Goal: Task Accomplishment & Management: Use online tool/utility

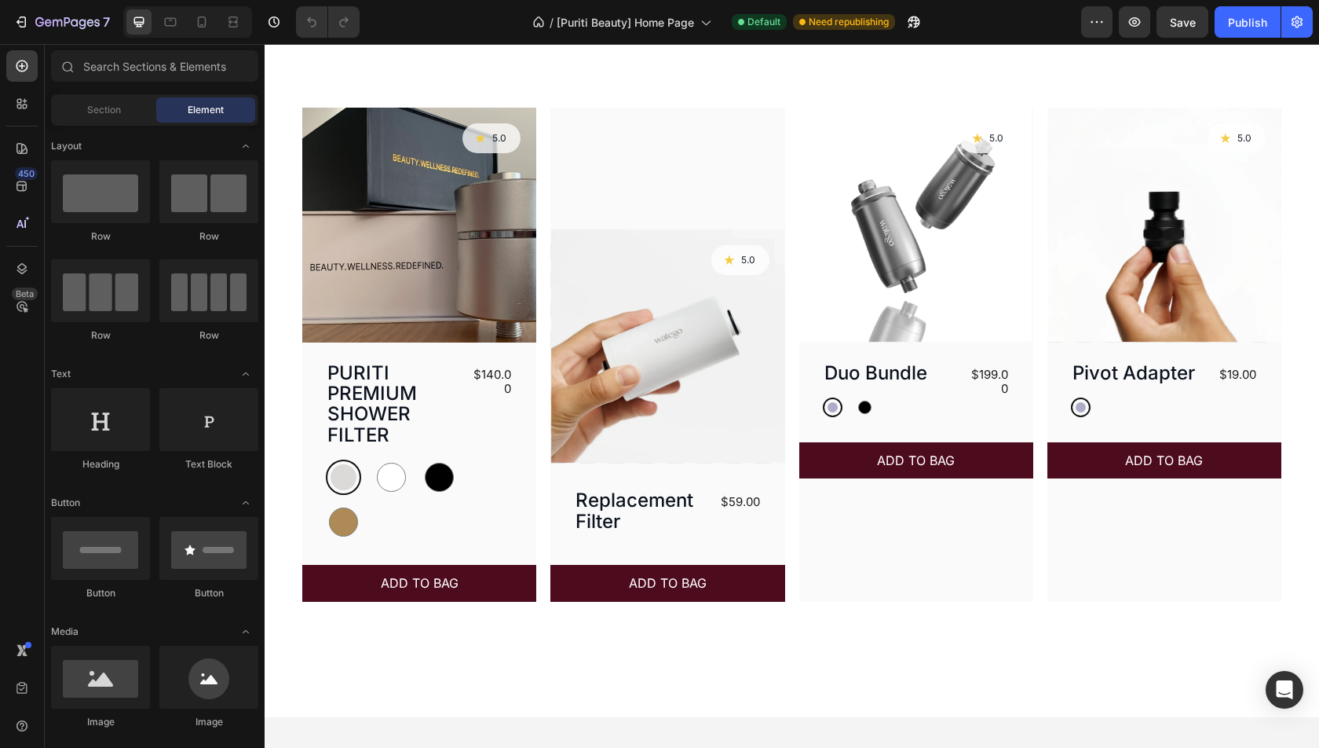
scroll to position [600, 0]
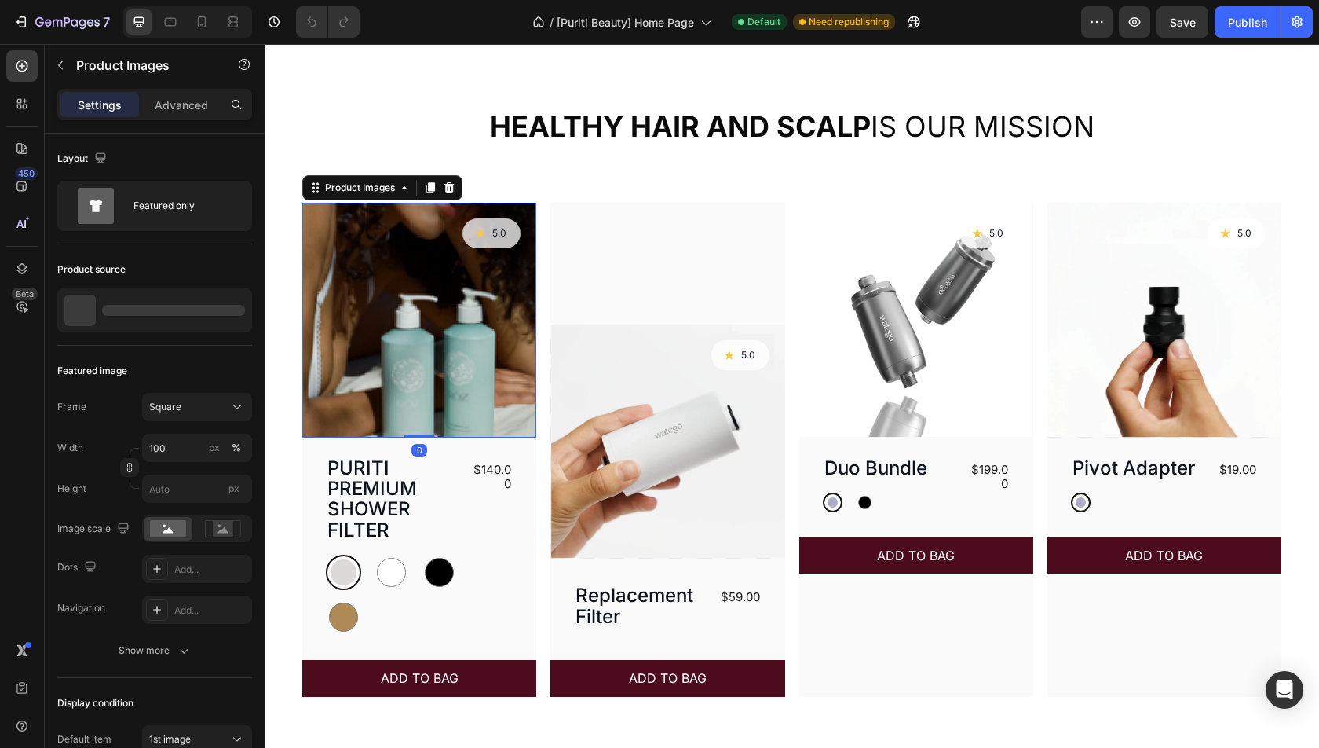
click at [481, 313] on img at bounding box center [419, 320] width 234 height 234
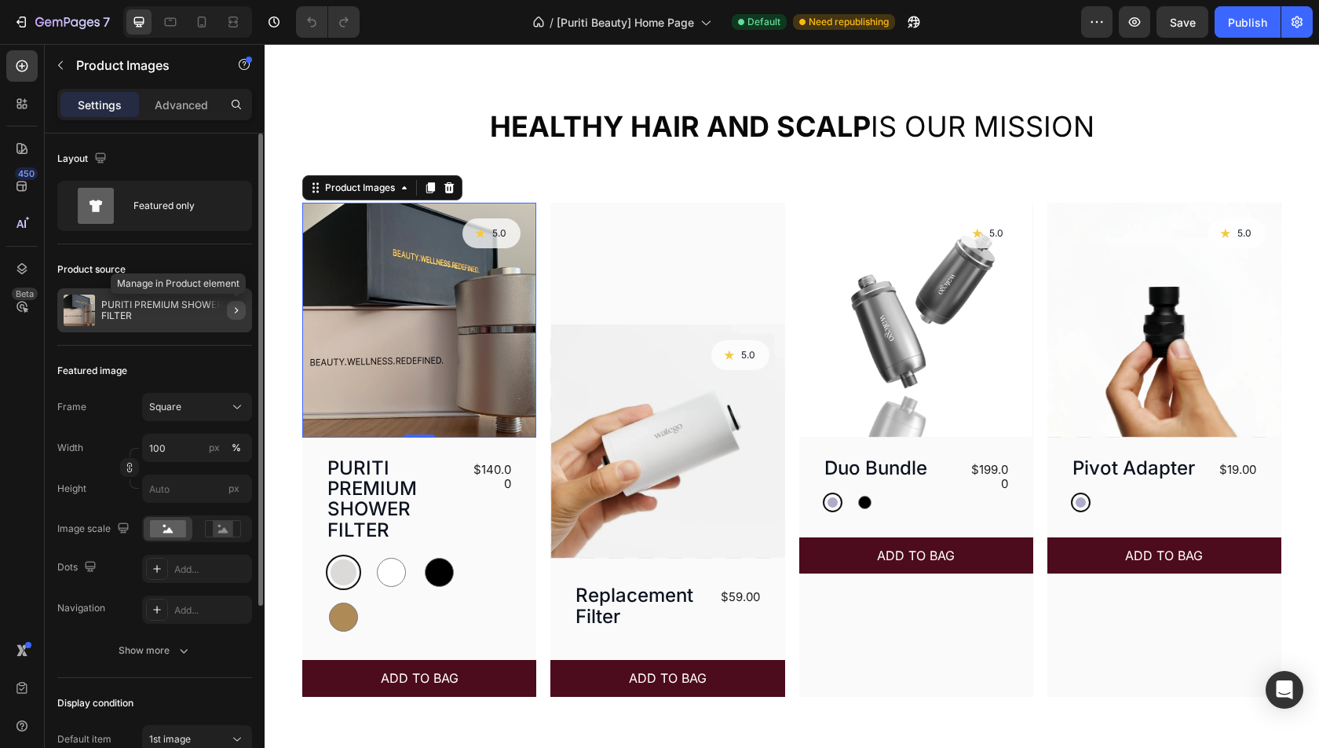
click at [232, 311] on icon "button" at bounding box center [236, 310] width 13 height 13
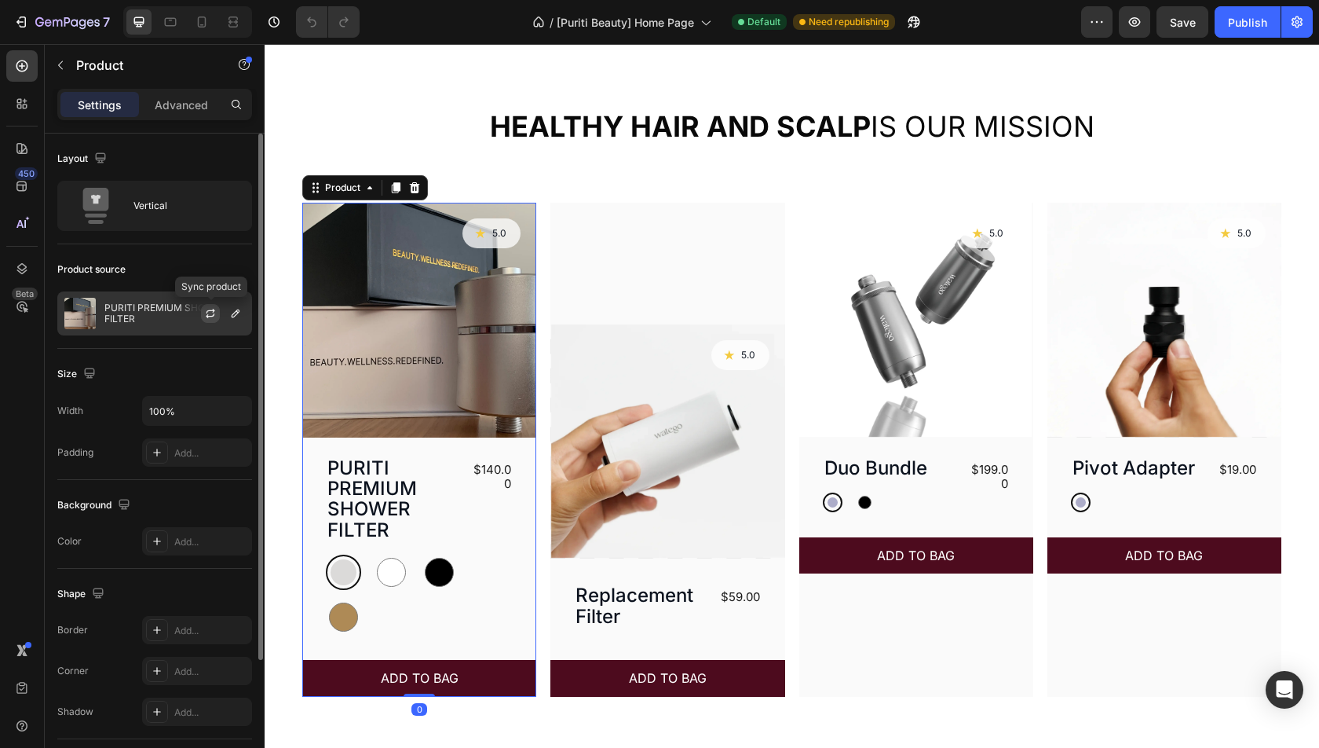
click at [213, 314] on icon "button" at bounding box center [210, 313] width 13 height 13
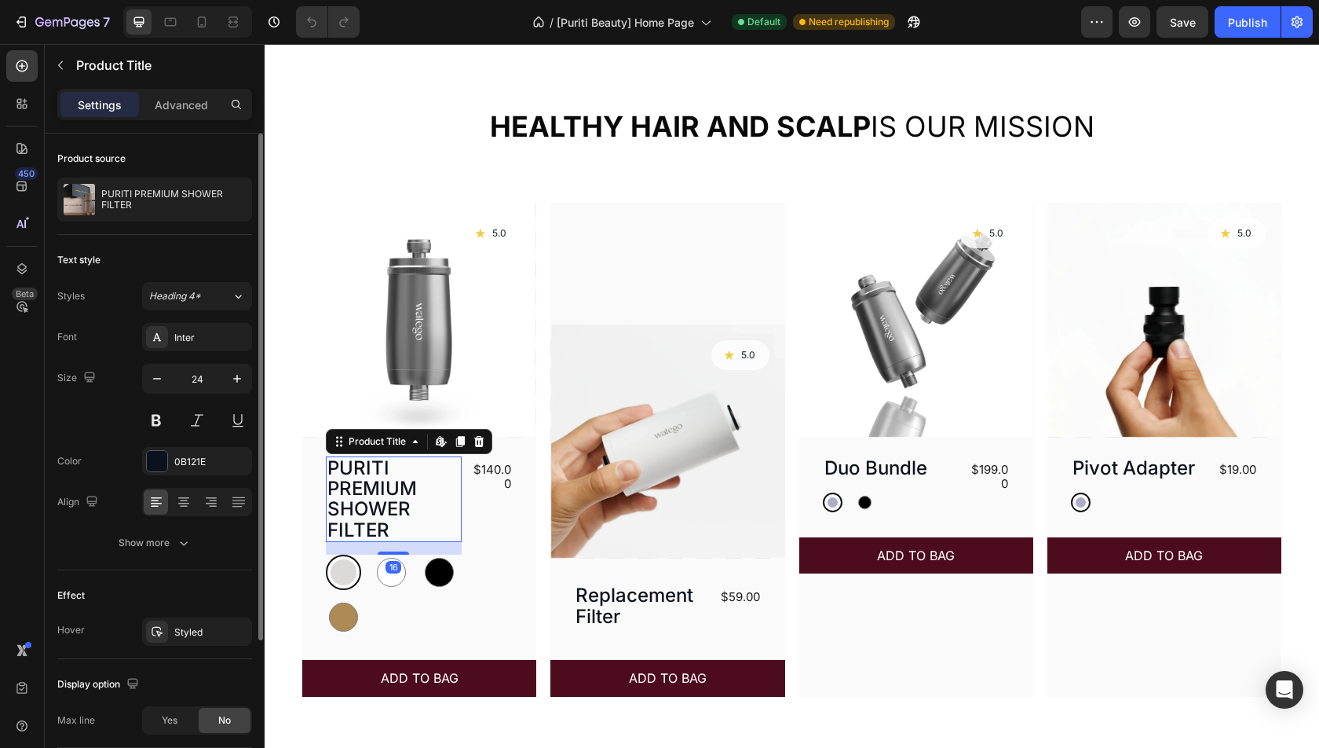
click at [370, 495] on h3 "PURITI PREMIUM SHOWER FILTER" at bounding box center [394, 499] width 136 height 86
click at [153, 379] on icon "button" at bounding box center [157, 379] width 16 height 16
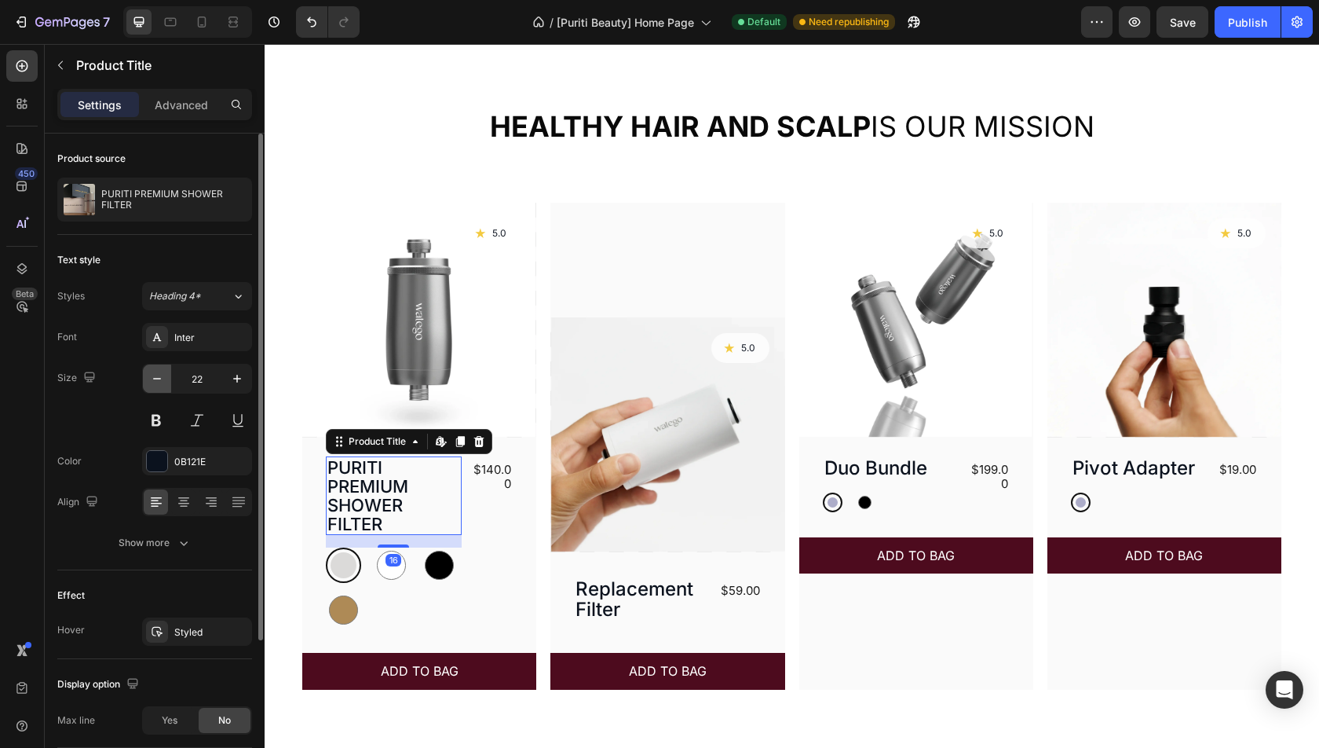
click at [153, 379] on icon "button" at bounding box center [157, 379] width 16 height 16
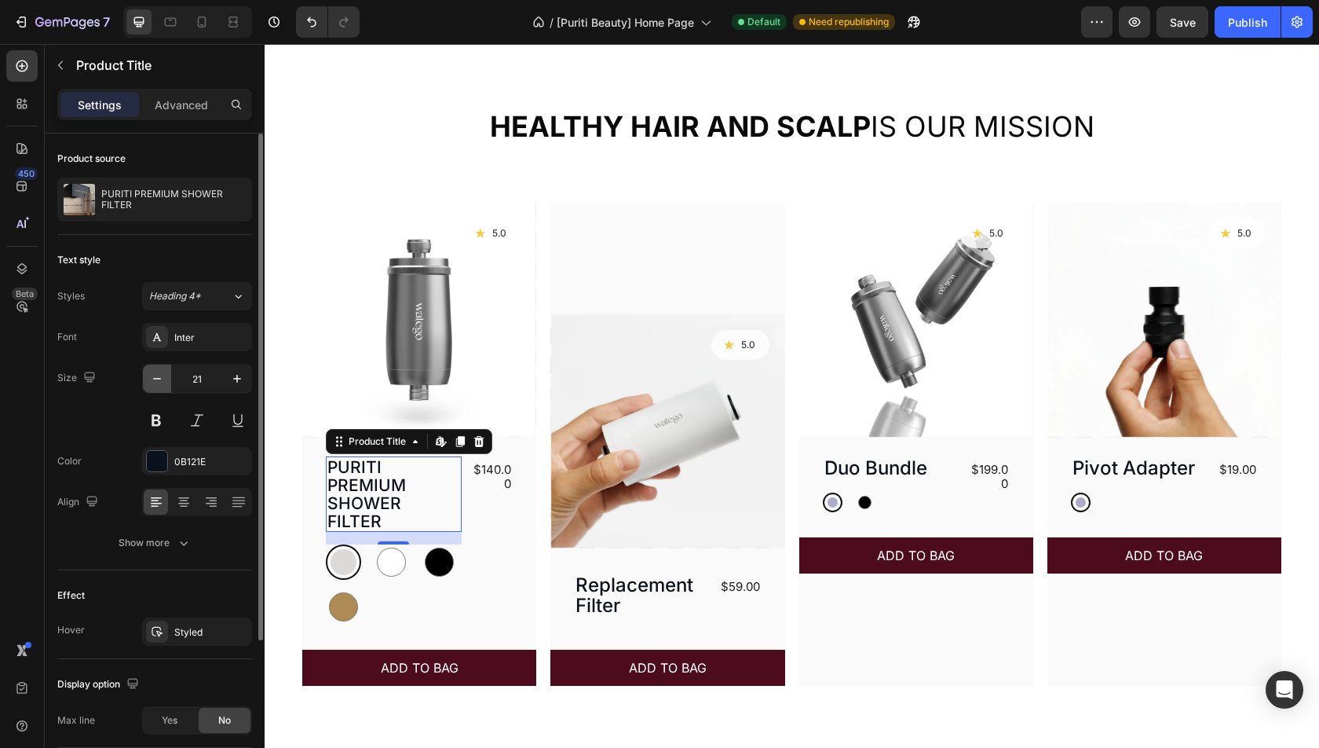
type input "20"
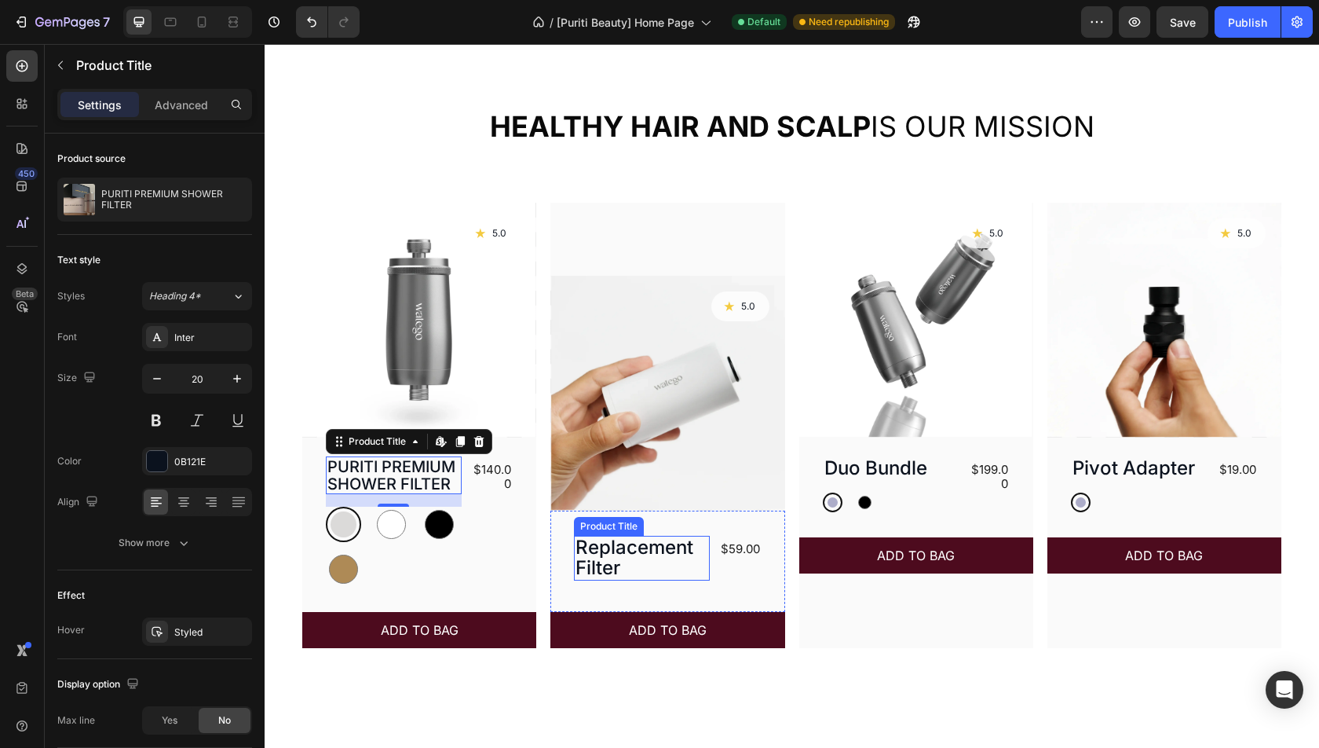
click at [660, 554] on h3 "Replacement Filter" at bounding box center [642, 558] width 136 height 45
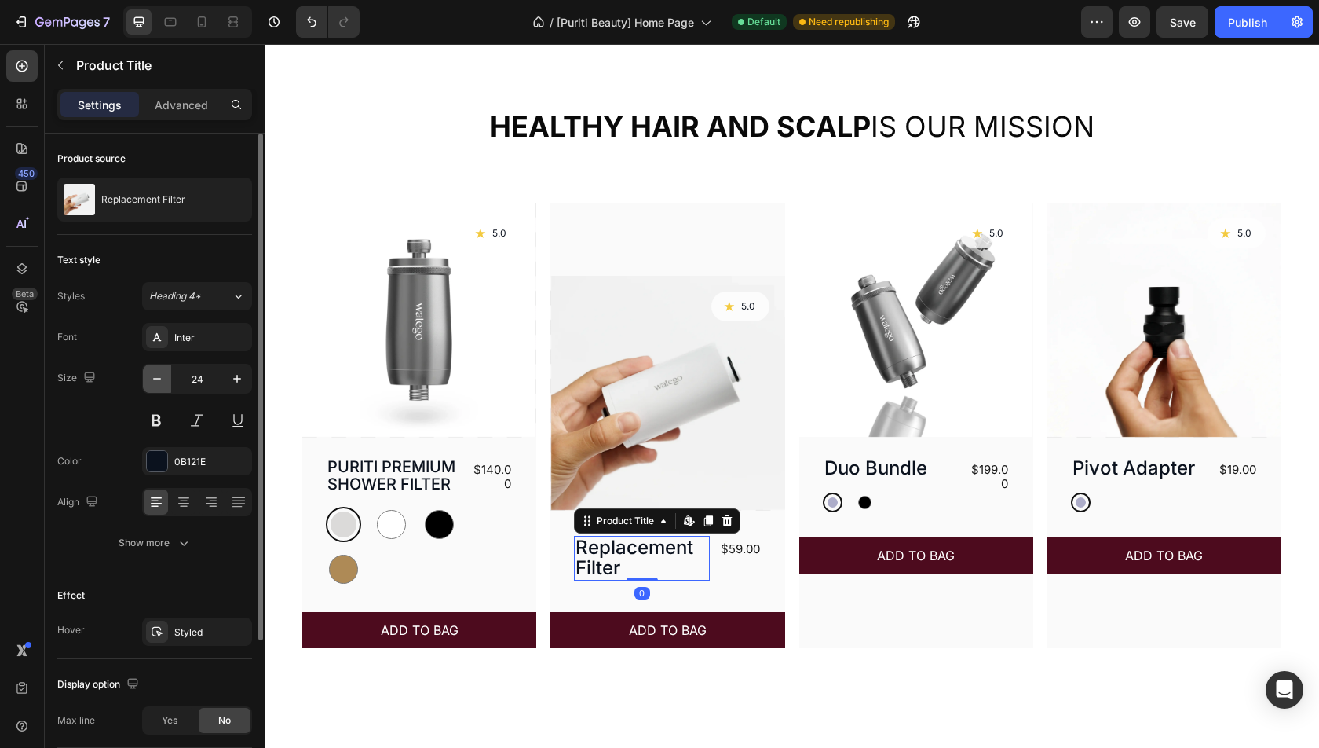
click at [157, 371] on icon "button" at bounding box center [157, 379] width 16 height 16
click at [158, 371] on icon "button" at bounding box center [157, 379] width 16 height 16
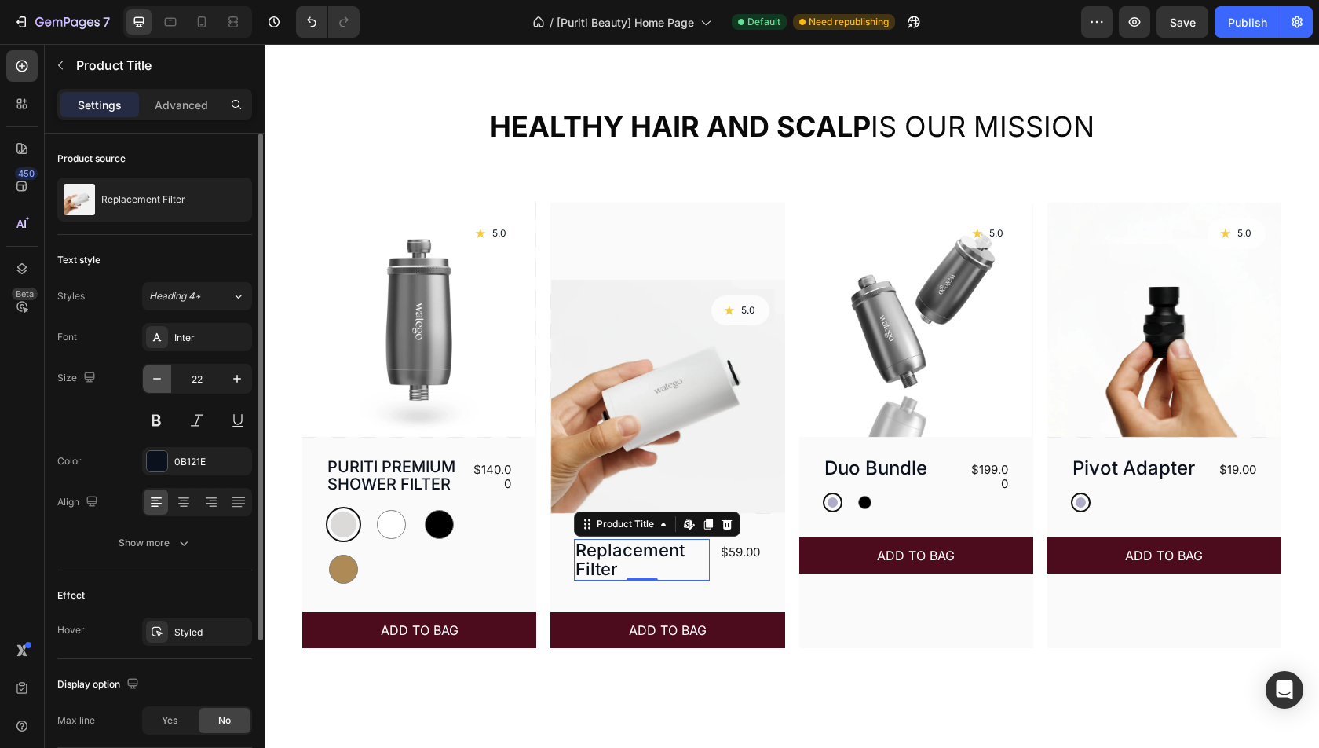
click at [158, 371] on icon "button" at bounding box center [157, 379] width 16 height 16
type input "20"
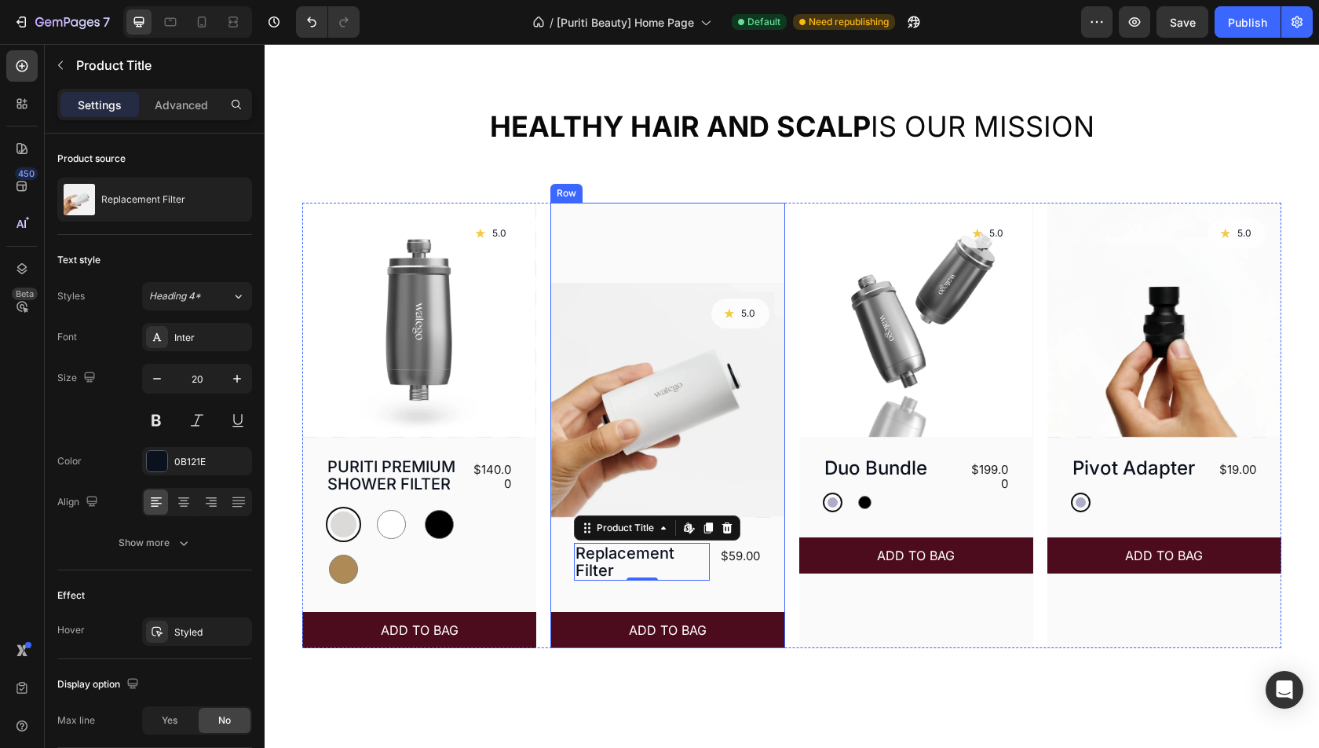
click at [685, 250] on div "Product Images Icon 5.0 Text Block Row Row Replacement Filter Product Title Edi…" at bounding box center [667, 425] width 234 height 445
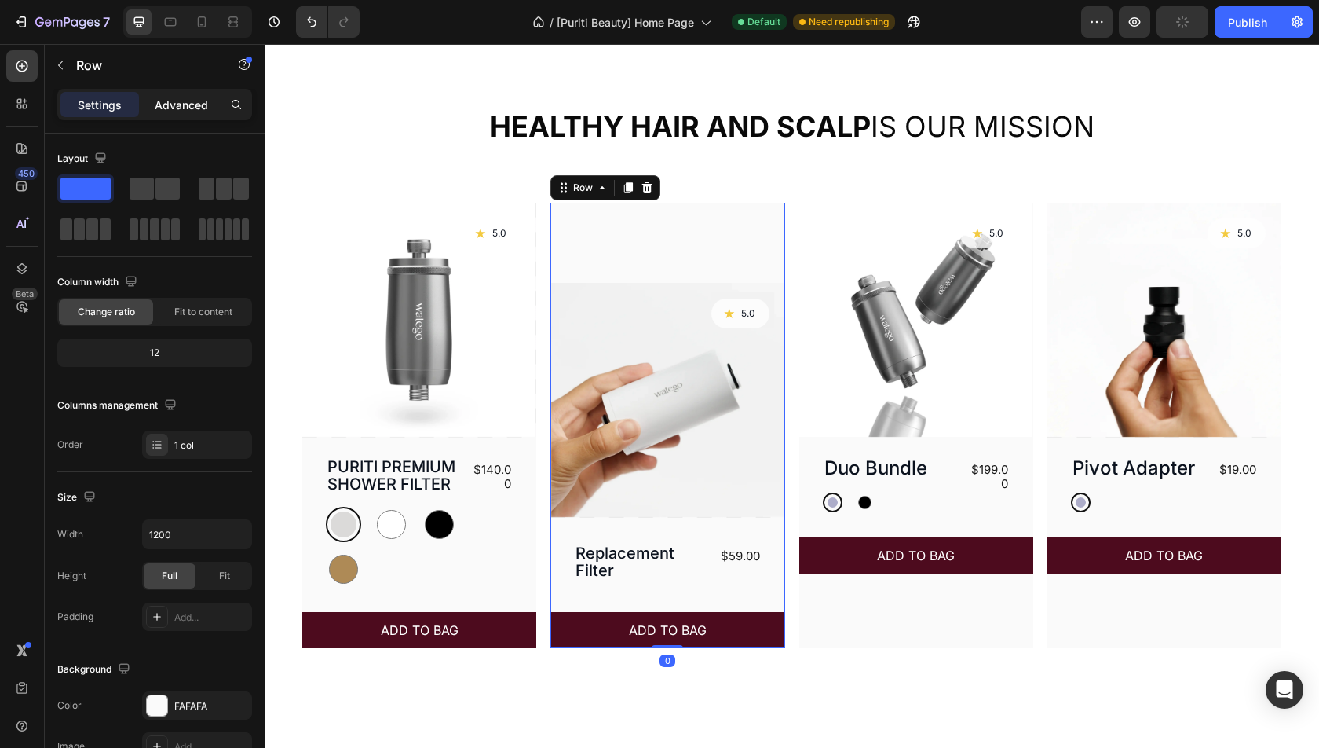
click at [178, 104] on p "Advanced" at bounding box center [181, 105] width 53 height 16
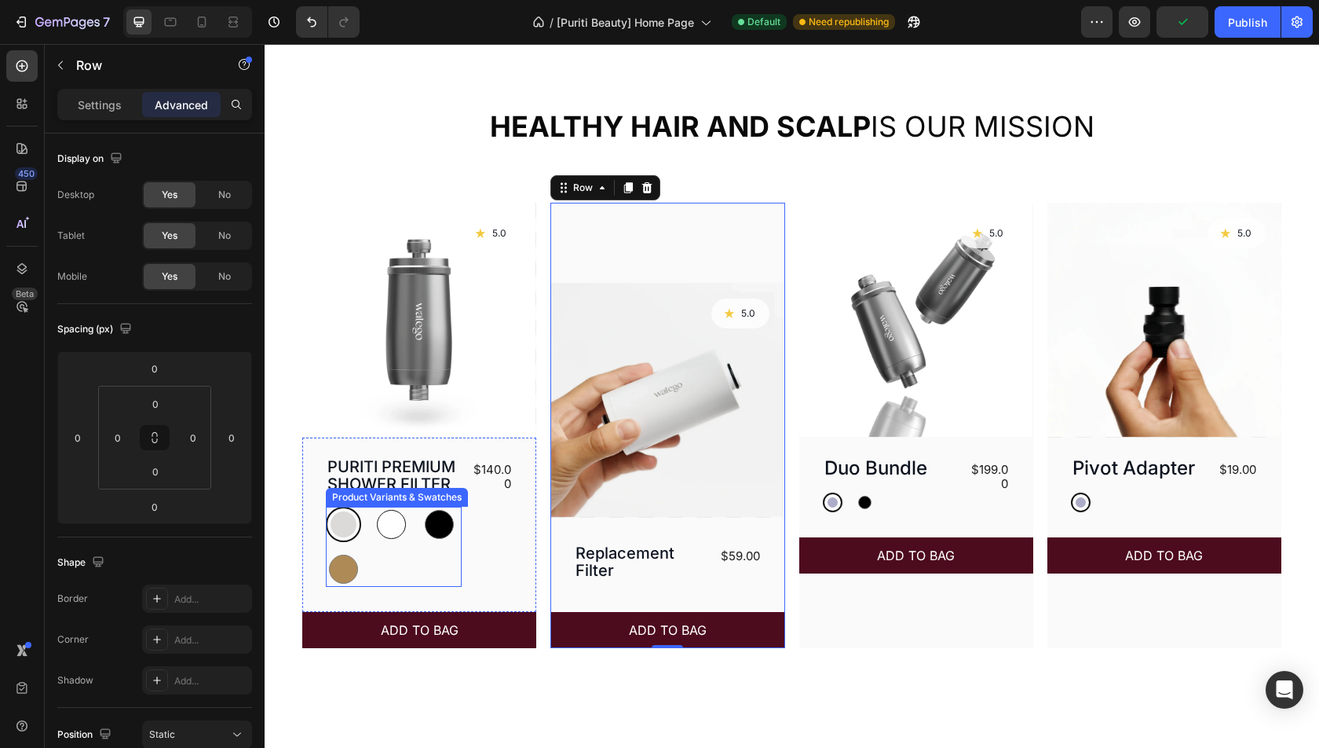
click at [398, 521] on div at bounding box center [391, 524] width 29 height 29
click at [374, 506] on input "White White" at bounding box center [373, 506] width 1 height 1
radio input "true"
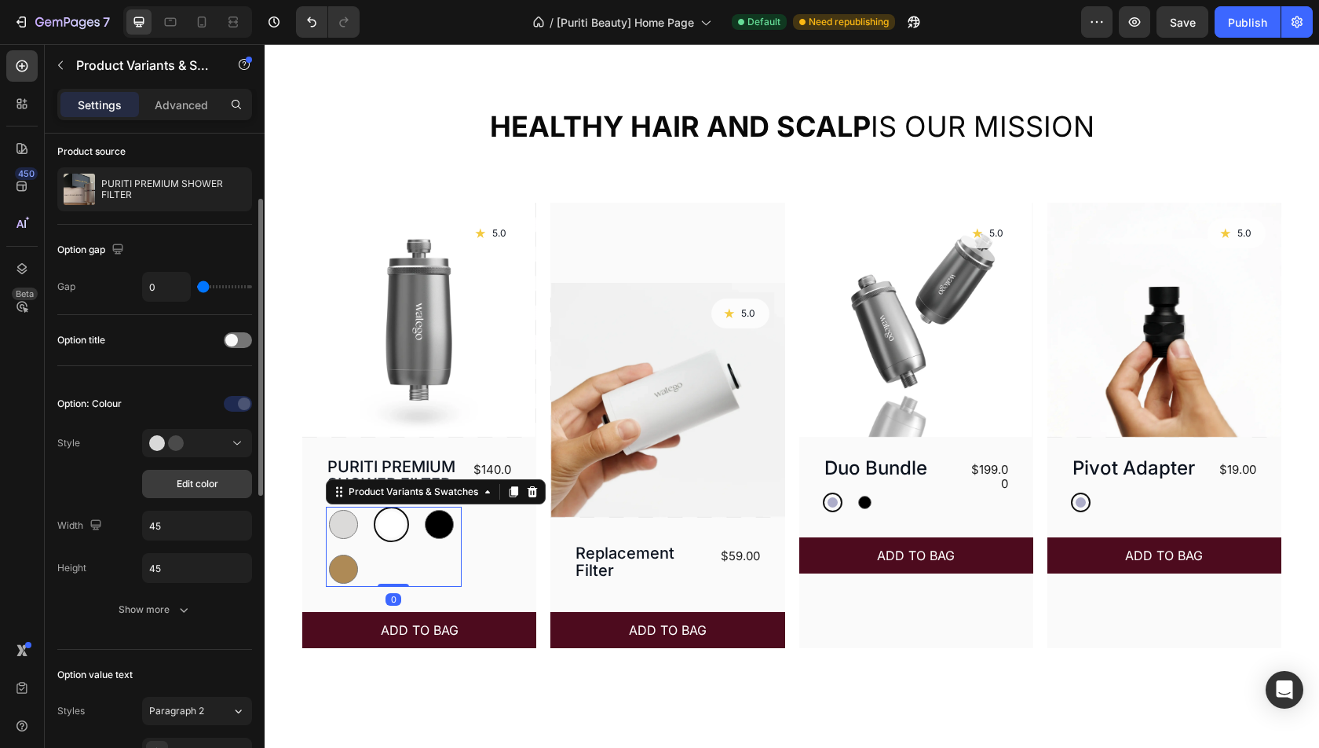
scroll to position [100, 0]
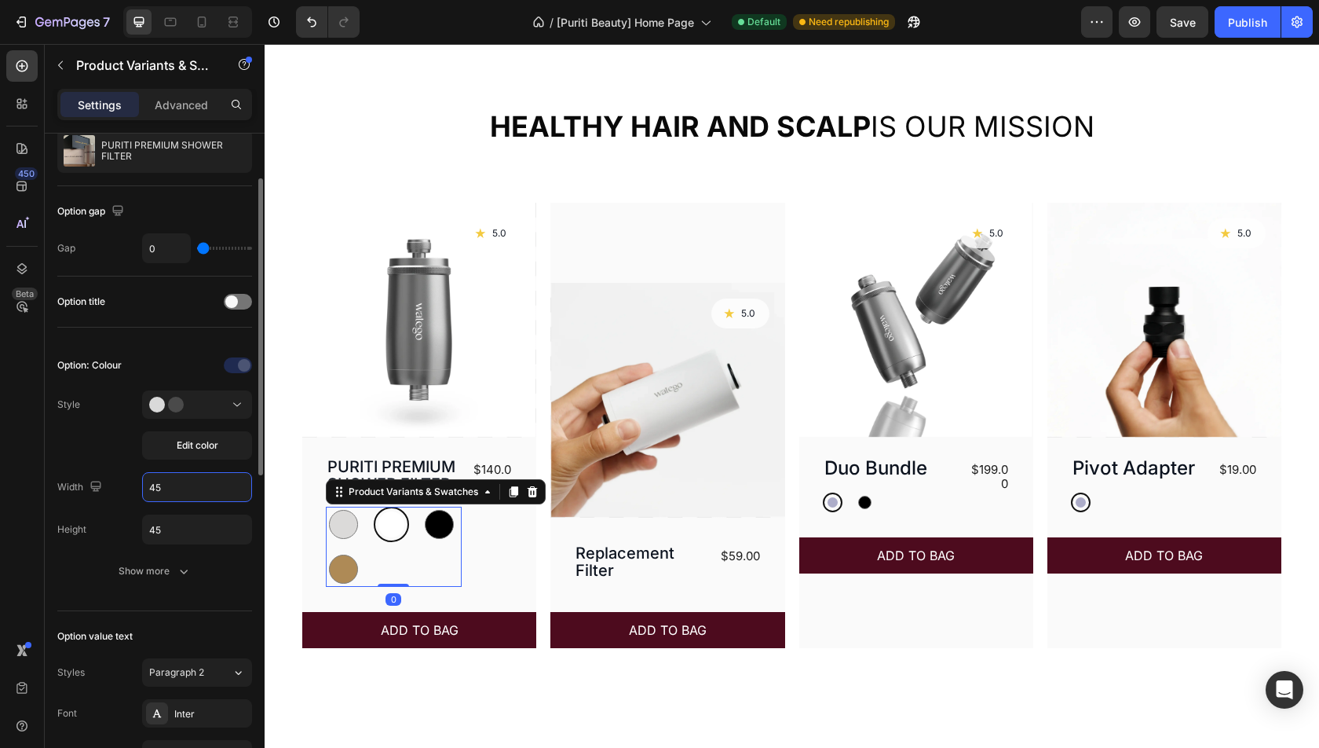
click at [176, 493] on input "45" at bounding box center [197, 487] width 108 height 28
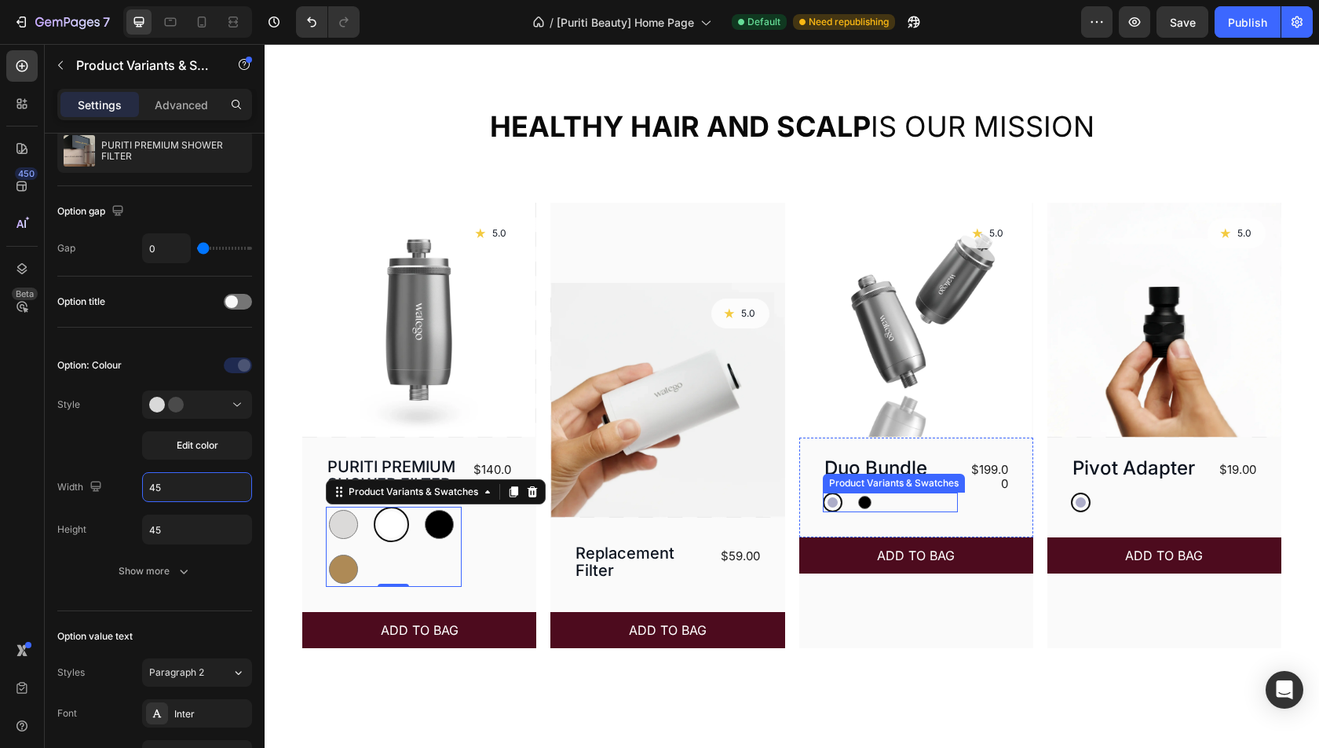
click at [858, 510] on div at bounding box center [865, 502] width 20 height 20
click at [855, 492] on input "Black Black" at bounding box center [854, 492] width 1 height 1
radio input "true"
click at [430, 545] on div "Silver Silver White White Black Black Gold Gold" at bounding box center [394, 546] width 136 height 80
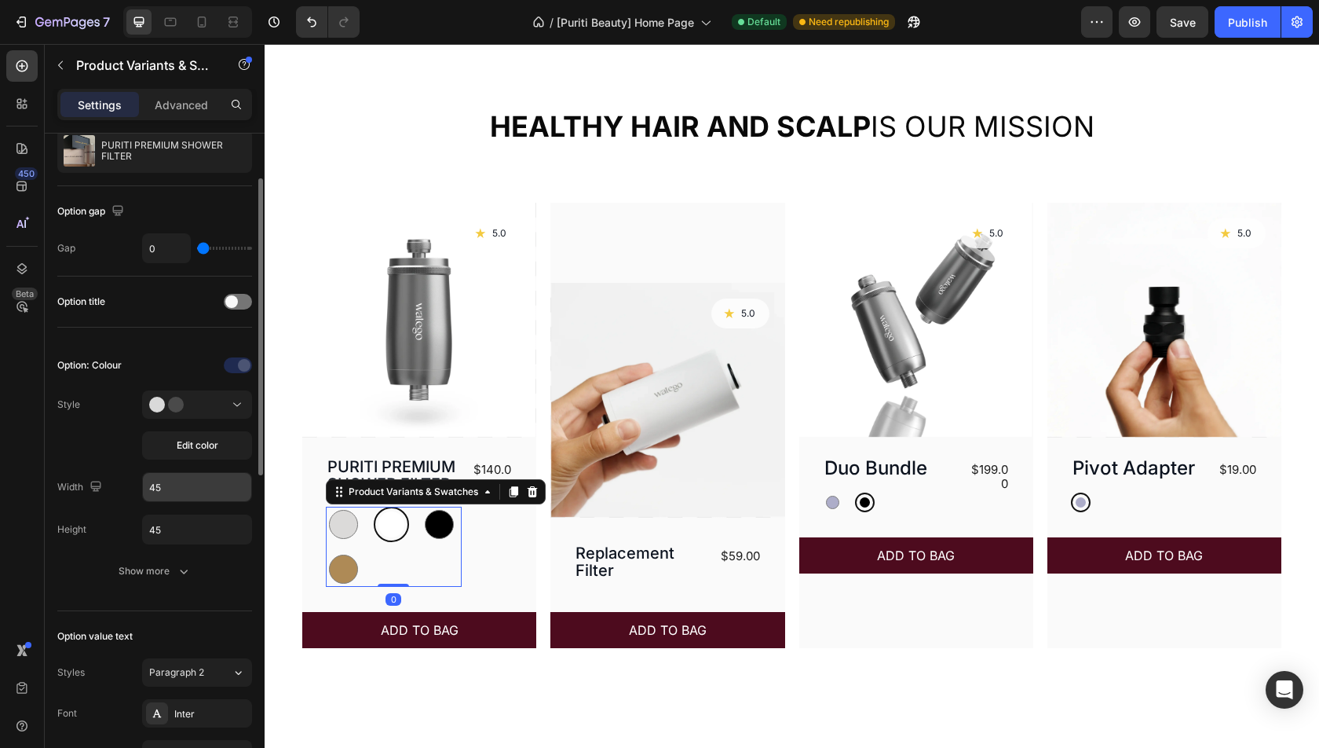
click at [171, 484] on input "45" at bounding box center [197, 487] width 108 height 28
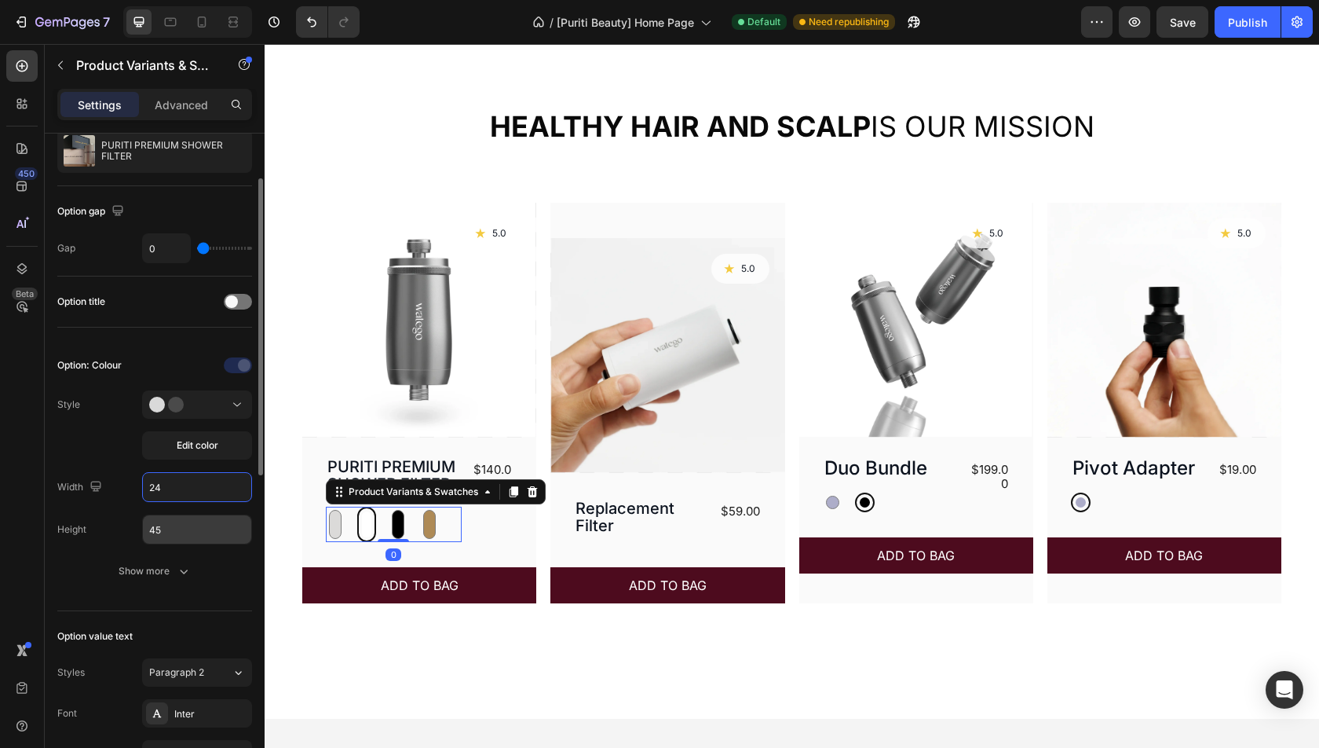
type input "24"
click at [177, 526] on input "45" at bounding box center [197, 529] width 108 height 28
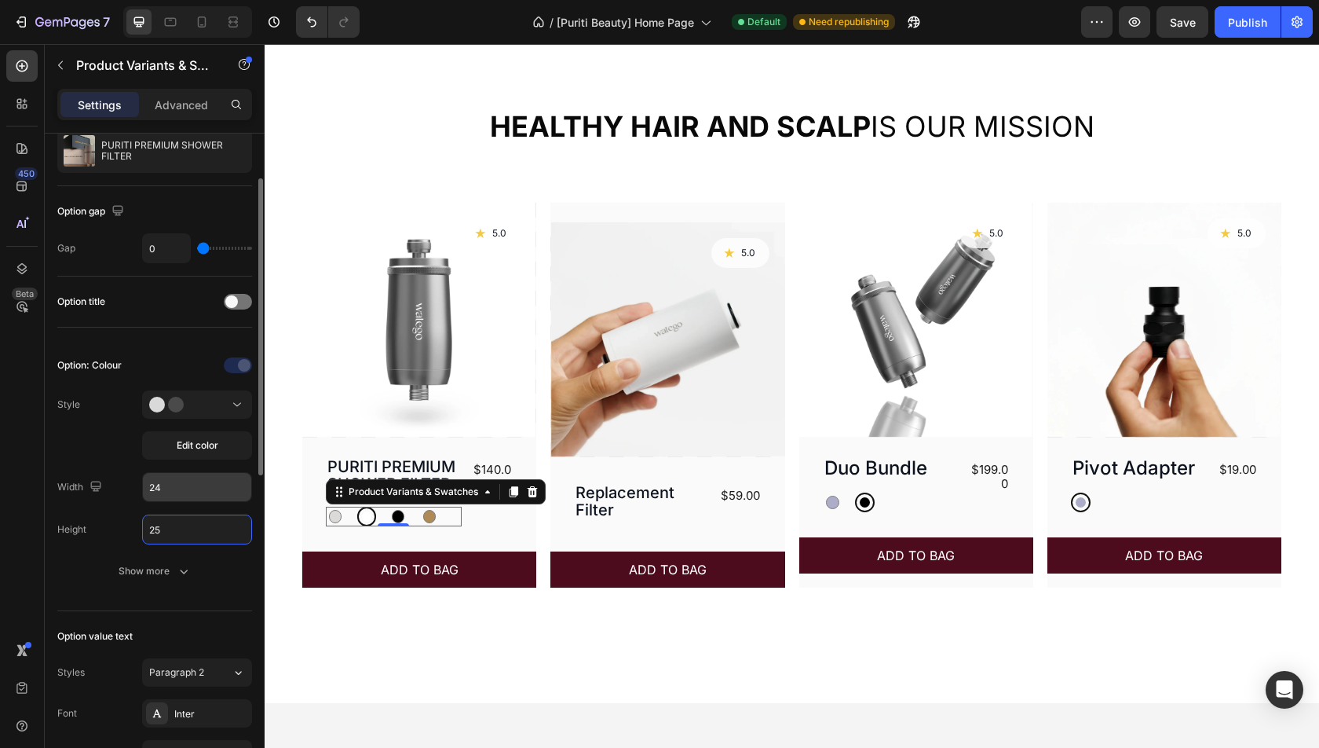
type input "25"
click at [181, 481] on input "24" at bounding box center [197, 487] width 108 height 28
type input "5"
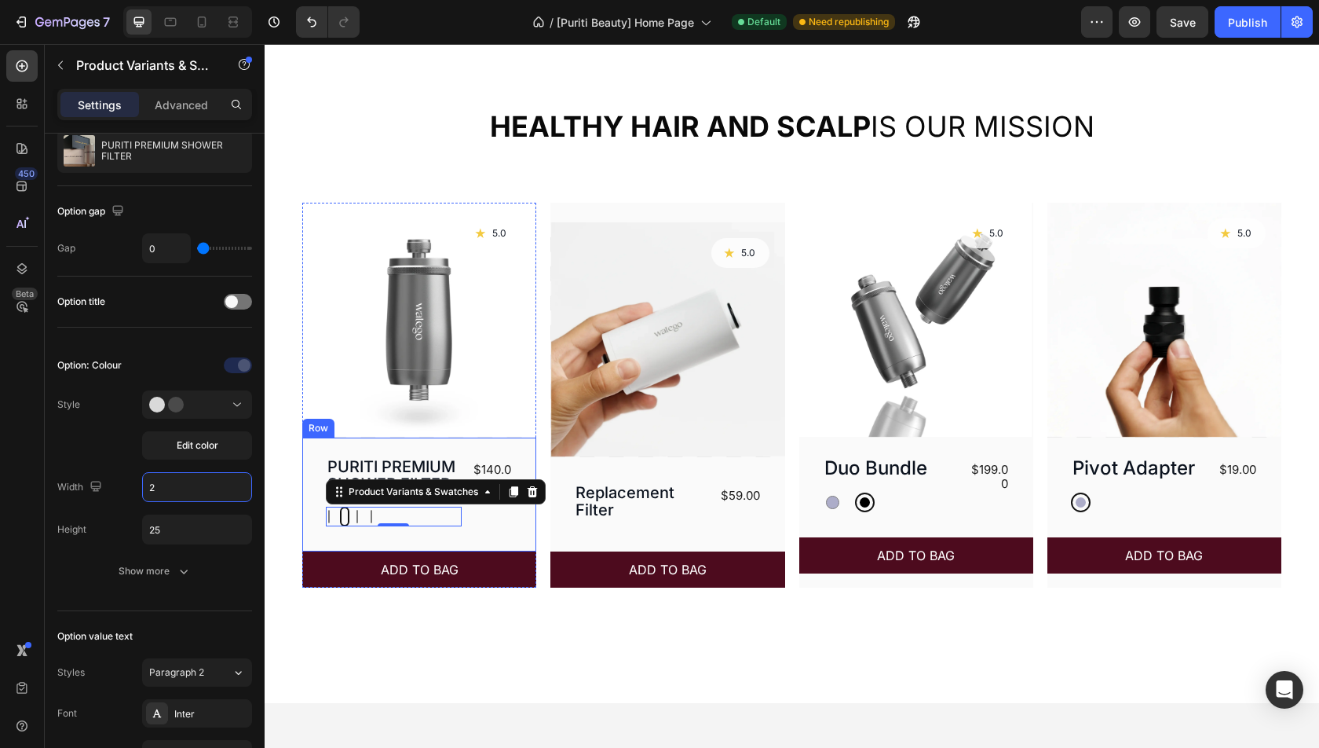
type input "25"
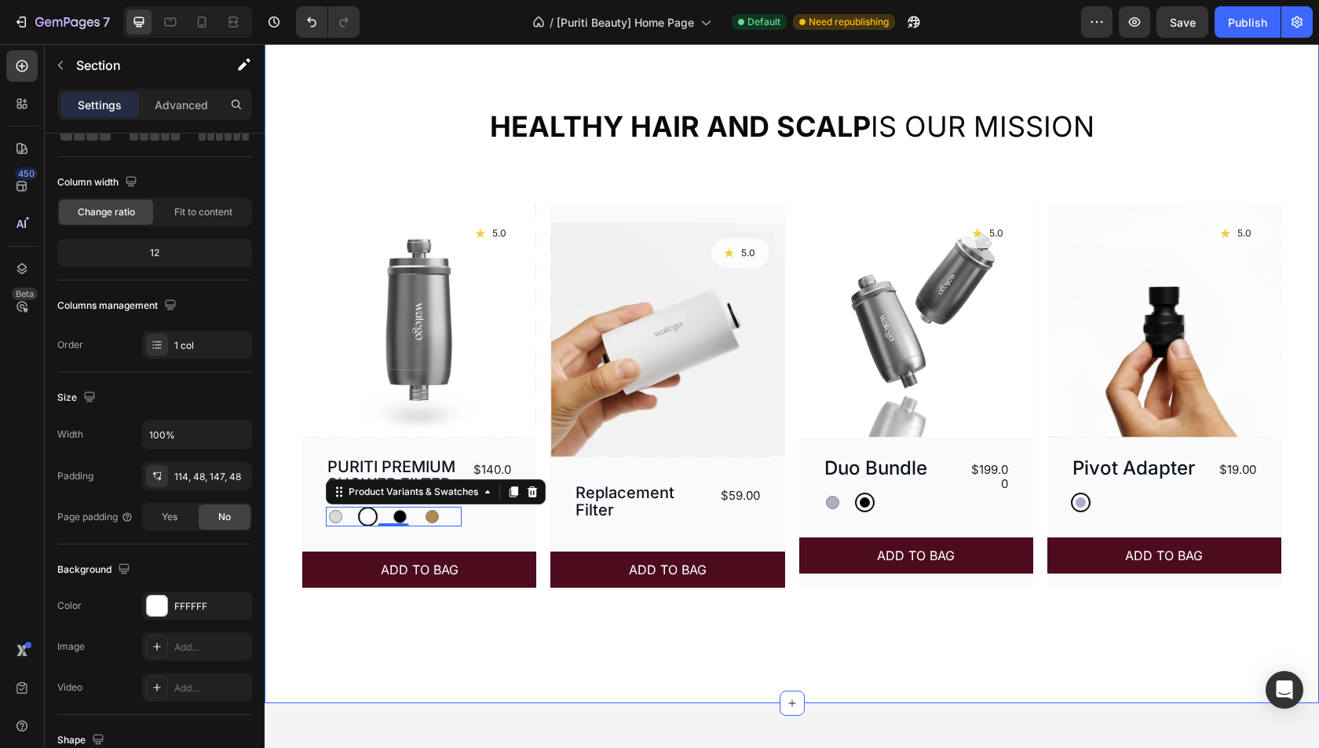
click at [705, 648] on div "Healthy hair and scalp is our mission Heading Product Images Icon 5.0 Text Bloc…" at bounding box center [792, 361] width 1055 height 684
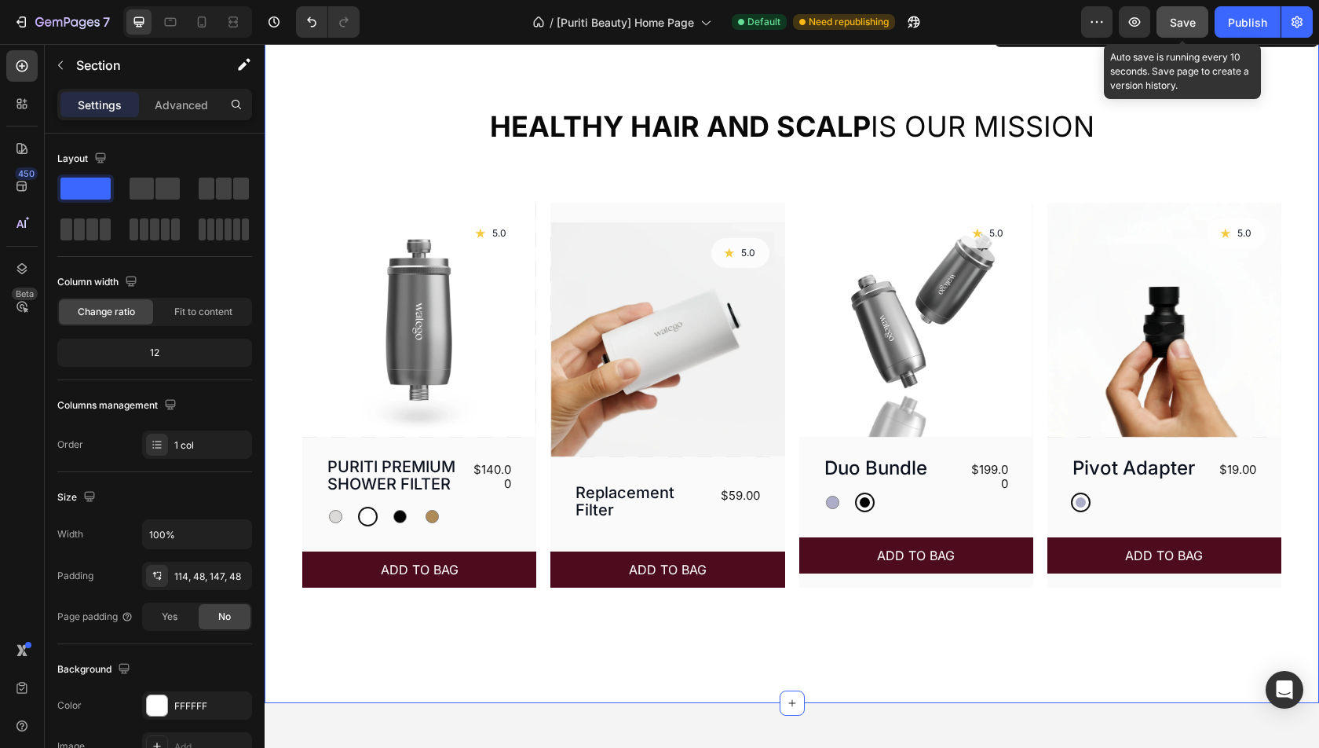
click at [1190, 29] on div "Save" at bounding box center [1183, 22] width 26 height 16
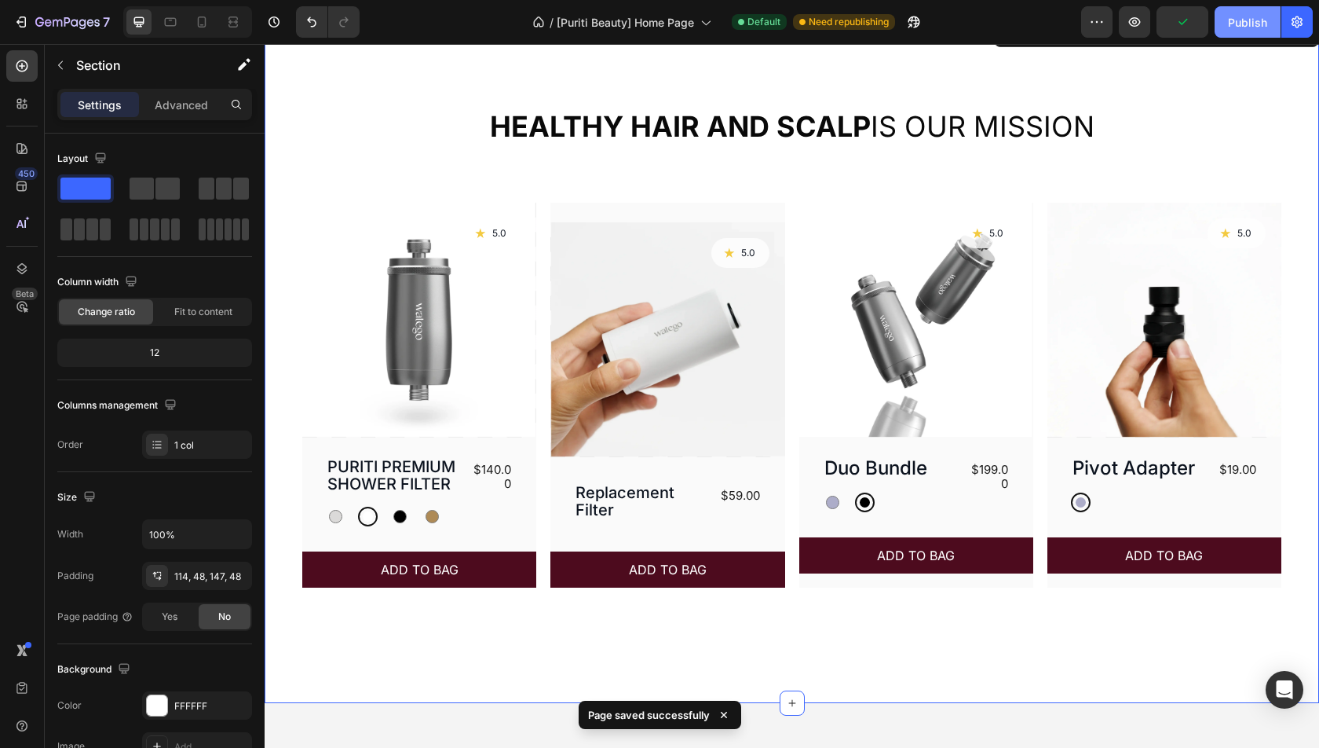
click at [1258, 26] on div "Publish" at bounding box center [1247, 22] width 39 height 16
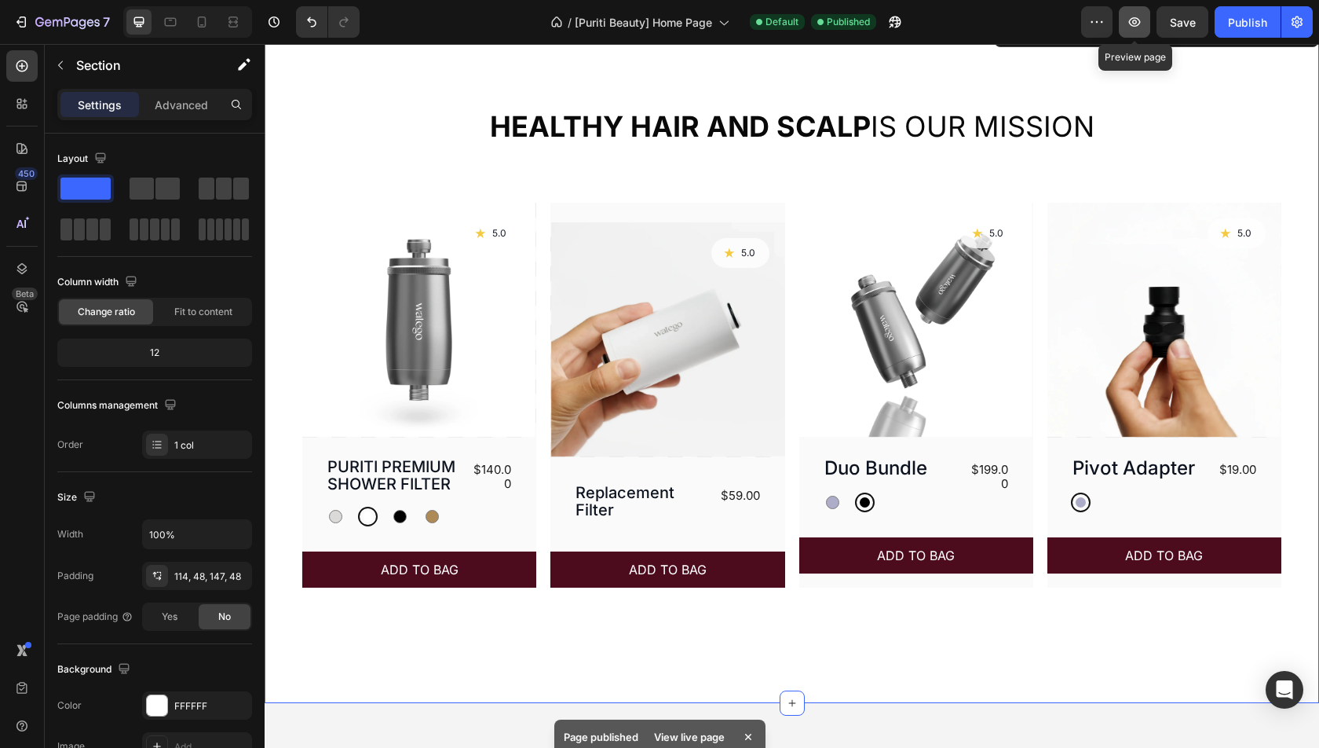
click at [1139, 20] on icon "button" at bounding box center [1135, 22] width 16 height 16
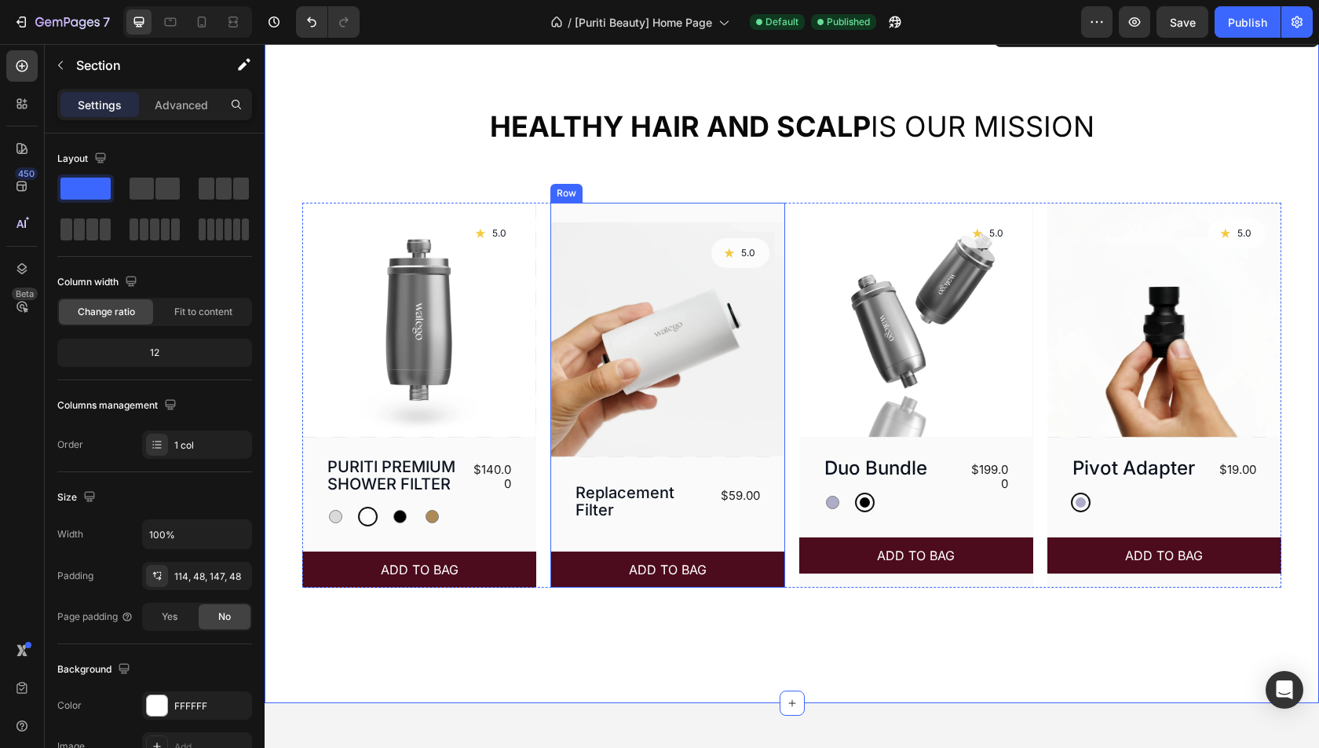
click at [634, 210] on div "Product Images Icon 5.0 Text Block Row Row Replacement Filter Product Title $59…" at bounding box center [667, 395] width 234 height 385
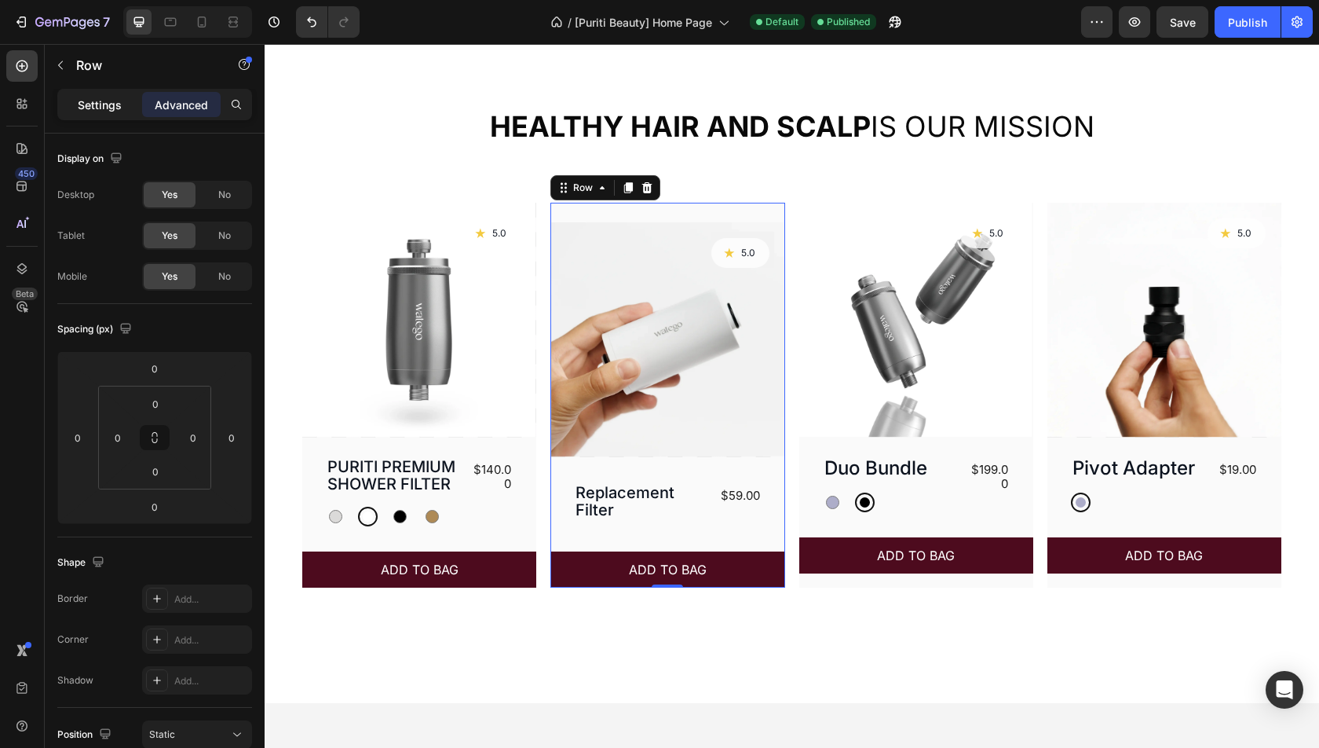
click at [101, 97] on p "Settings" at bounding box center [100, 105] width 44 height 16
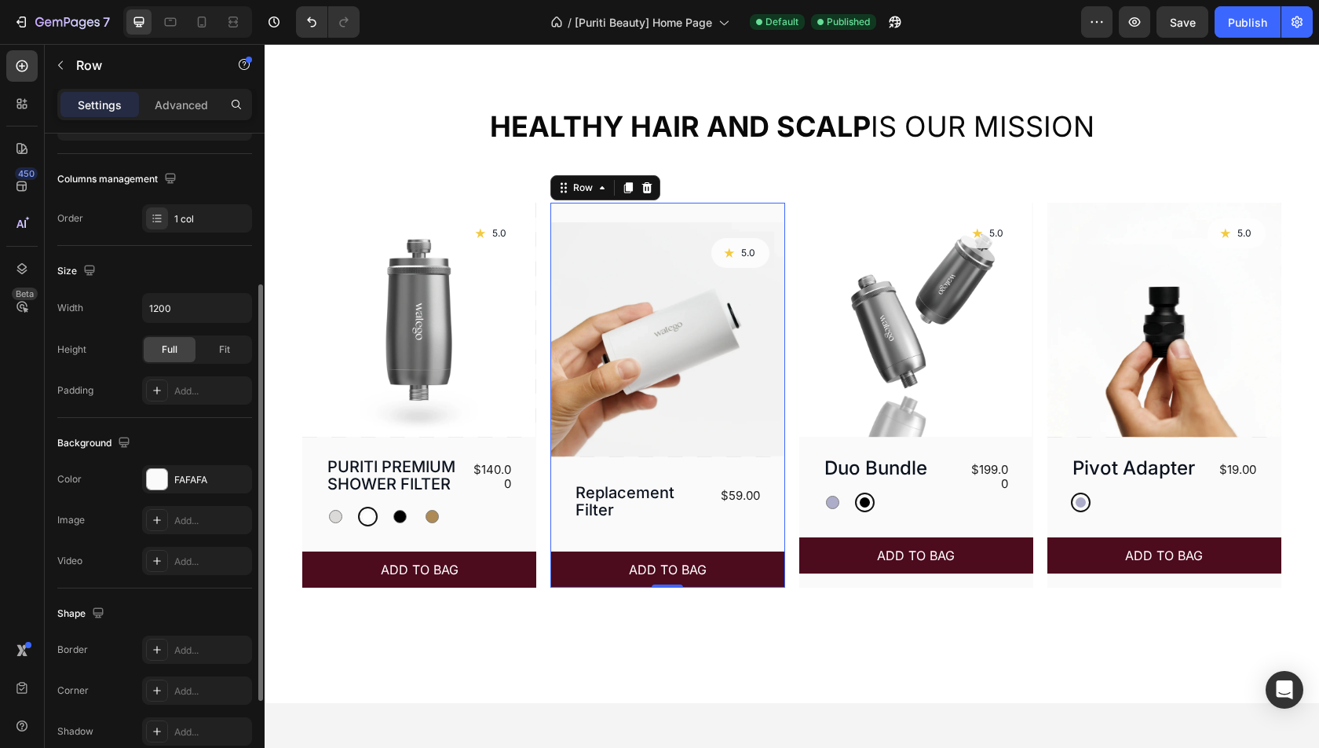
scroll to position [385, 0]
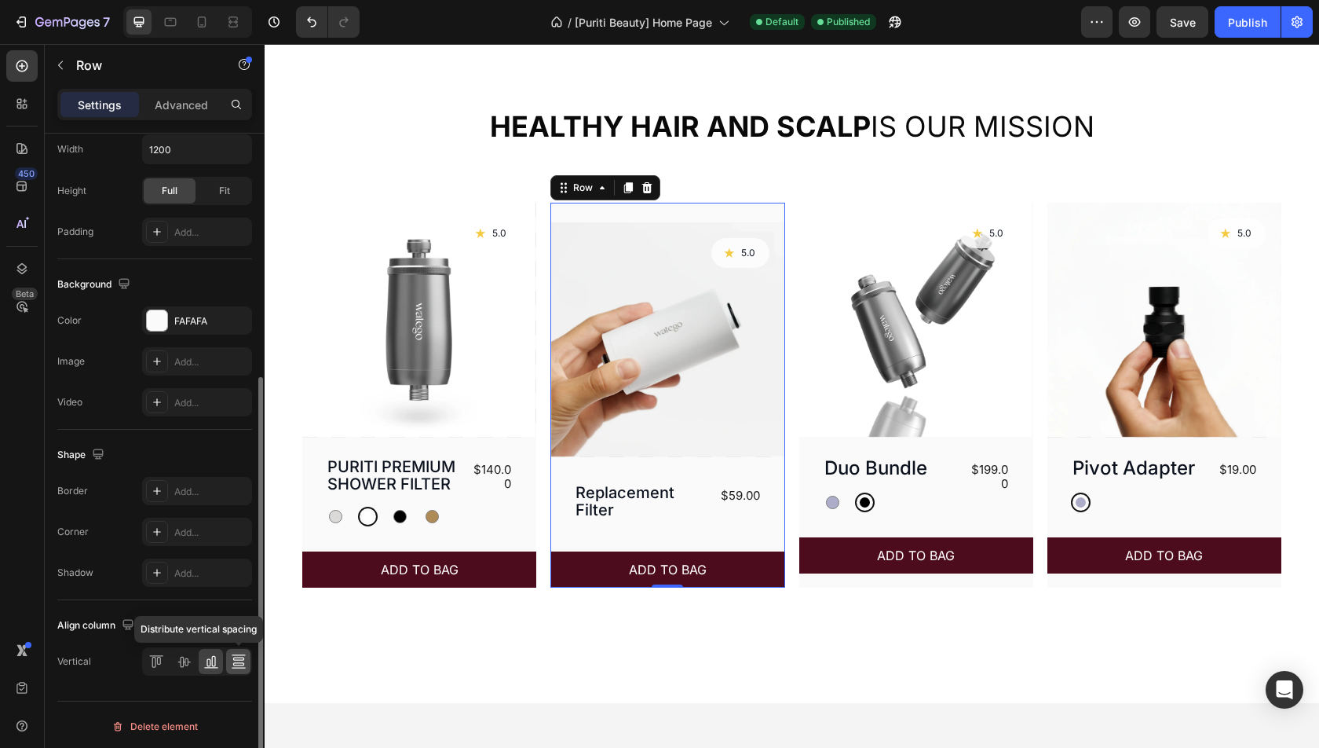
click at [228, 651] on div at bounding box center [238, 661] width 24 height 25
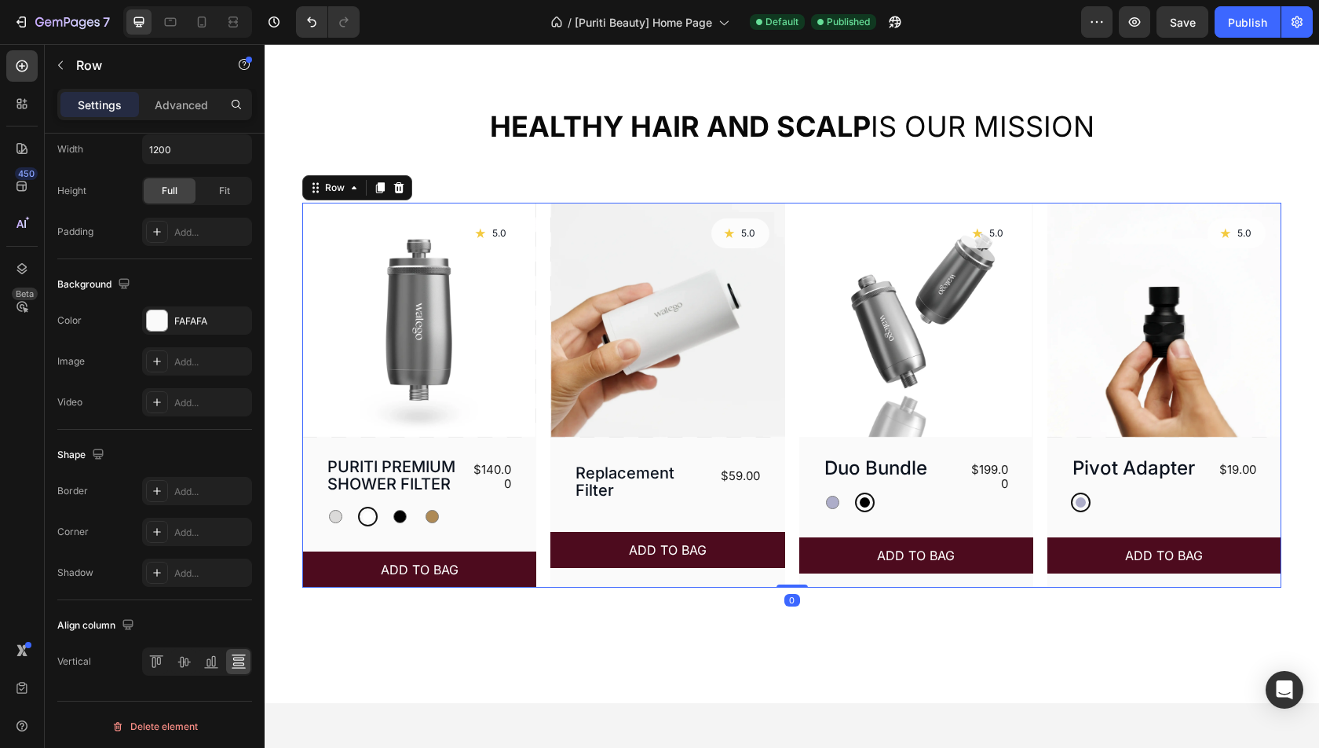
click at [791, 575] on div "Product Images Icon 5.0 Text Block Row Row PURITI PREMIUM SHOWER FILTER Product…" at bounding box center [791, 395] width 979 height 385
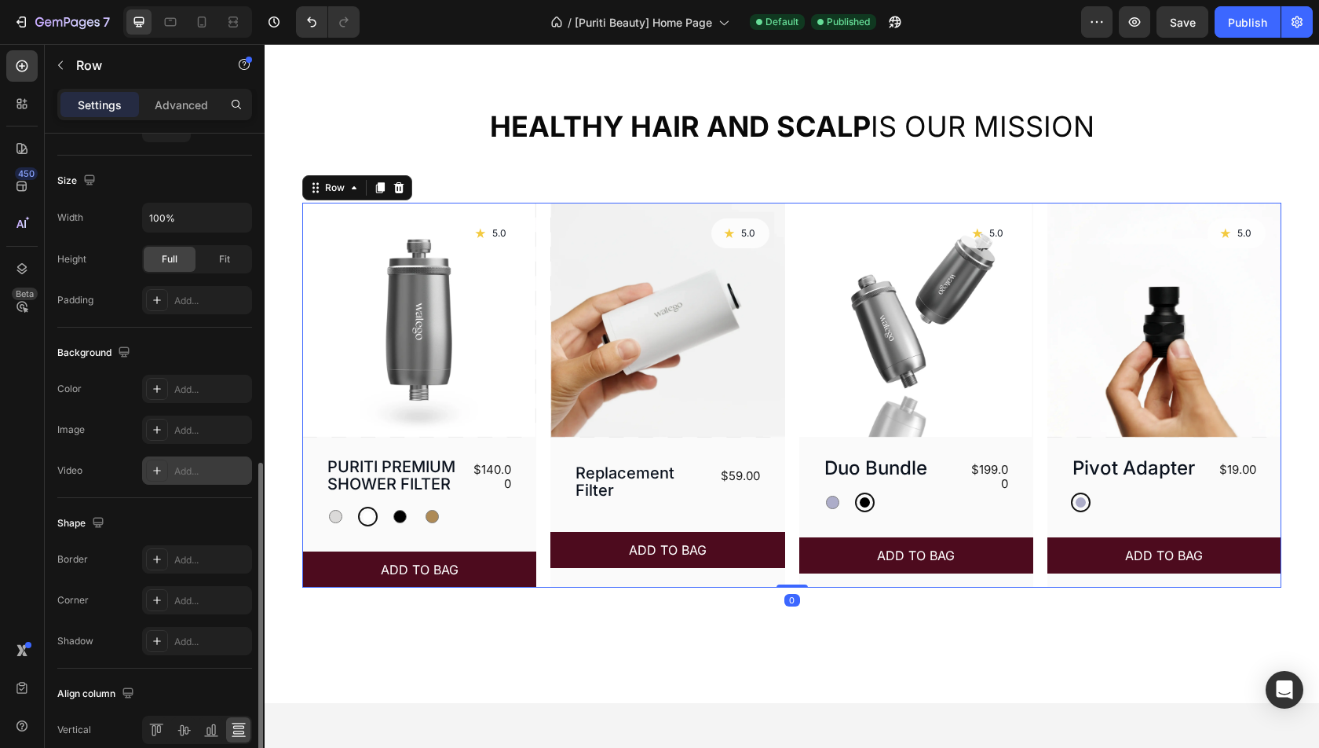
scroll to position [473, 0]
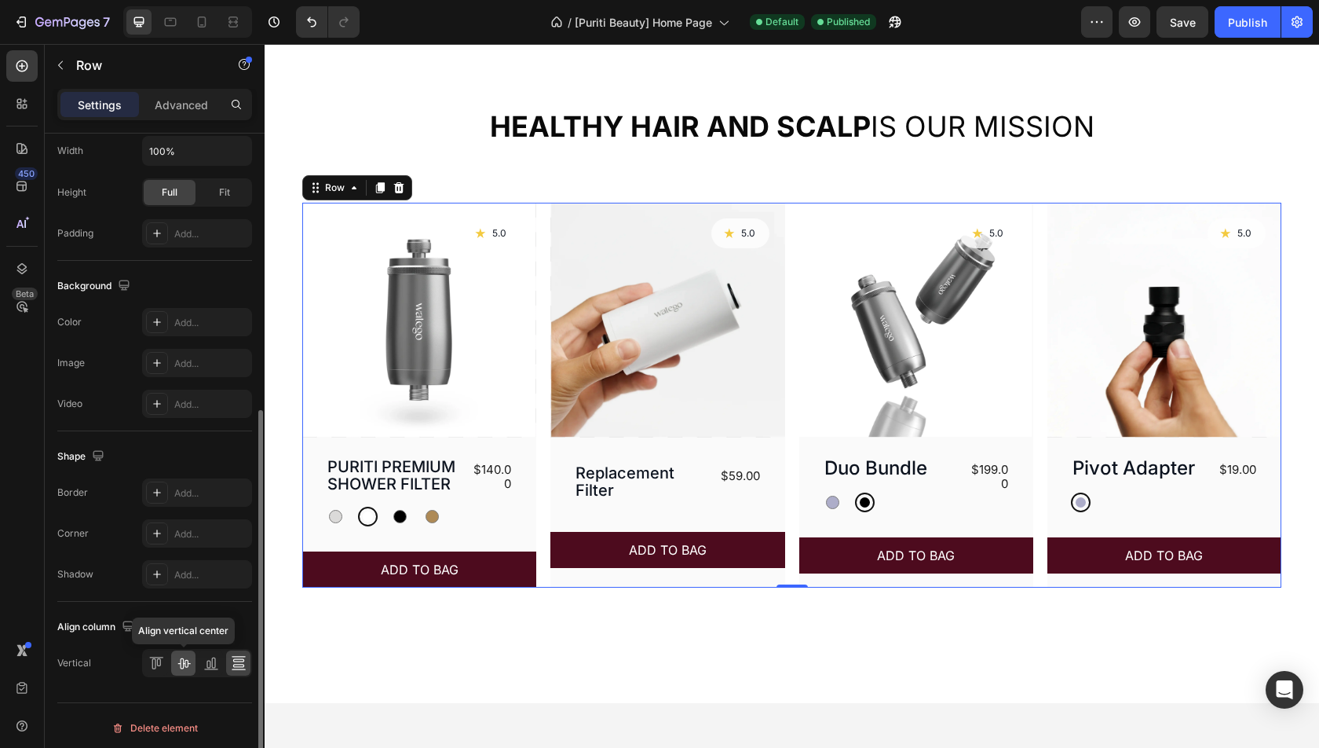
click at [179, 659] on icon at bounding box center [184, 663] width 16 height 16
click at [214, 661] on icon at bounding box center [213, 662] width 4 height 11
click at [237, 664] on icon at bounding box center [237, 665] width 11 height 3
click at [211, 661] on icon at bounding box center [213, 662] width 4 height 11
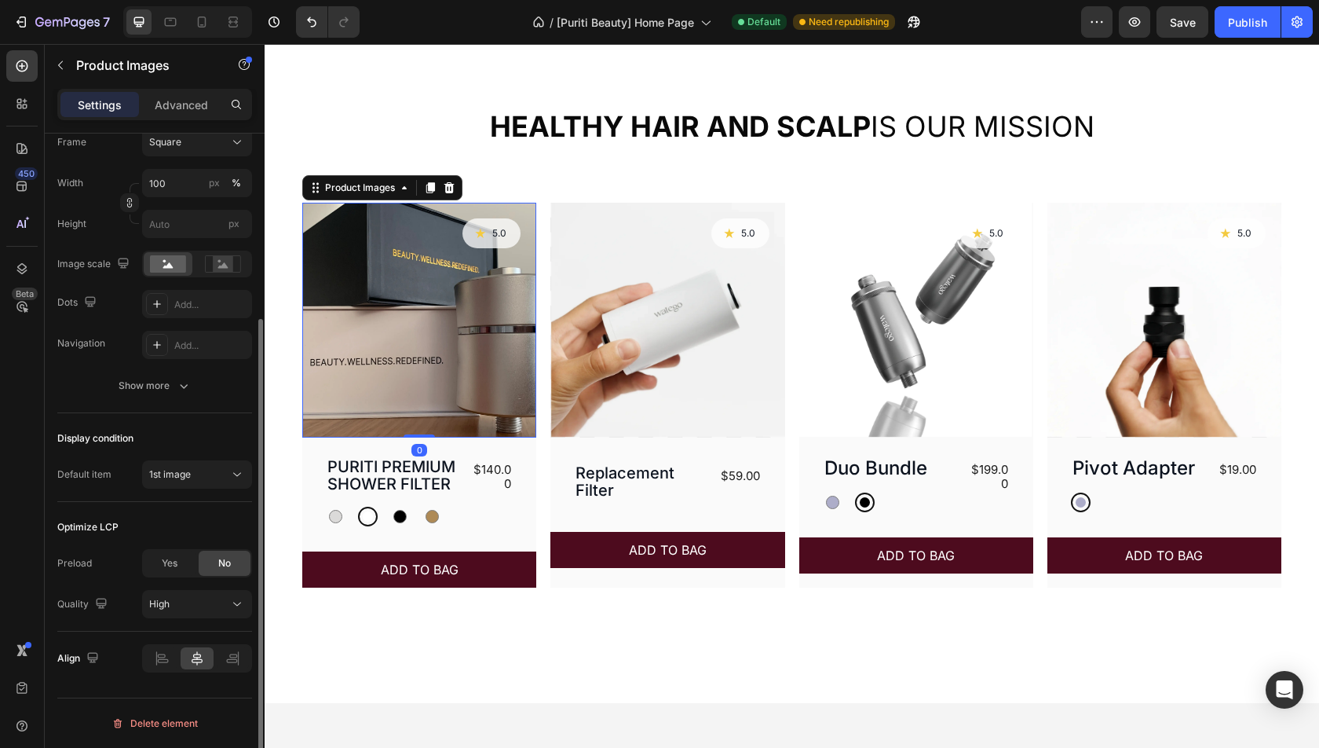
click at [505, 307] on img at bounding box center [419, 320] width 234 height 234
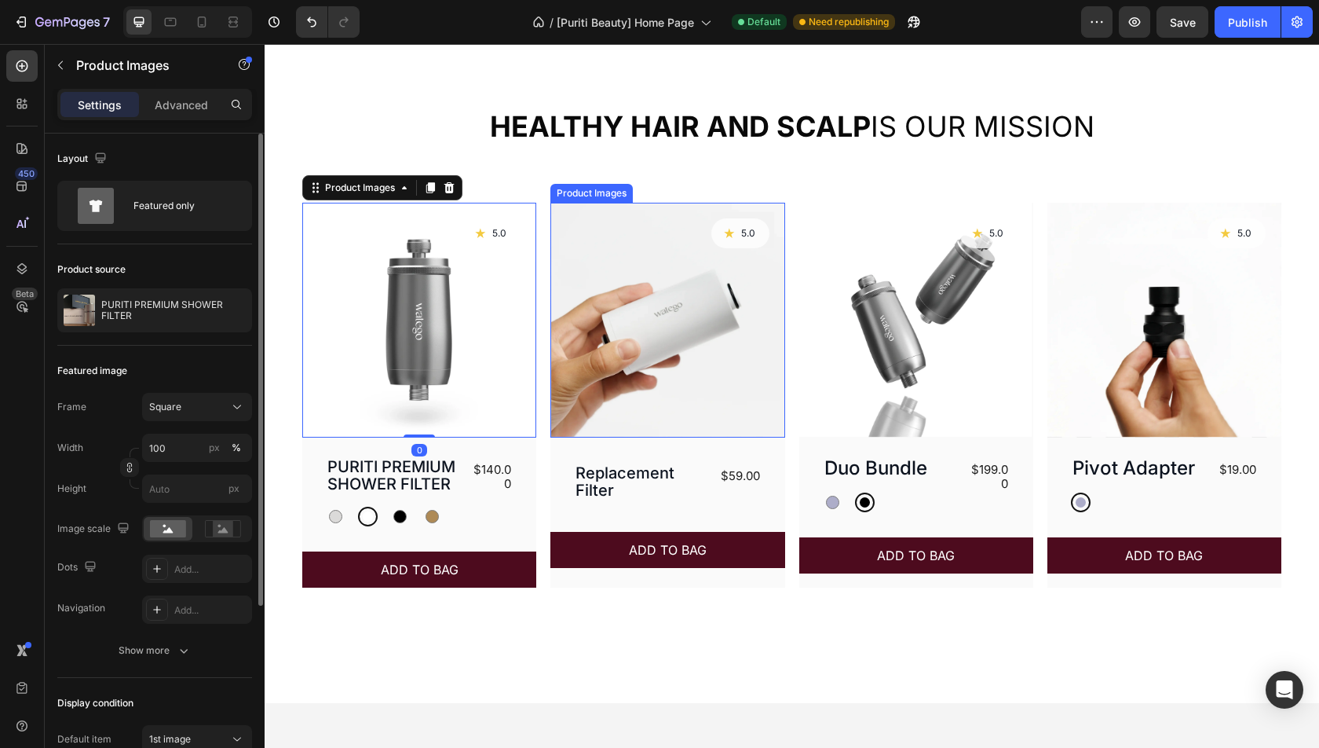
click at [680, 386] on img at bounding box center [667, 320] width 234 height 234
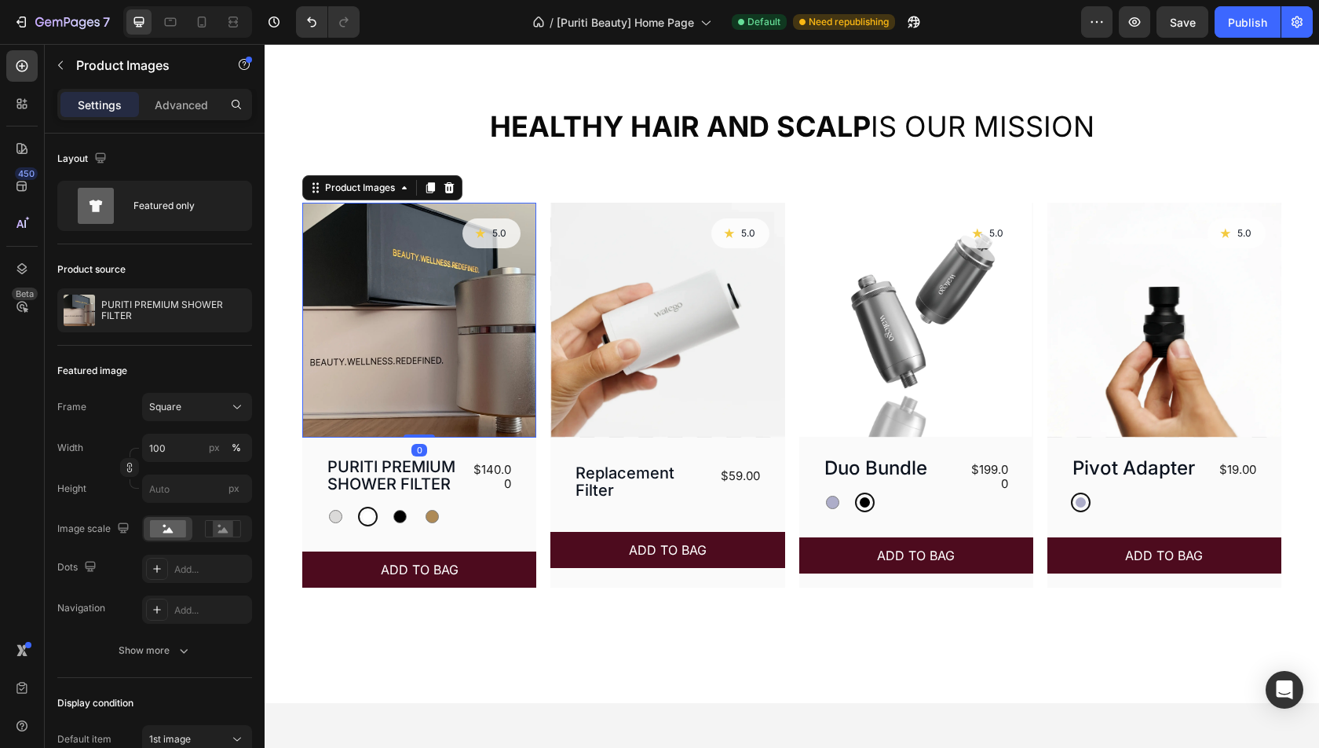
click at [463, 394] on img at bounding box center [419, 320] width 234 height 234
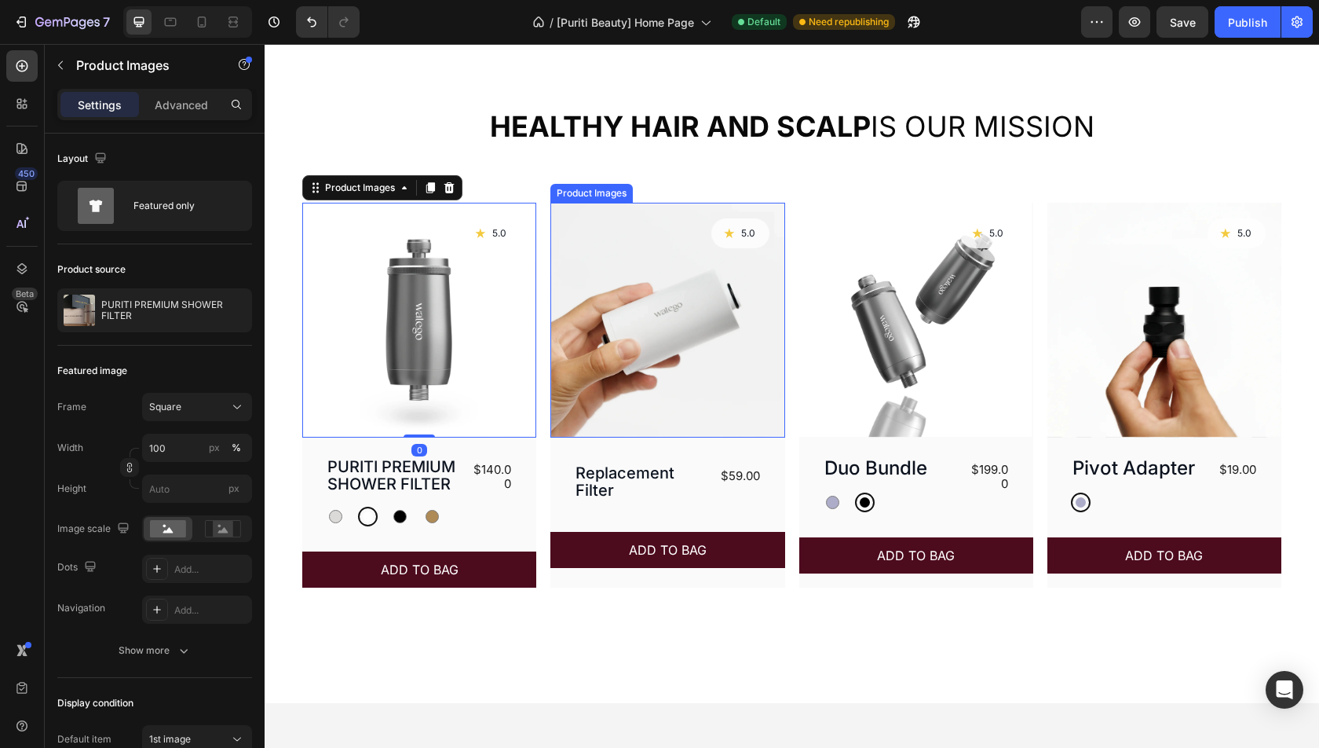
click at [662, 381] on img at bounding box center [667, 320] width 234 height 234
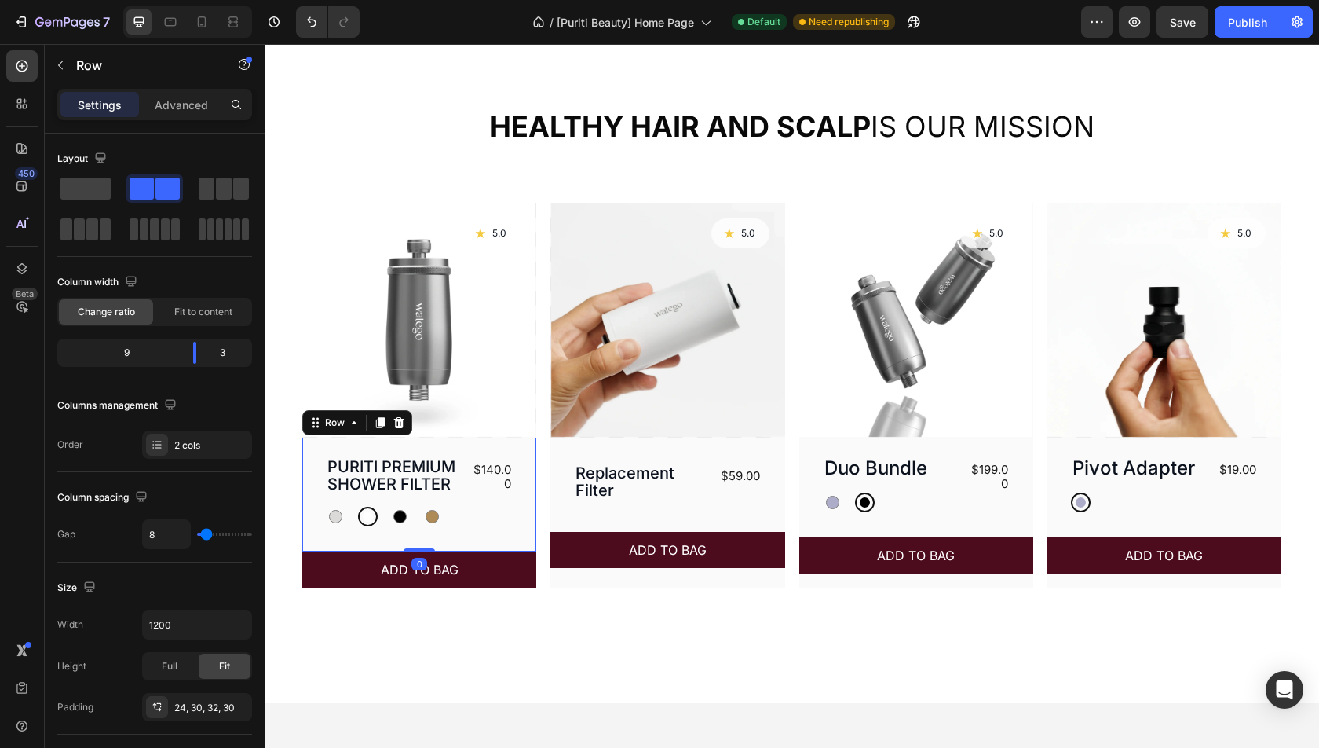
click at [427, 495] on div "PURITI PREMIUM SHOWER FILTER Product Title Silver Silver White White Black Blac…" at bounding box center [394, 491] width 136 height 70
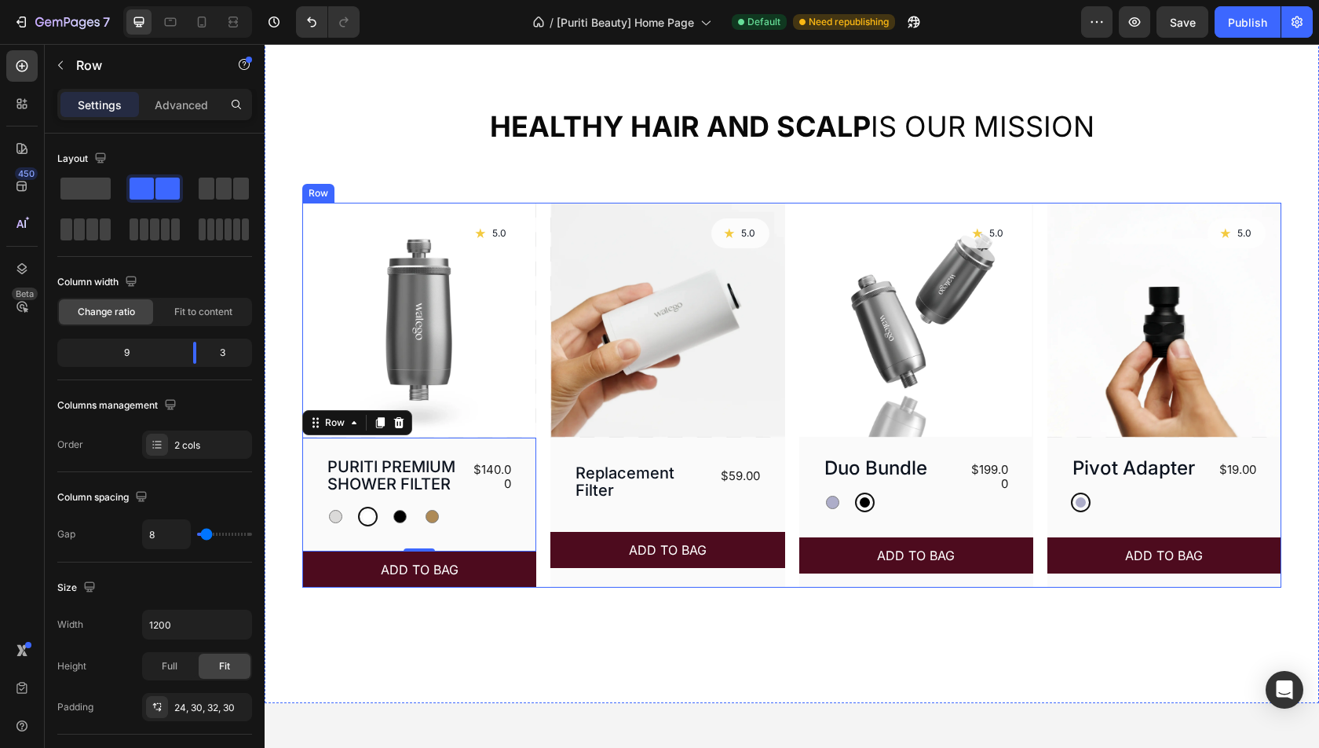
click at [549, 298] on div "Product Images Icon 5.0 Text Block Row Row PURITI PREMIUM SHOWER FILTER Product…" at bounding box center [791, 395] width 979 height 385
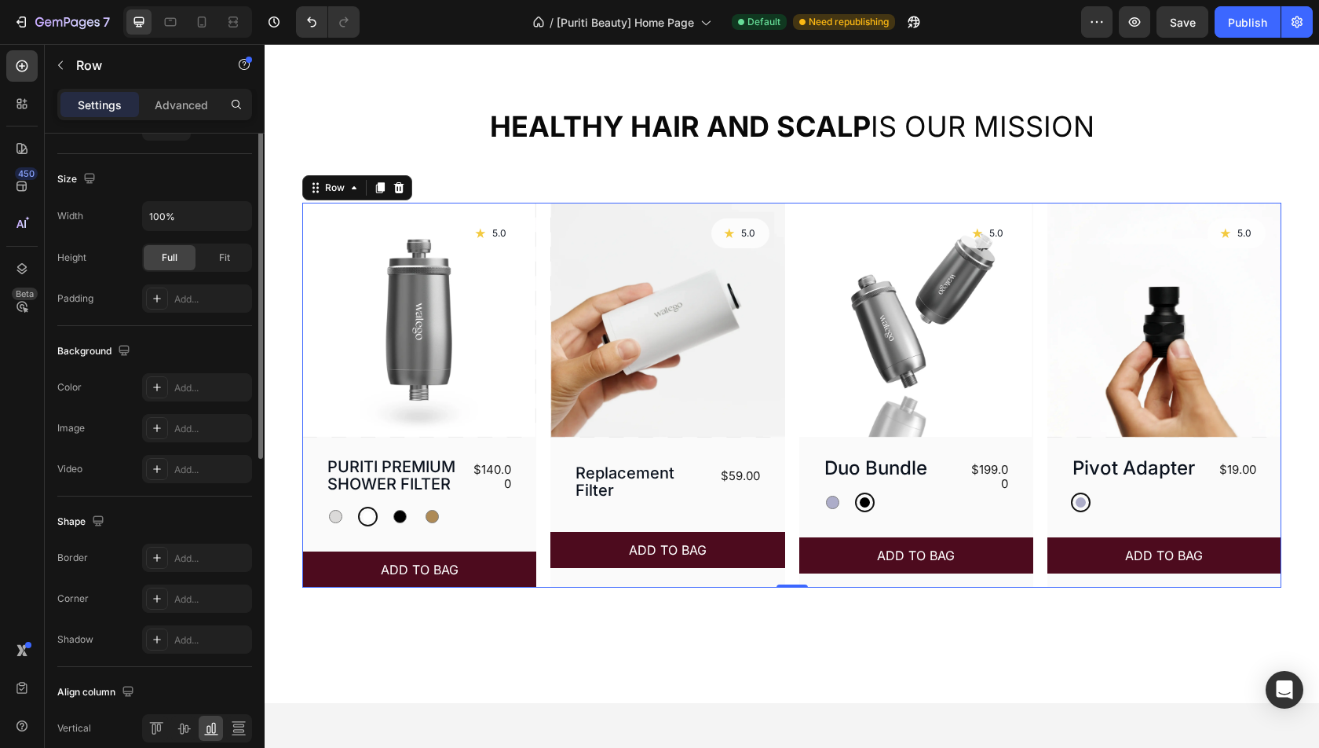
scroll to position [473, 0]
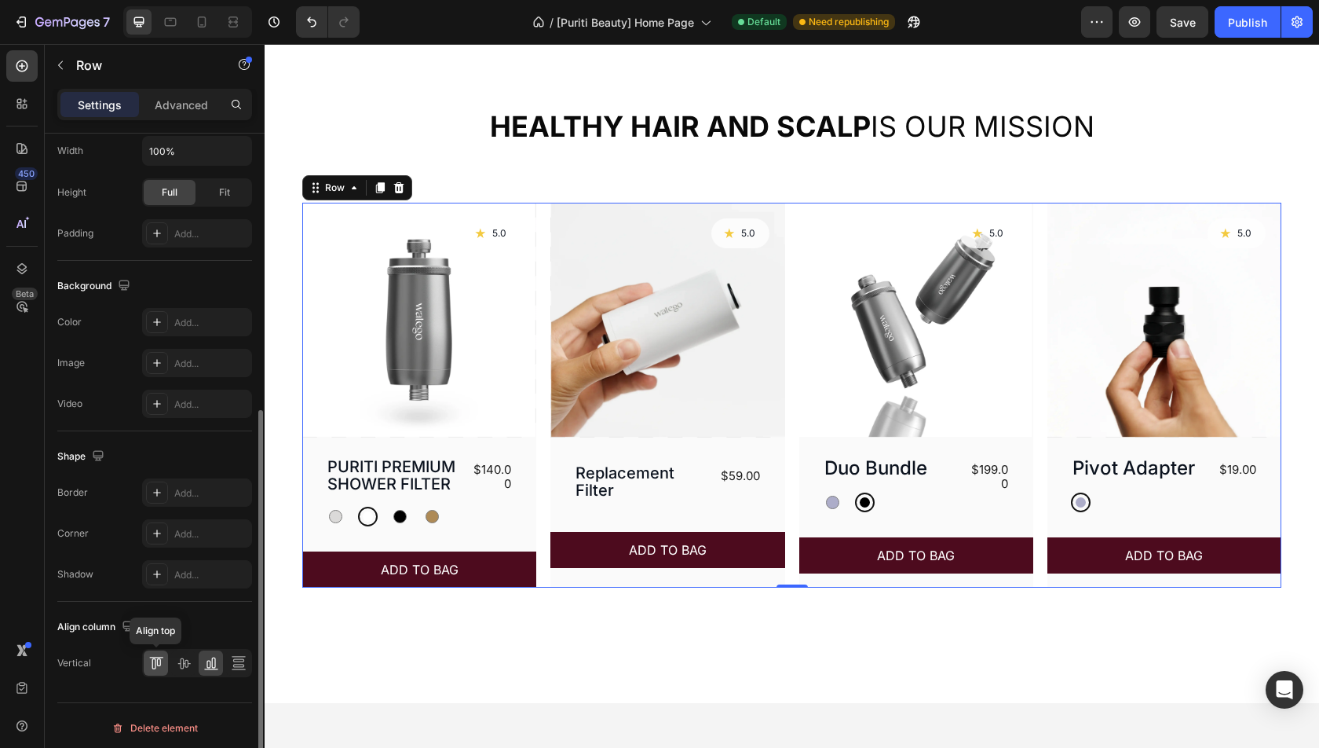
click at [159, 663] on icon at bounding box center [156, 663] width 16 height 16
click at [243, 669] on icon at bounding box center [239, 669] width 14 height 1
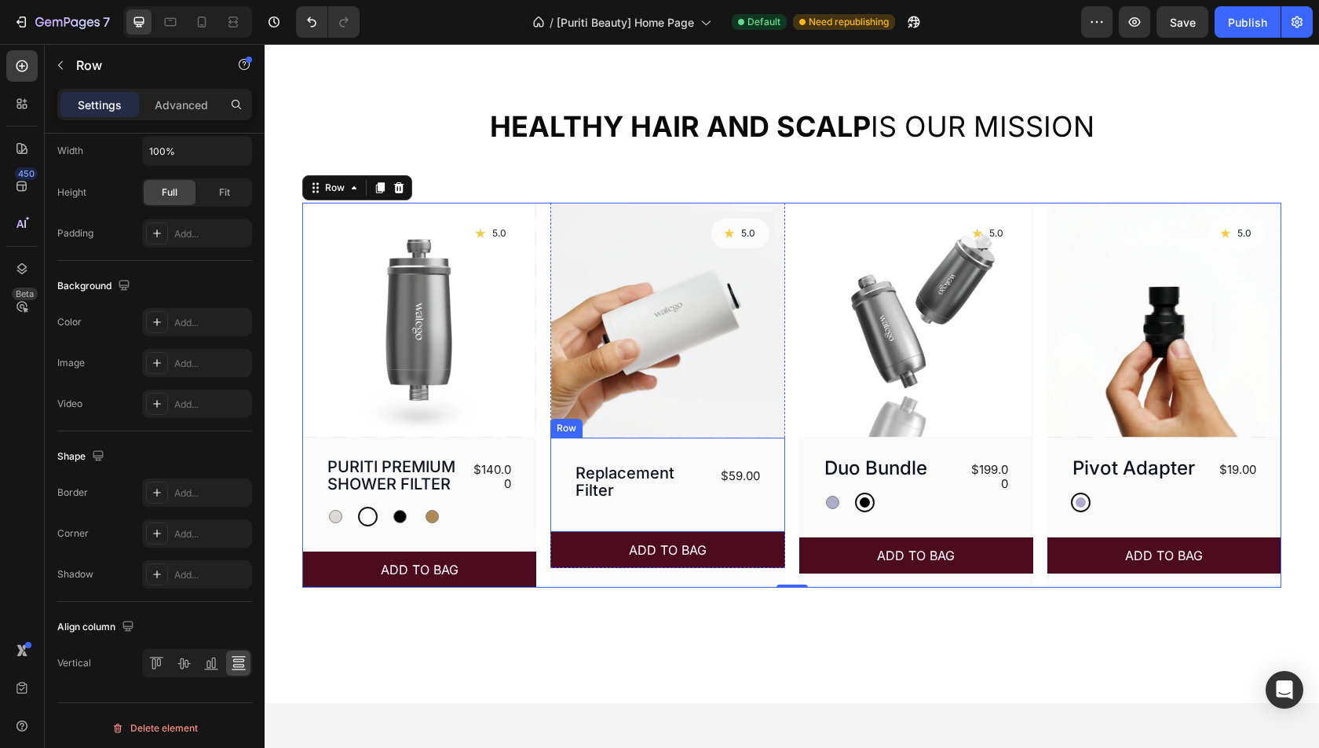
click at [726, 505] on div "Replacement Filter Product Title $59.00 Product Price Product Price Row" at bounding box center [667, 484] width 234 height 94
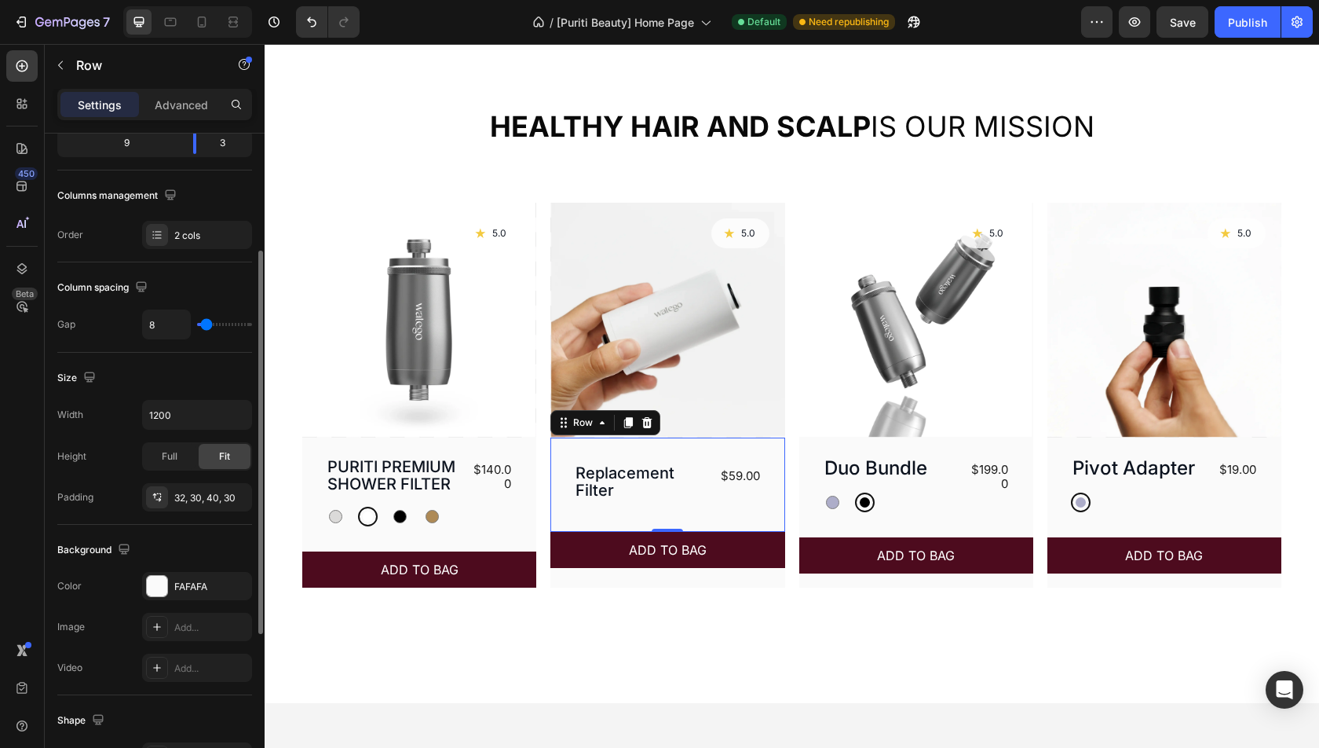
scroll to position [207, 0]
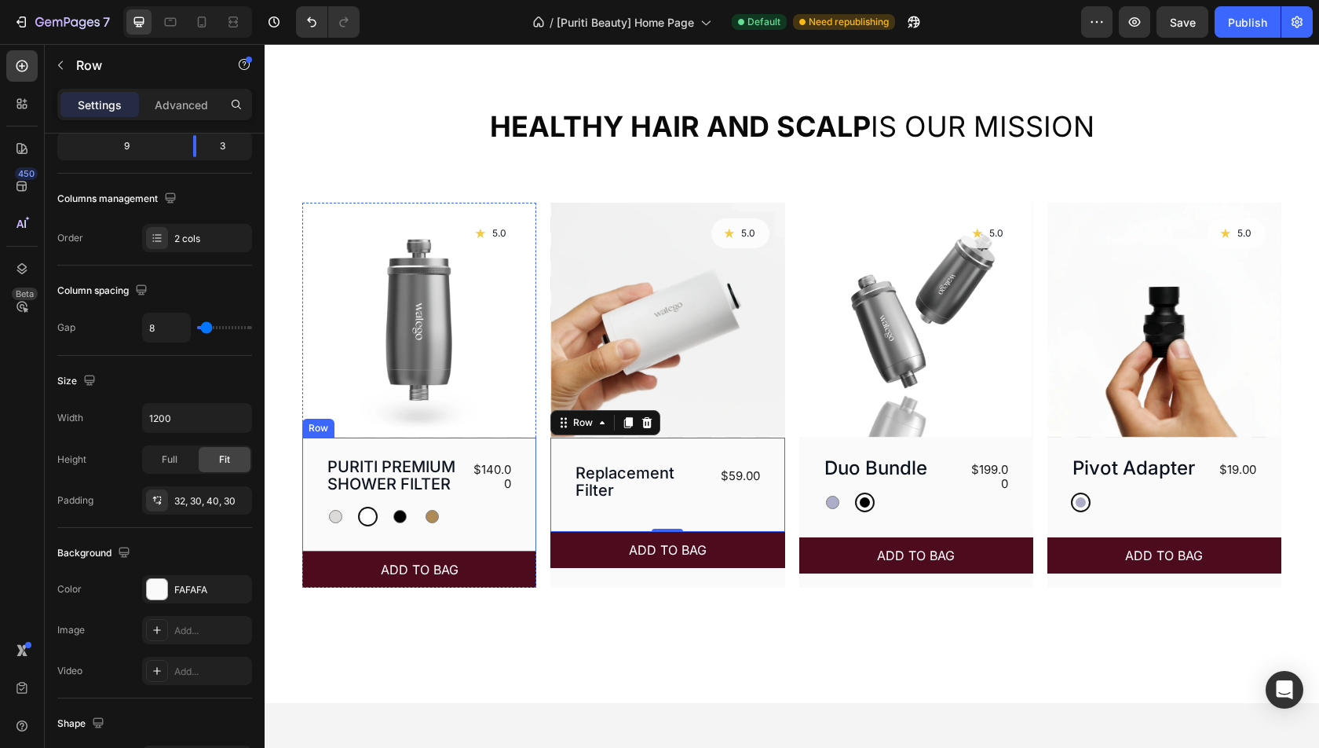
click at [513, 518] on div "PURITI PREMIUM SHOWER FILTER Product Title Silver Silver White White Black Blac…" at bounding box center [419, 494] width 234 height 114
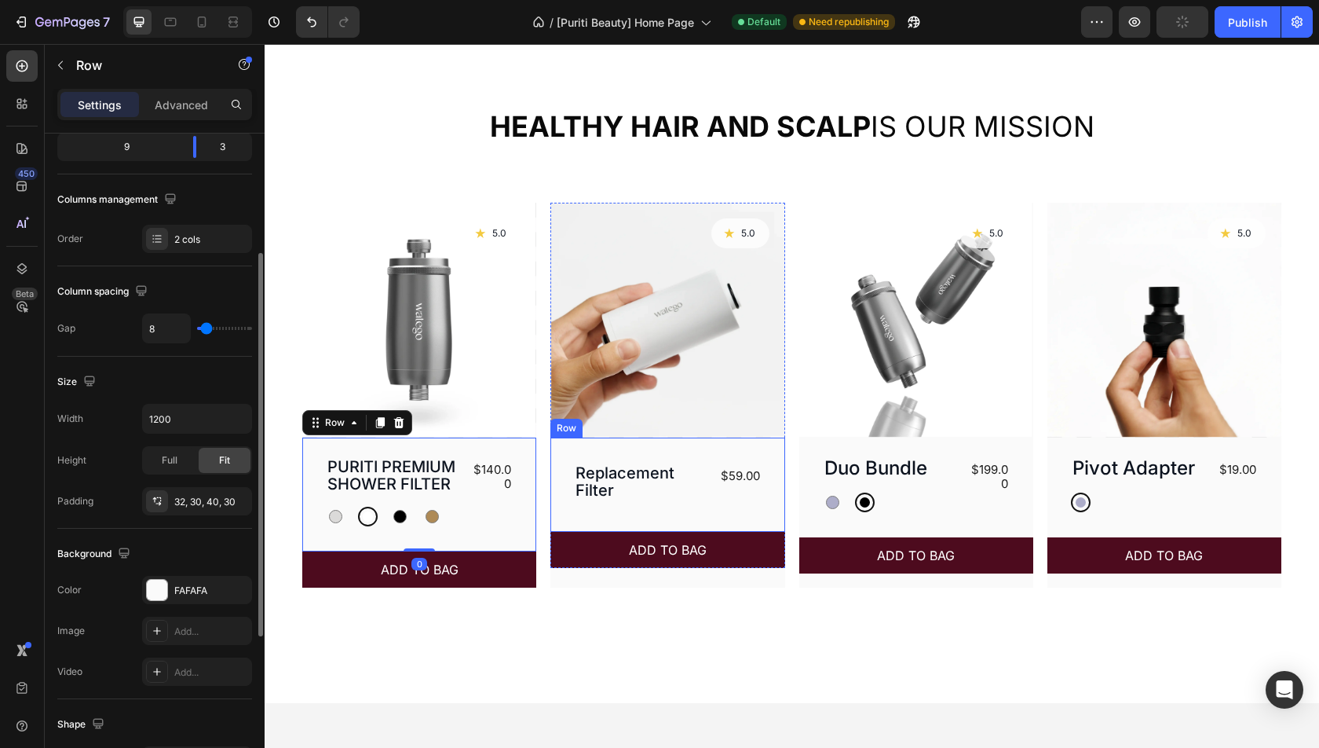
click at [612, 514] on div "Replacement Filter Product Title $59.00 Product Price Product Price Row" at bounding box center [667, 484] width 234 height 94
click at [497, 520] on div "$140.00 Product Price Product Price" at bounding box center [491, 491] width 46 height 70
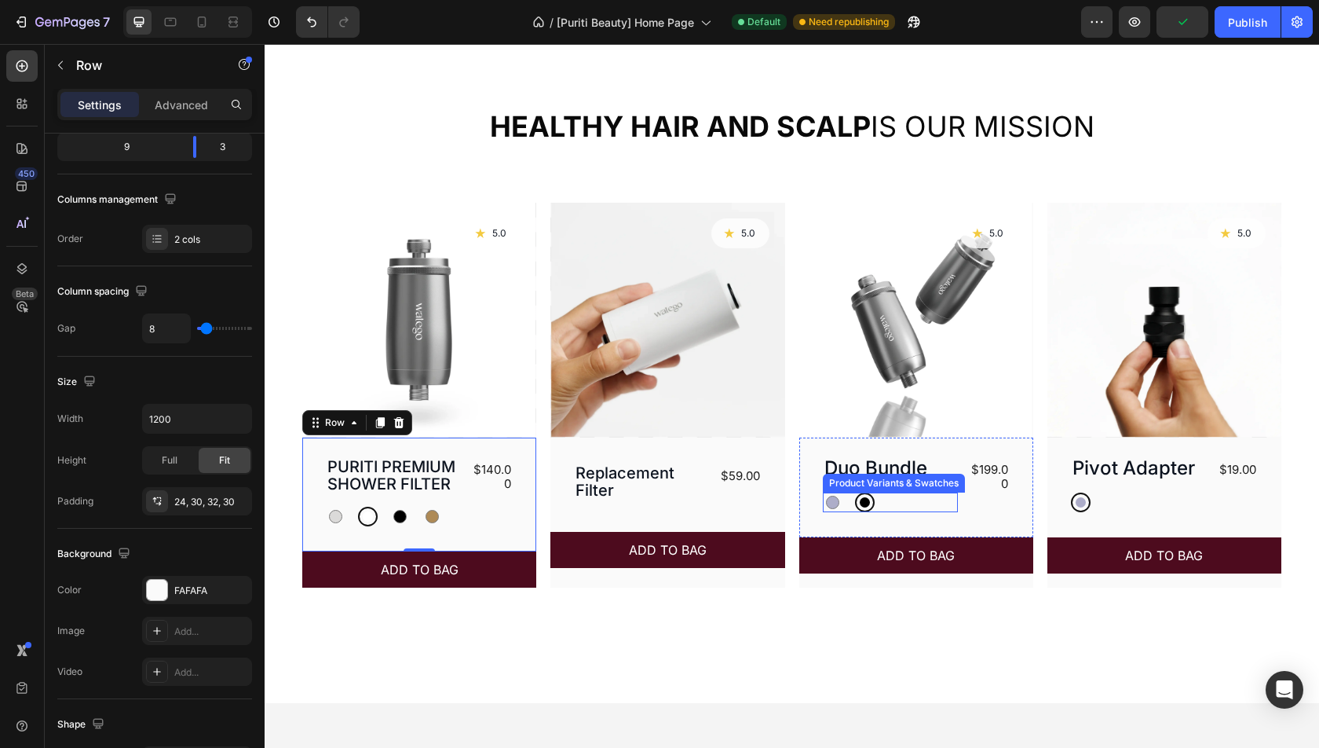
click at [946, 509] on div "Silver Silver Black Black" at bounding box center [891, 502] width 136 height 20
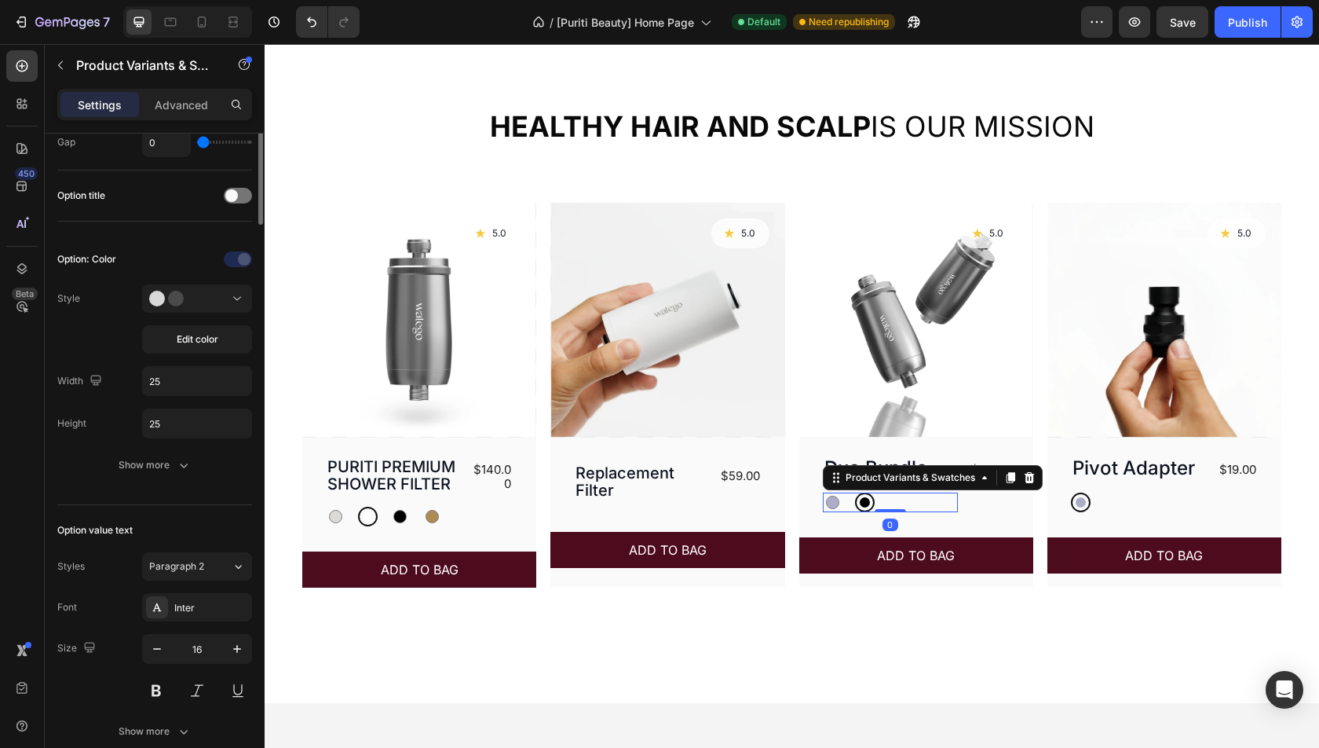
scroll to position [0, 0]
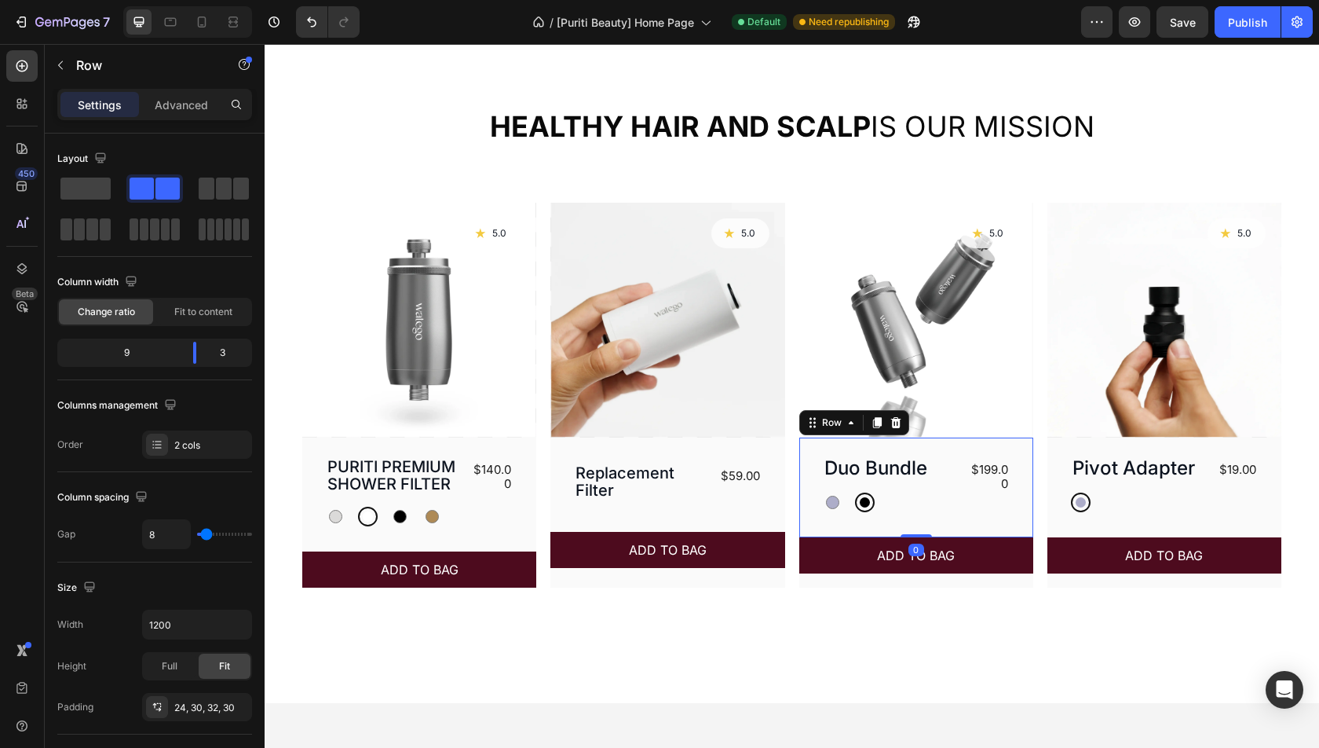
click at [813, 521] on div "Duo Bundle Product Title Silver Silver Black Black Product Variants & Swatches …" at bounding box center [916, 487] width 234 height 100
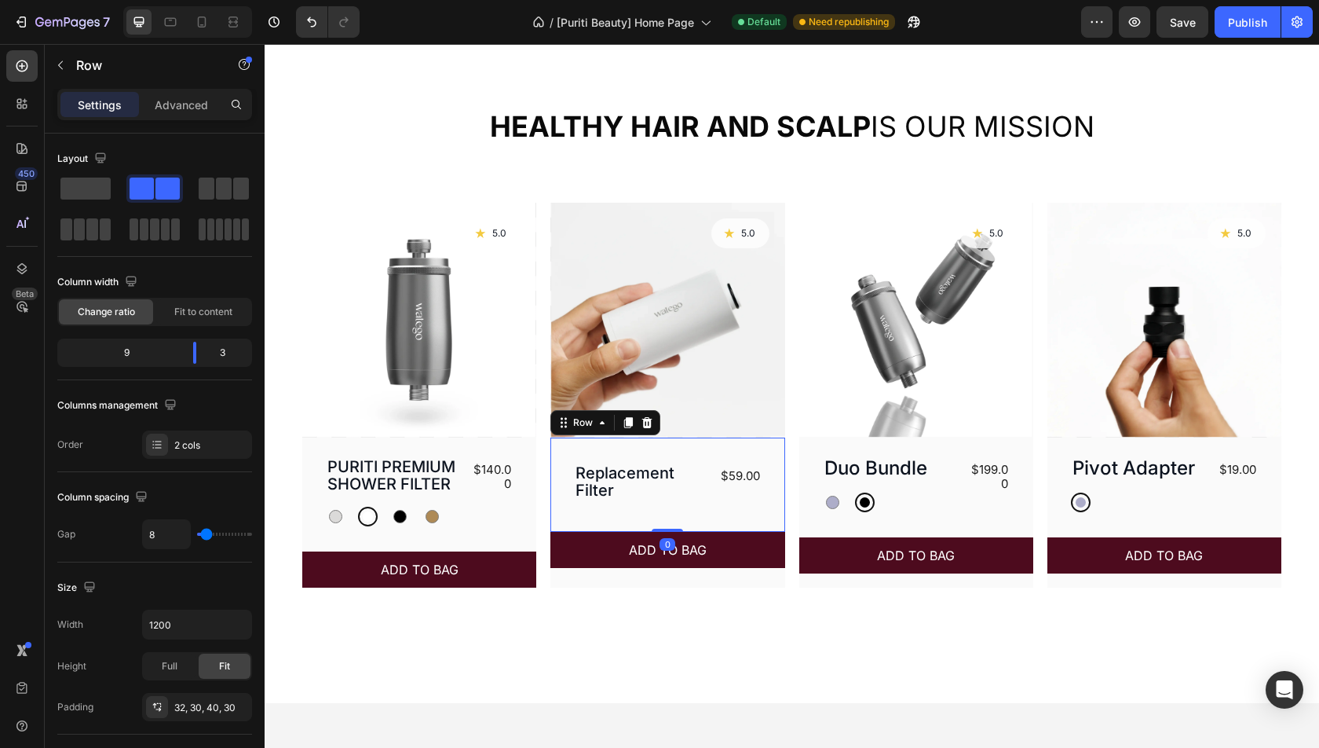
click at [711, 512] on div "Replacement Filter Product Title $59.00 Product Price Product Price Row 0" at bounding box center [667, 484] width 234 height 94
click at [194, 700] on div "32, 30, 40, 30" at bounding box center [197, 707] width 46 height 14
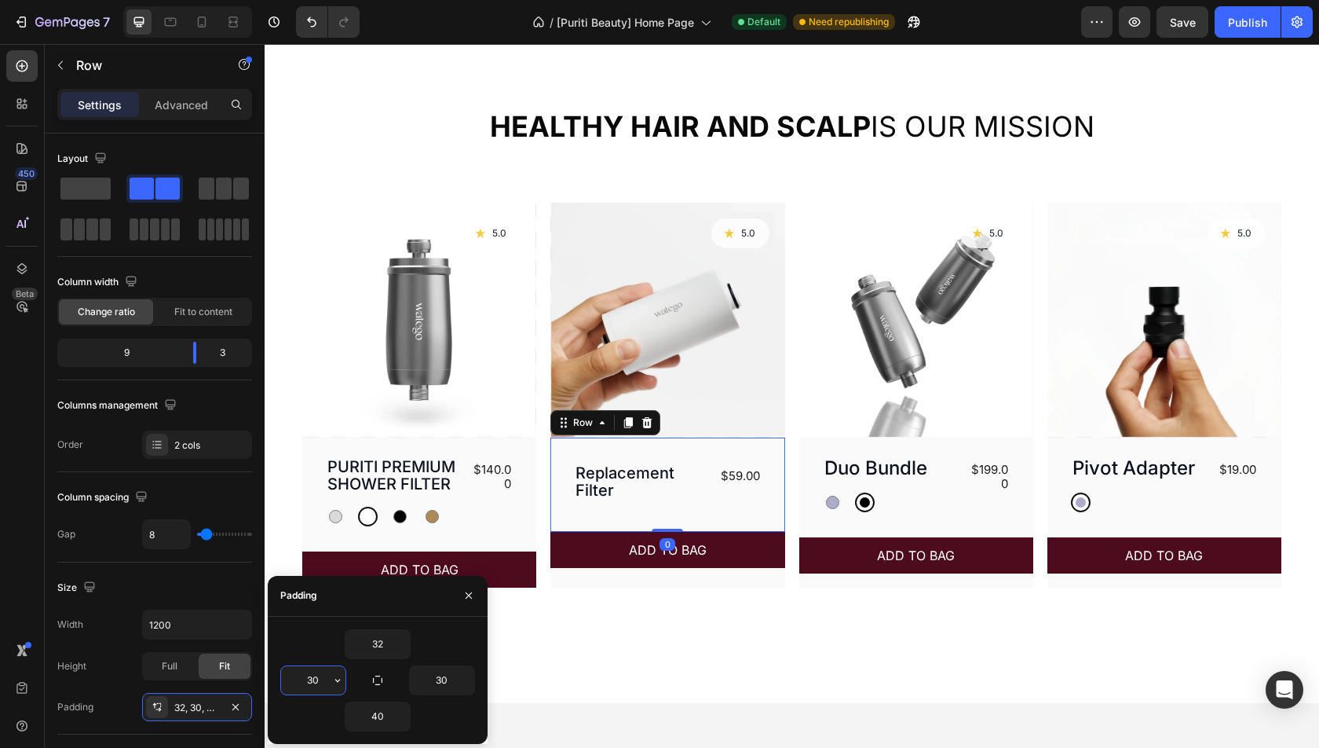
click at [320, 675] on input "30" at bounding box center [313, 680] width 64 height 28
type input "24"
click at [376, 650] on input "32" at bounding box center [377, 644] width 64 height 28
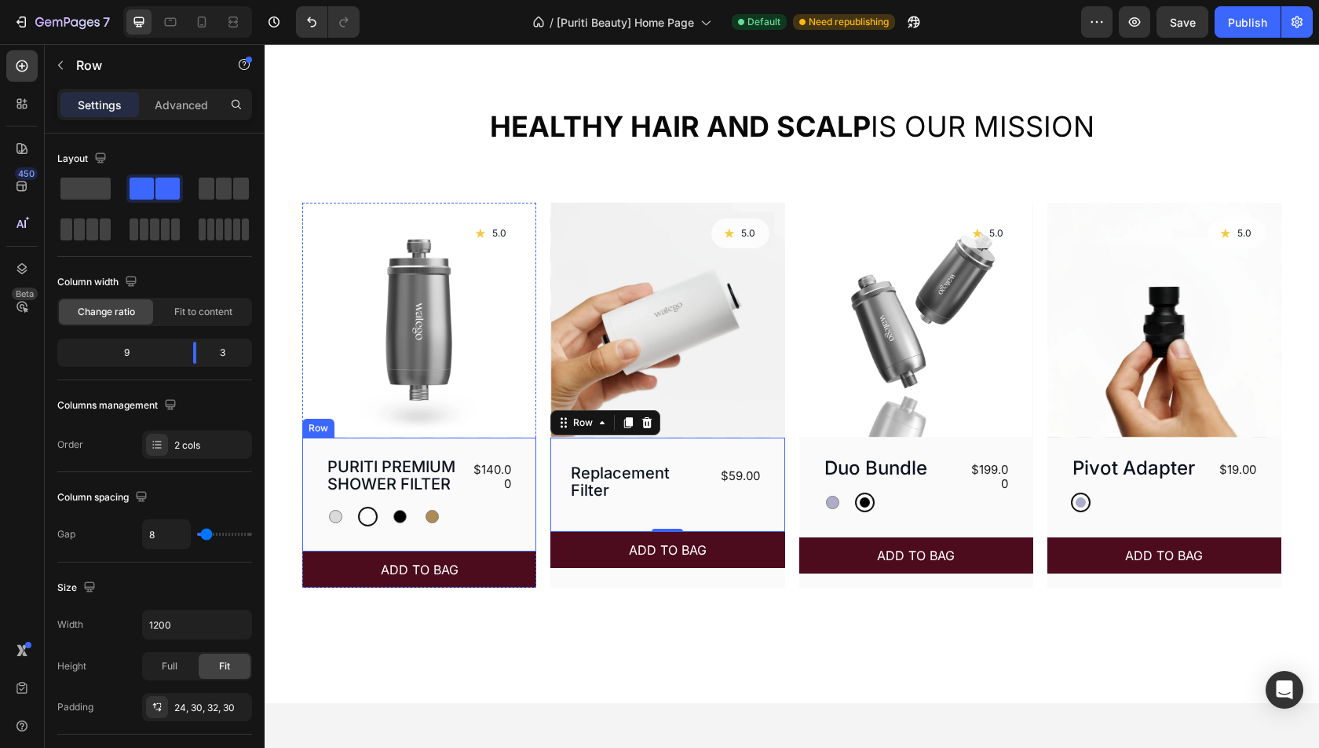
click at [506, 518] on div "$140.00 Product Price Product Price" at bounding box center [491, 491] width 46 height 70
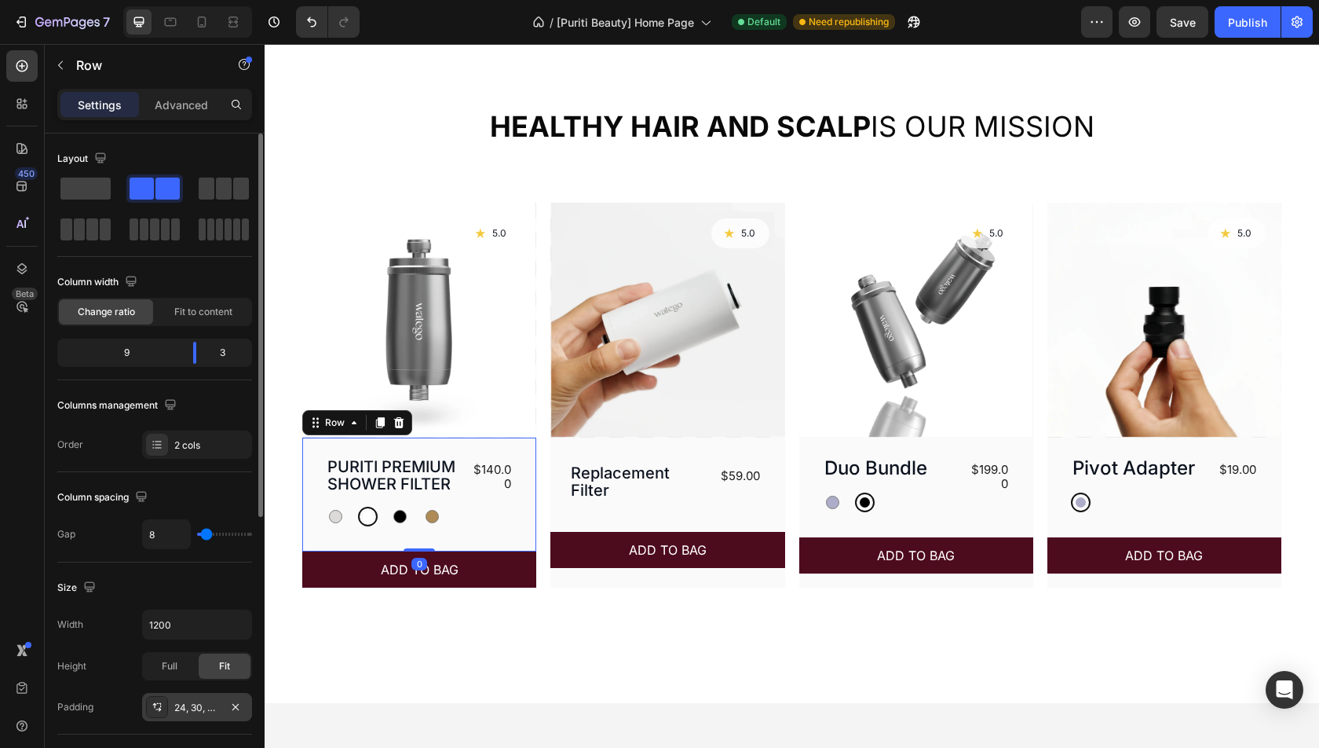
click at [200, 707] on div "24, 30, 32, 30" at bounding box center [197, 707] width 46 height 14
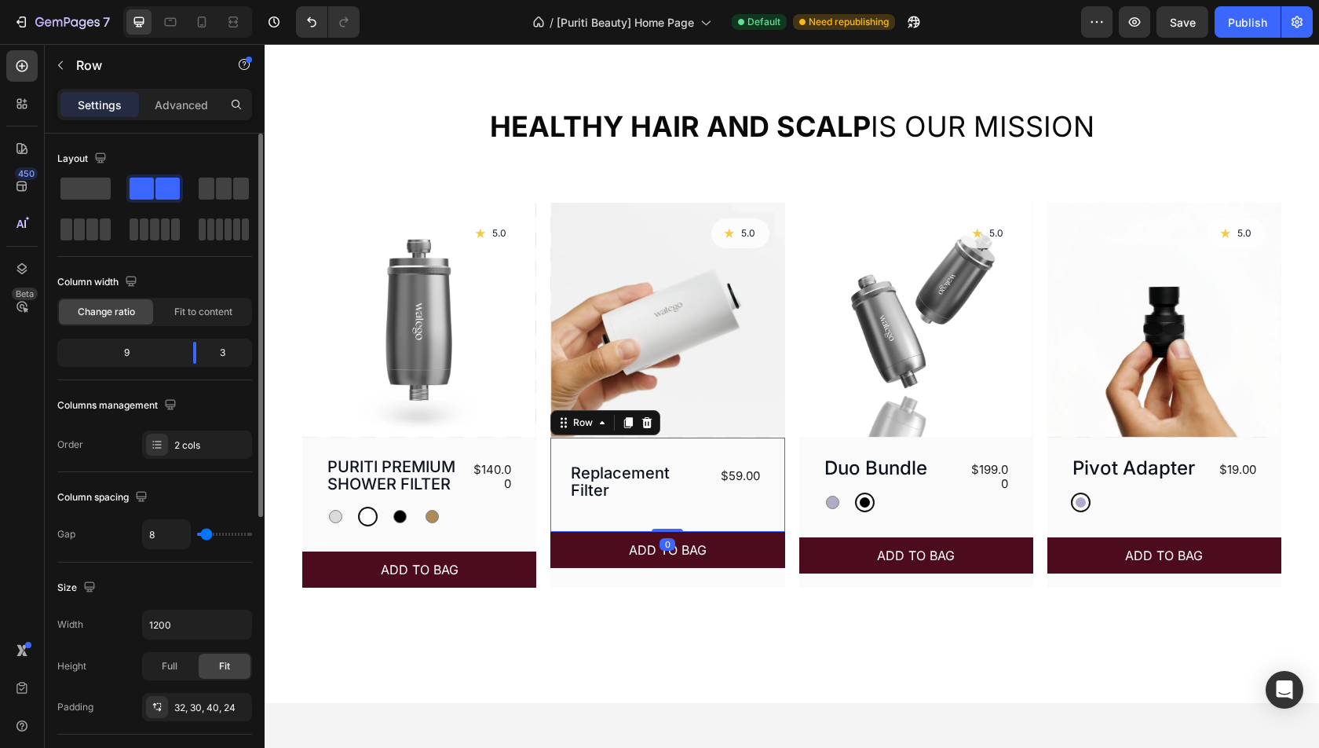
click at [606, 510] on div "Replacement Filter Product Title $59.00 Product Price Product Price Row 0" at bounding box center [667, 484] width 234 height 94
click at [197, 713] on div "32, 30, 40, 24" at bounding box center [197, 707] width 110 height 28
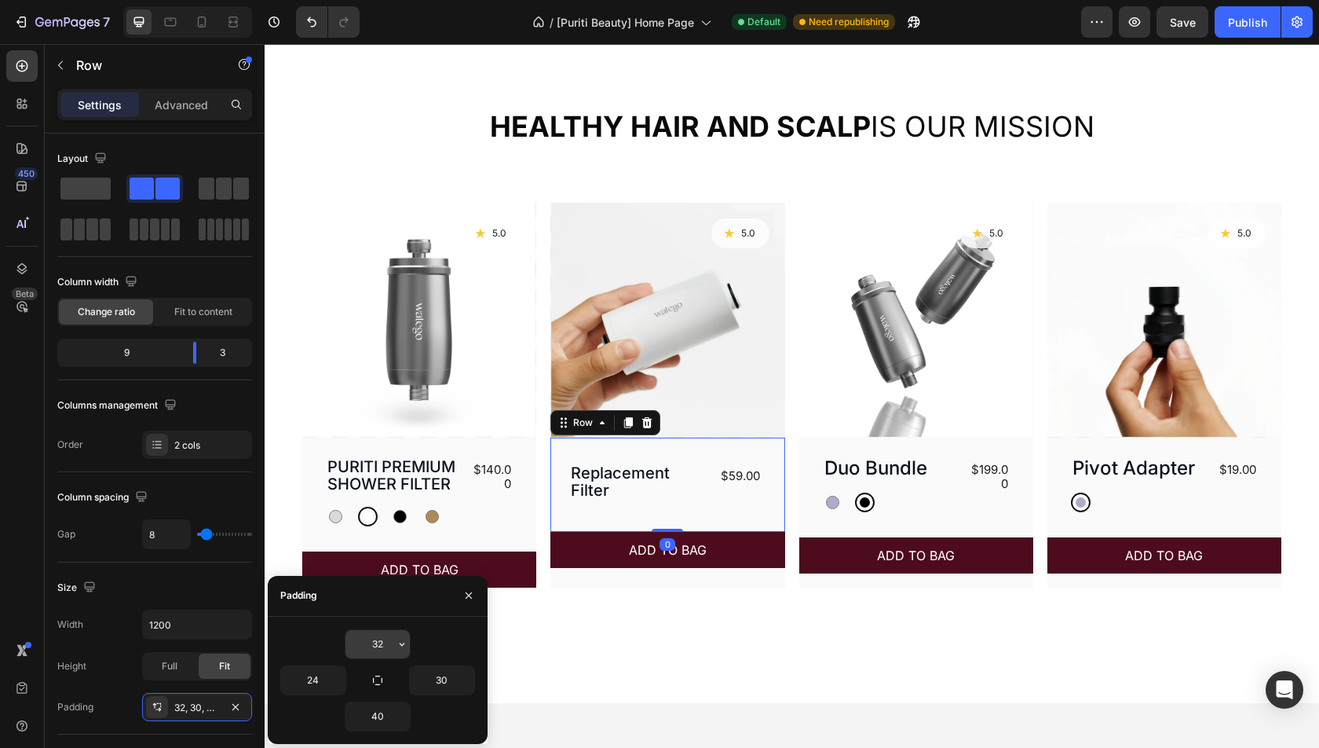
click at [386, 649] on input "32" at bounding box center [377, 644] width 64 height 28
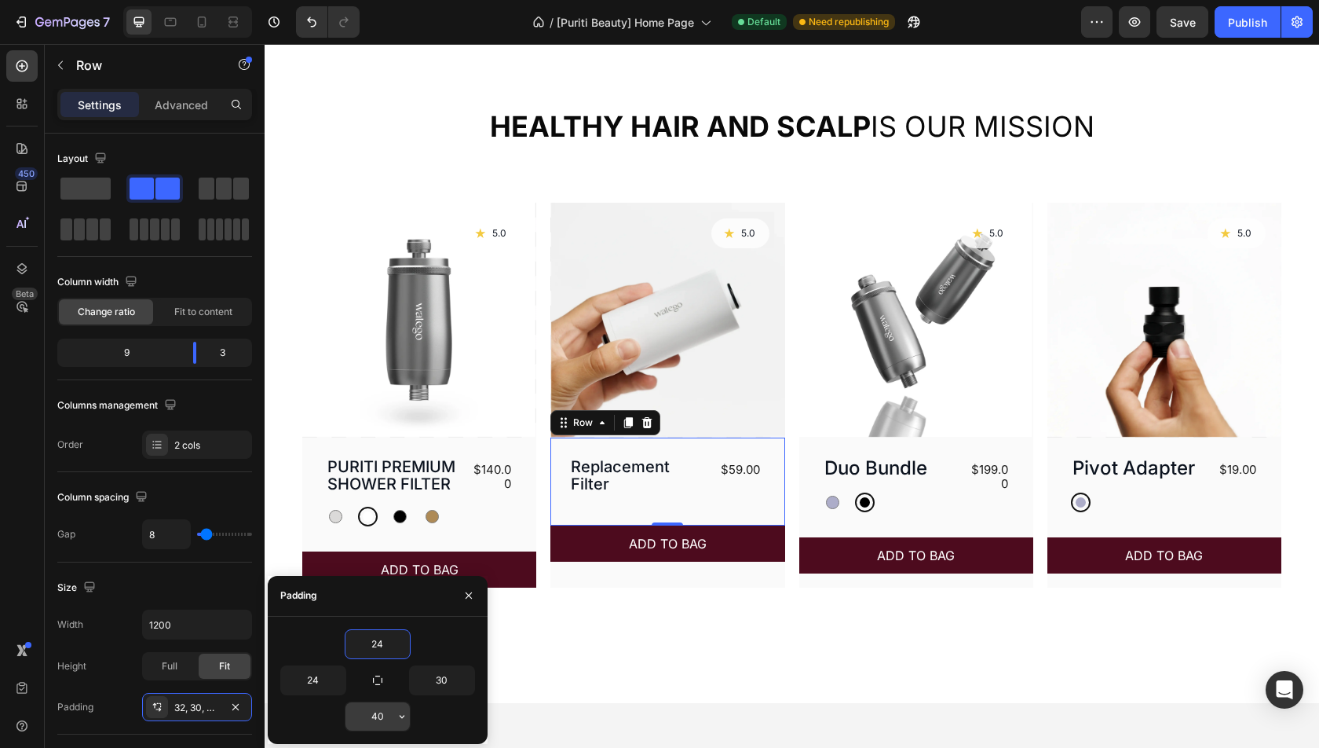
type input "24"
click at [386, 719] on input "40" at bounding box center [377, 716] width 64 height 28
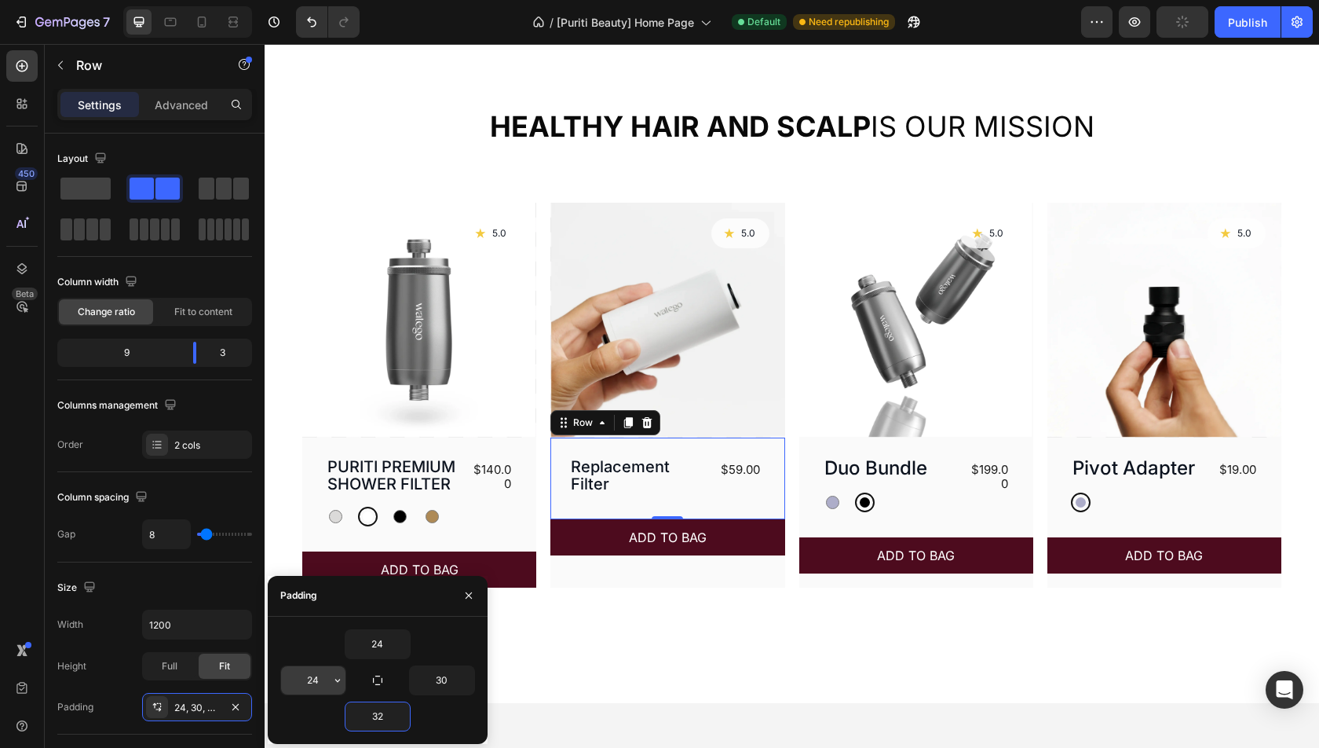
type input "32"
click at [304, 684] on input "24" at bounding box center [313, 680] width 64 height 28
type input "30"
click at [463, 667] on button "button" at bounding box center [467, 680] width 16 height 28
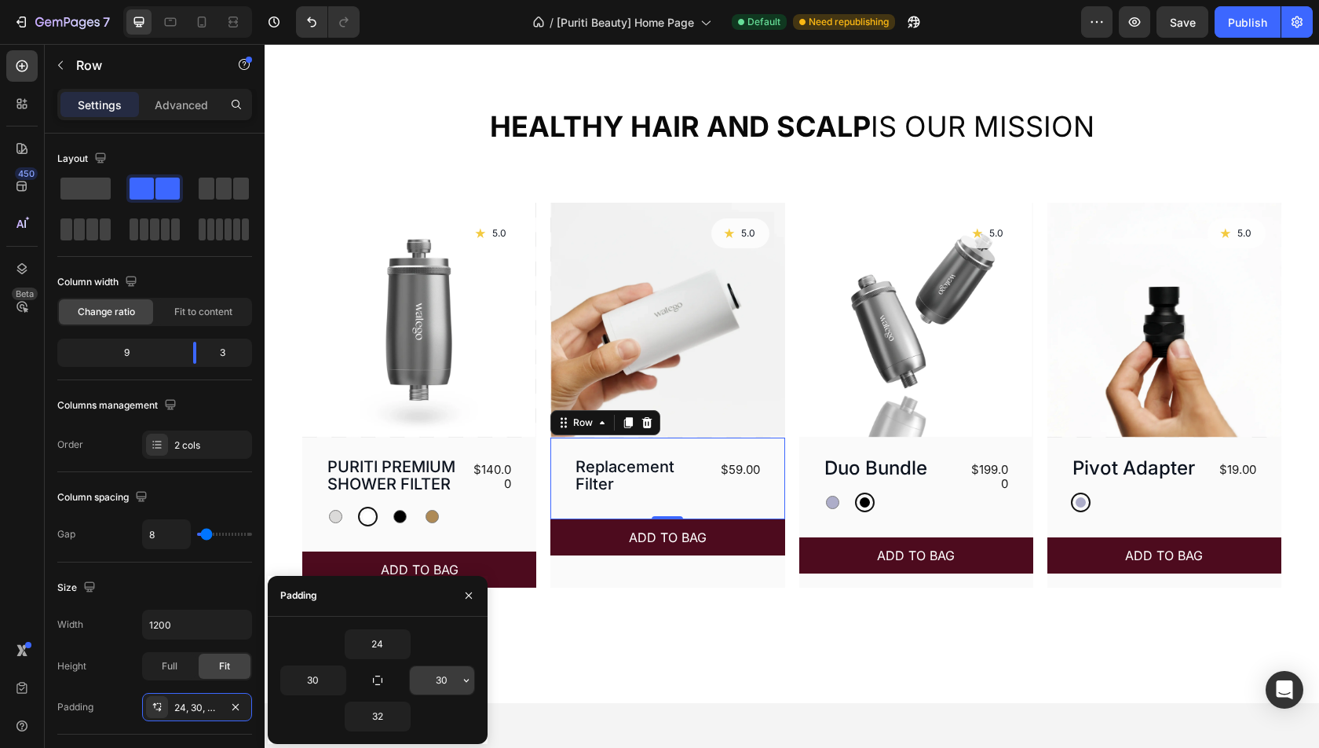
click at [429, 679] on input "30" at bounding box center [442, 680] width 64 height 28
type input "30"
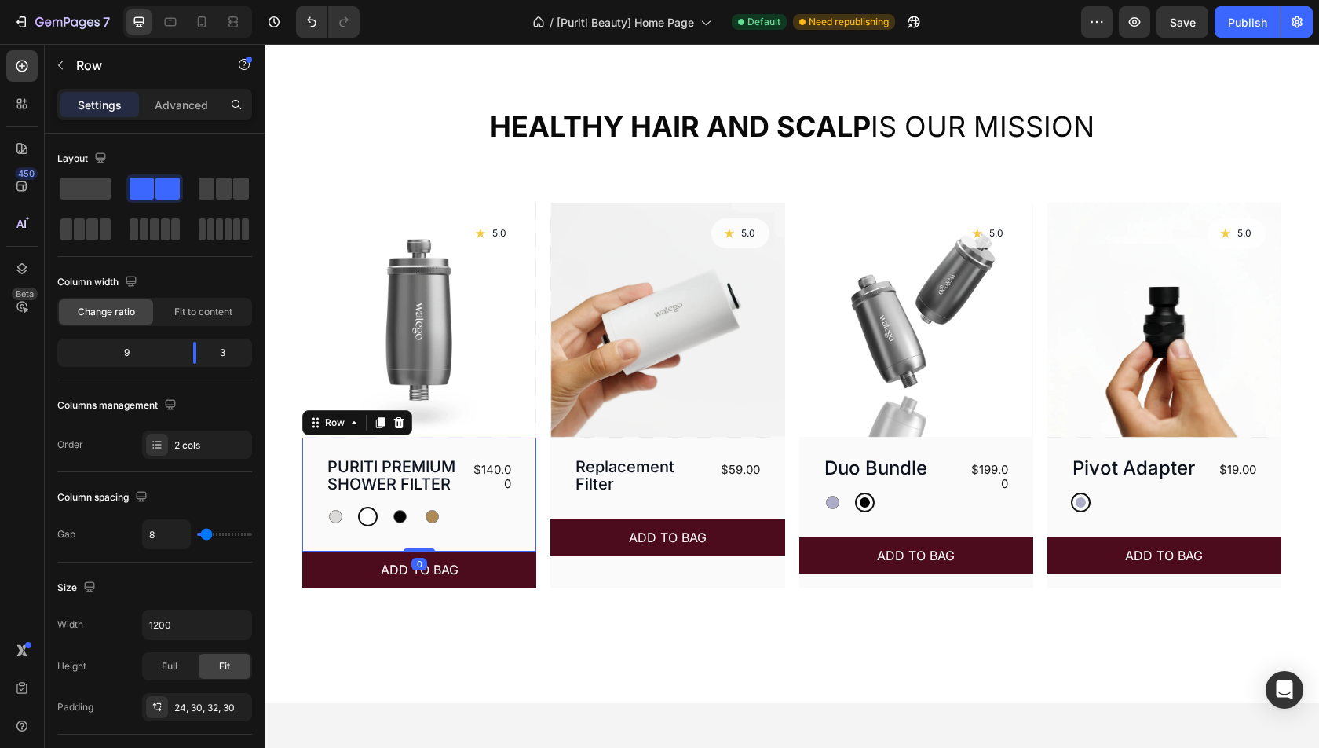
click at [499, 507] on div "$140.00 Product Price Product Price" at bounding box center [491, 491] width 46 height 70
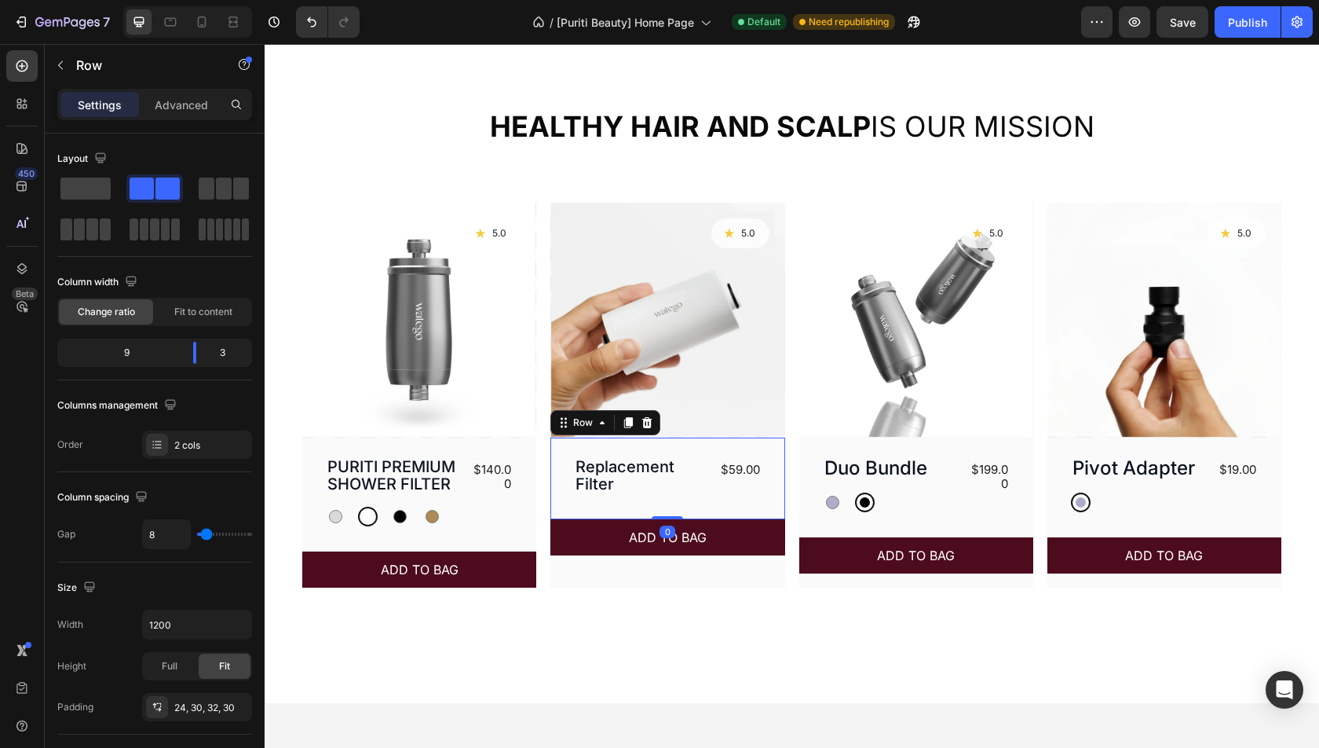
click at [636, 498] on div "Replacement Filter Product Title $59.00 Product Price Product Price Row 0" at bounding box center [667, 478] width 234 height 82
click at [165, 715] on div "24, 30, 32, 30" at bounding box center [197, 707] width 110 height 28
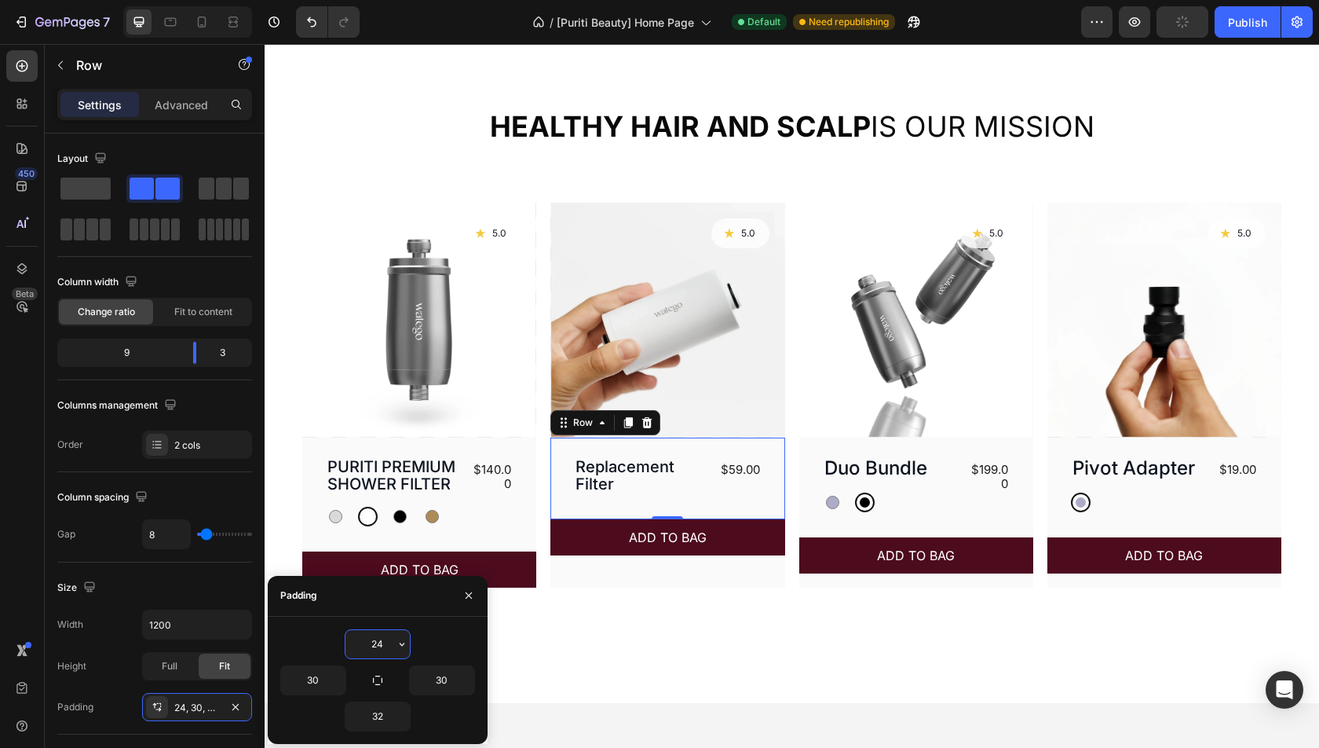
click at [377, 647] on input "24" at bounding box center [377, 644] width 64 height 28
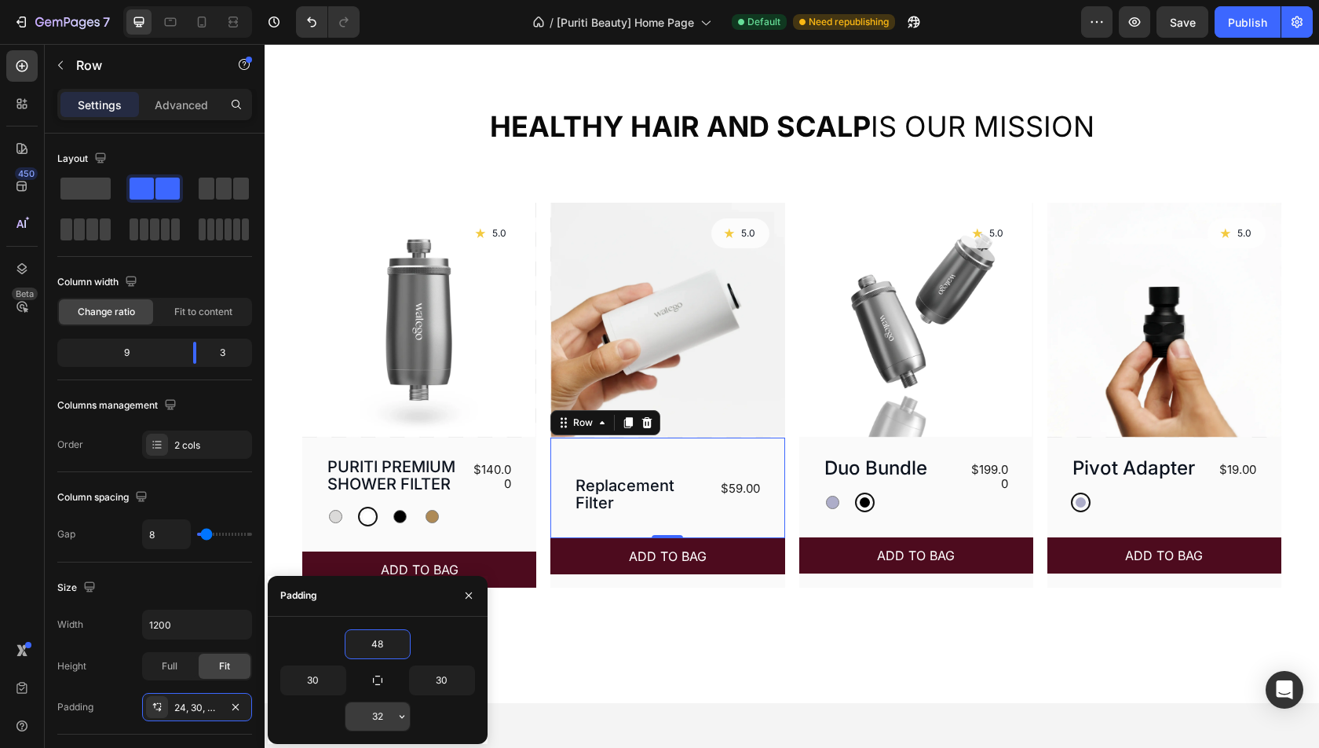
type input "48"
click at [382, 711] on input "32" at bounding box center [377, 716] width 64 height 28
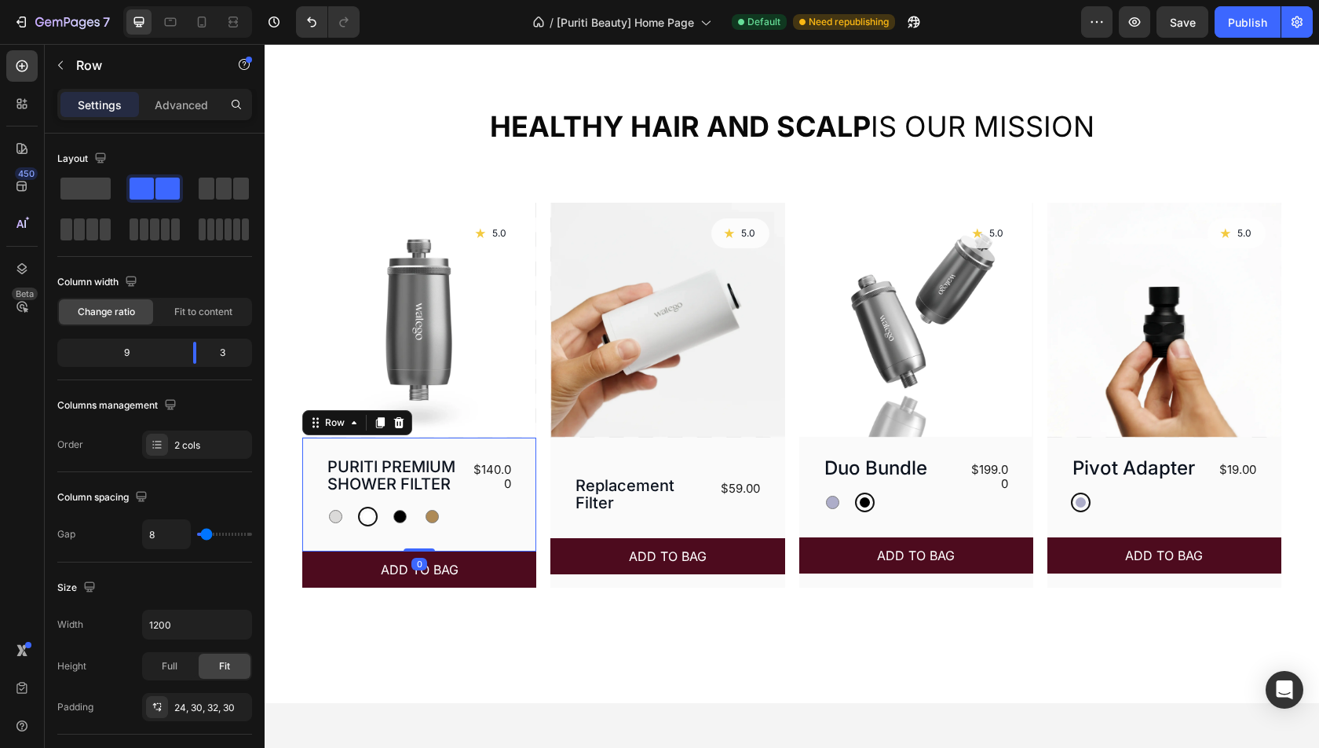
click at [529, 524] on div "PURITI PREMIUM SHOWER FILTER Product Title Silver Silver White White Black Blac…" at bounding box center [419, 494] width 234 height 114
click at [207, 695] on div "24, 30, 32, 30" at bounding box center [197, 707] width 110 height 28
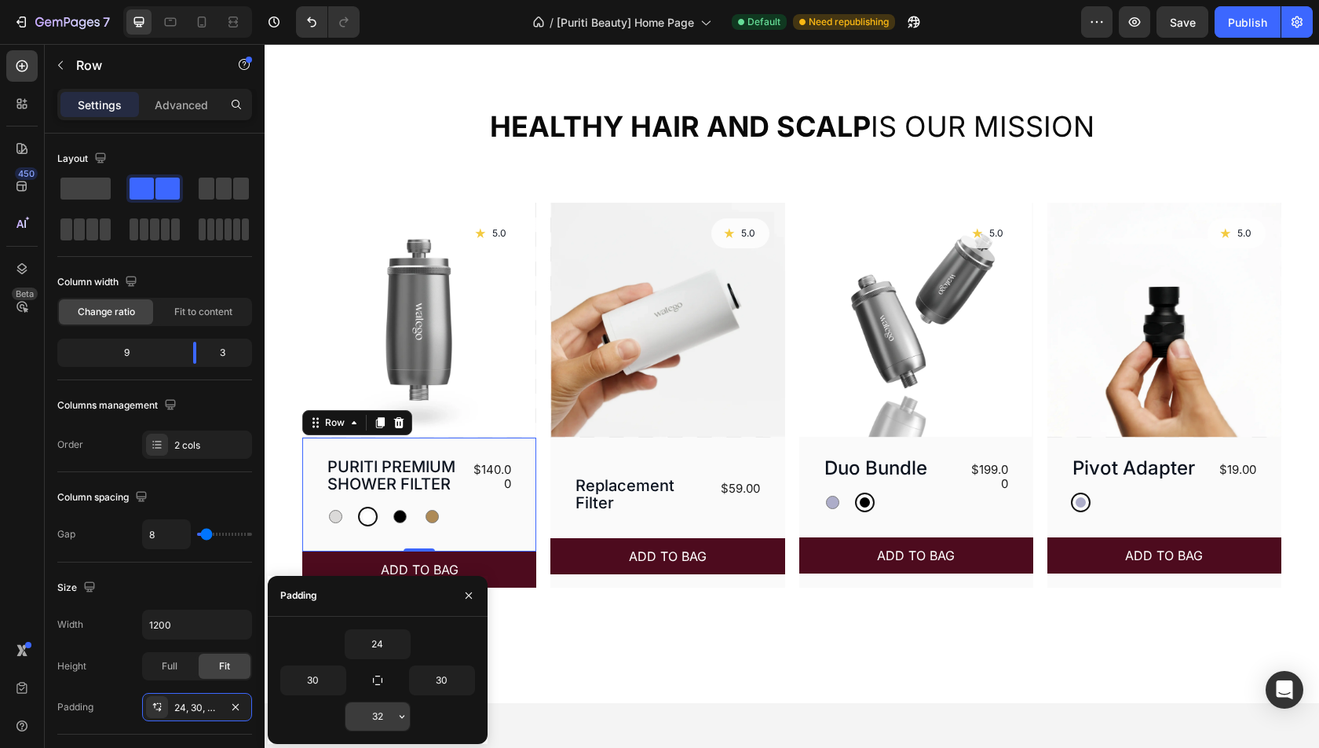
click at [386, 719] on input "32" at bounding box center [377, 716] width 64 height 28
type input "2"
type input "1"
type input "2"
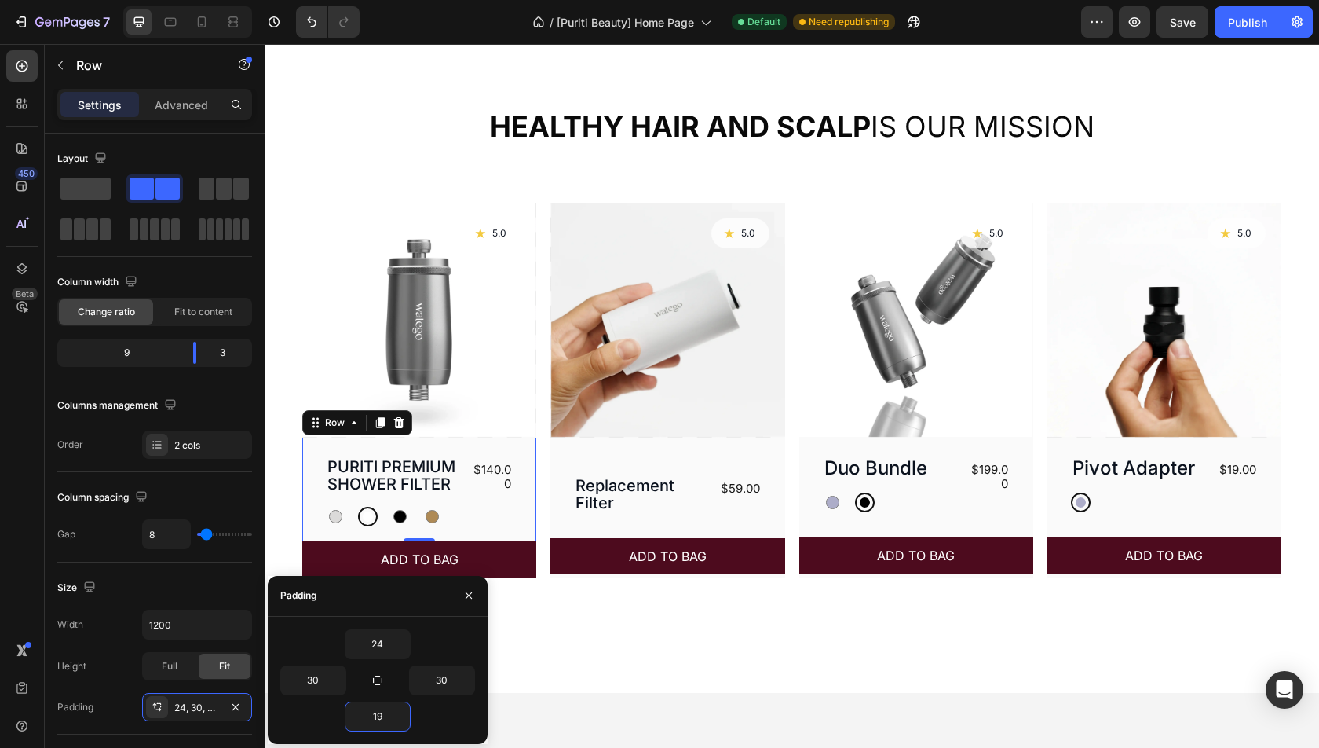
type input "1"
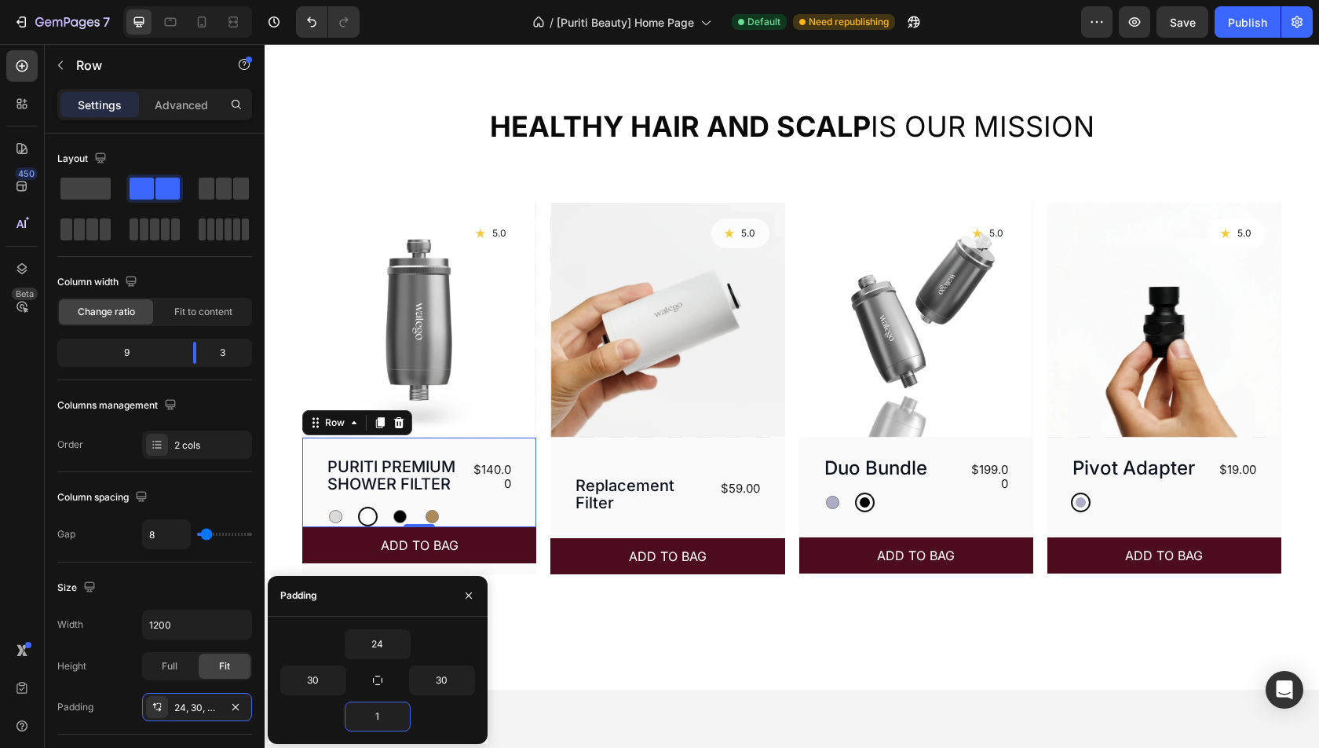
type input "16"
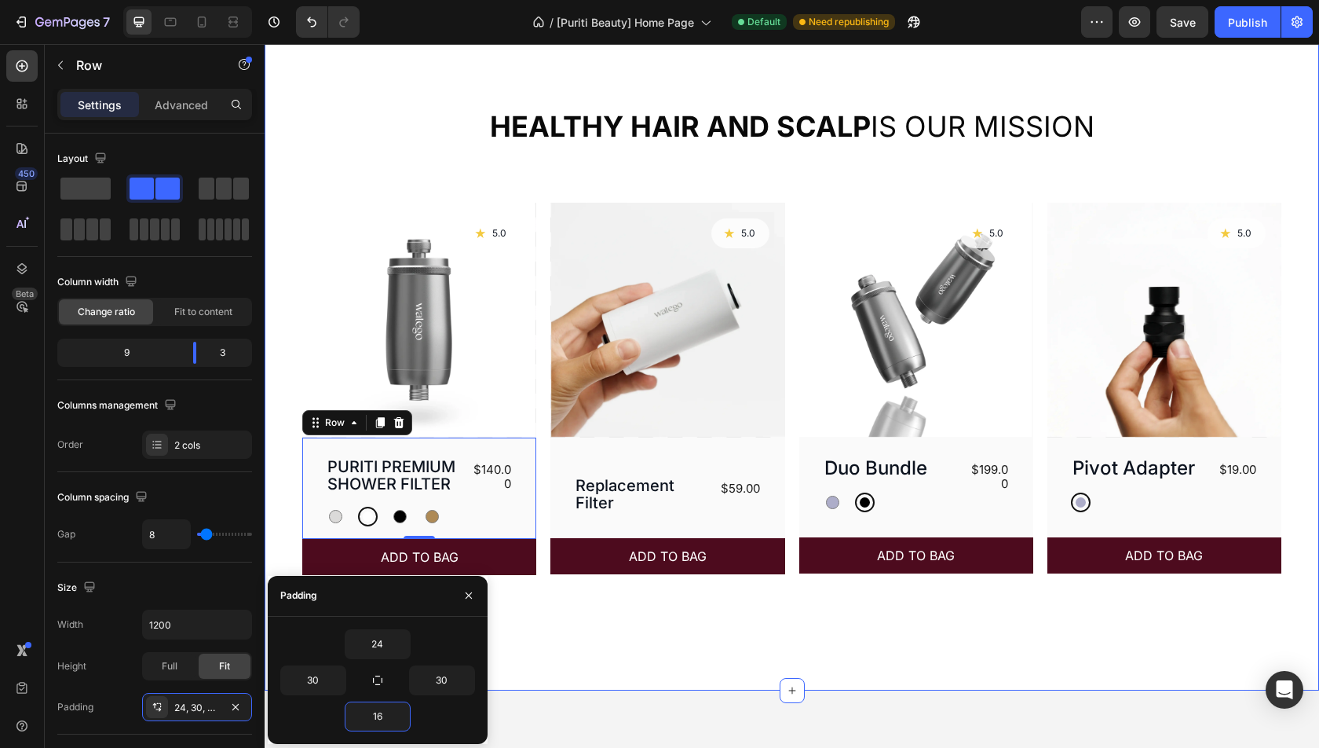
click at [583, 608] on div "Healthy hair and scalp is our mission Heading Product Images Icon 5.0 Text Bloc…" at bounding box center [792, 354] width 1055 height 671
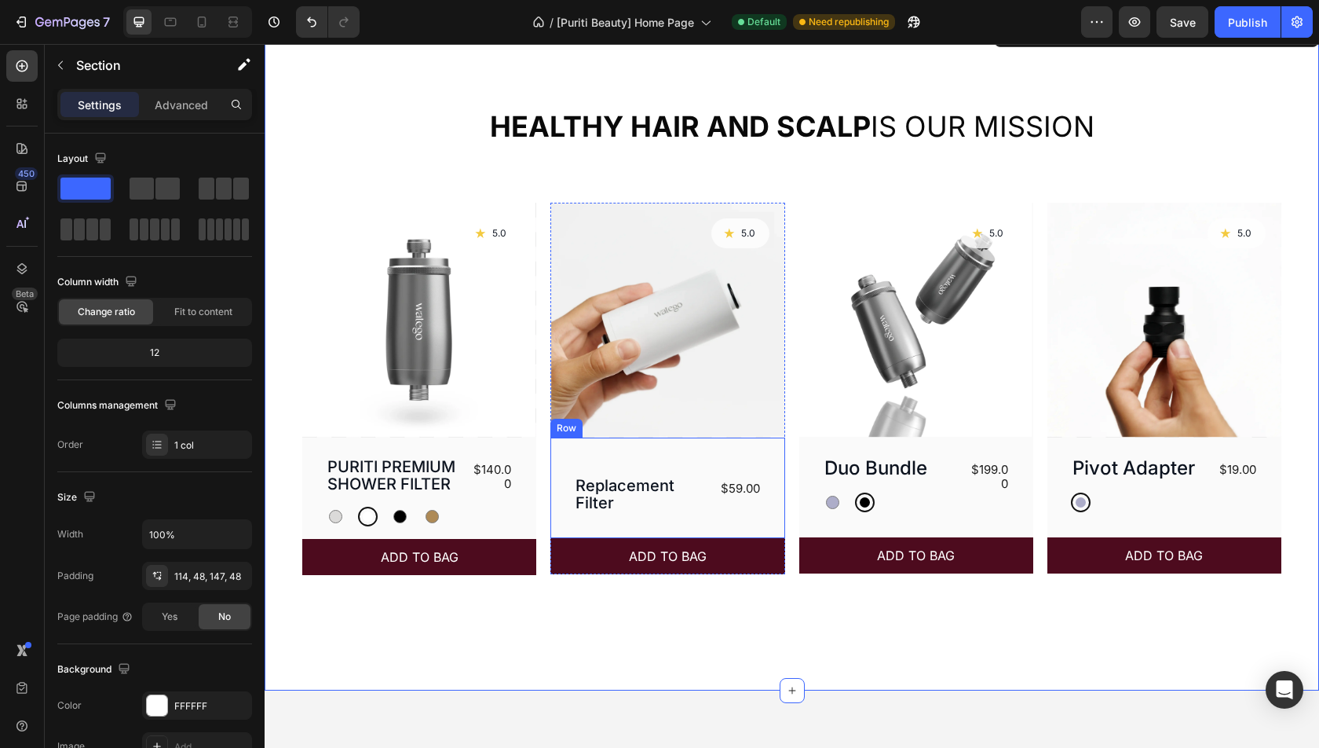
click at [658, 455] on div "Replacement Filter Product Title $59.00 Product Price Product Price Row" at bounding box center [667, 487] width 234 height 101
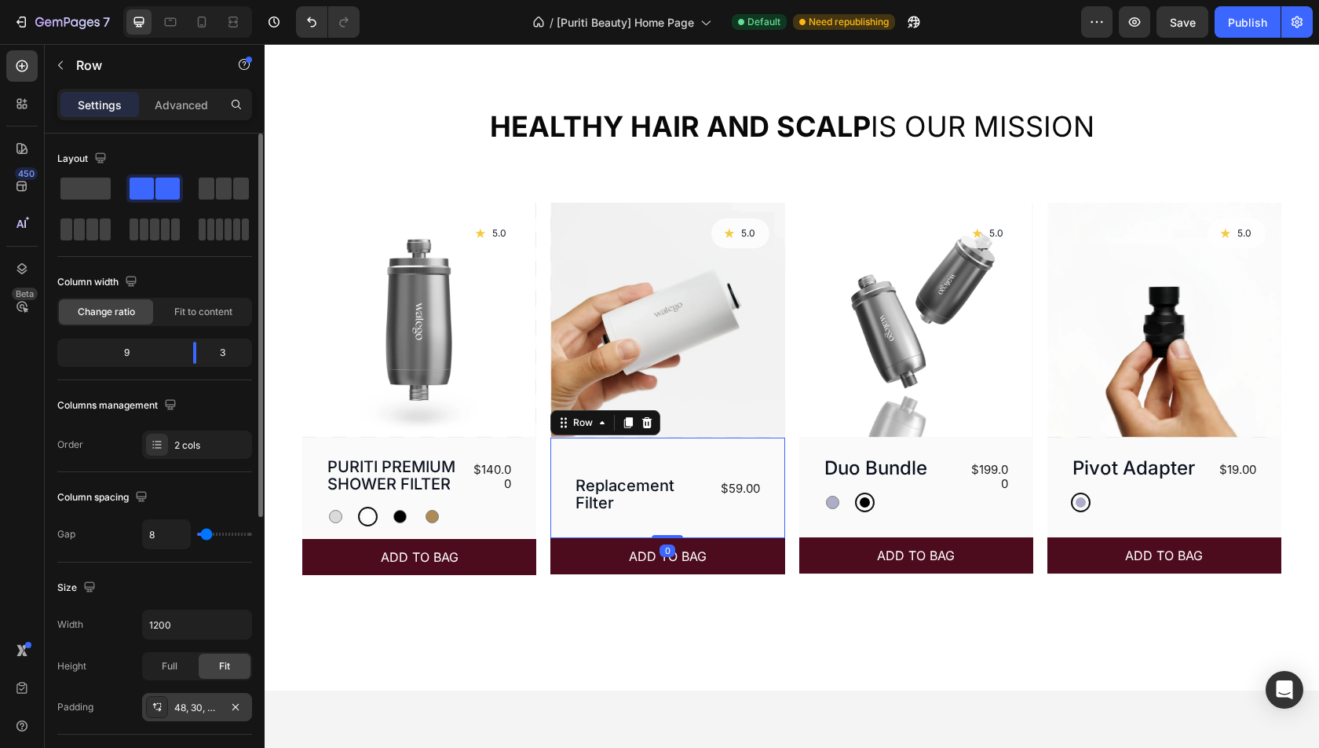
click at [186, 702] on div "48, 30, 32, 30" at bounding box center [197, 707] width 46 height 14
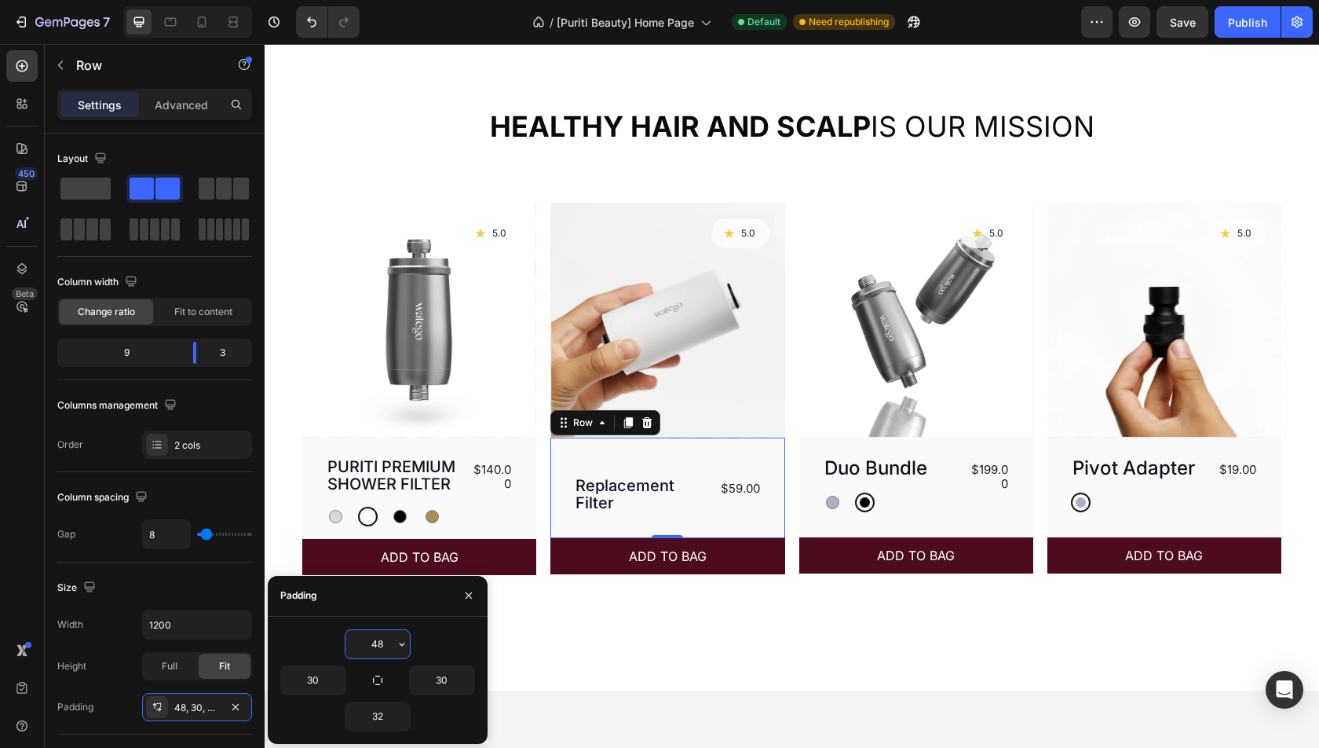
click at [391, 642] on input "48" at bounding box center [377, 644] width 64 height 28
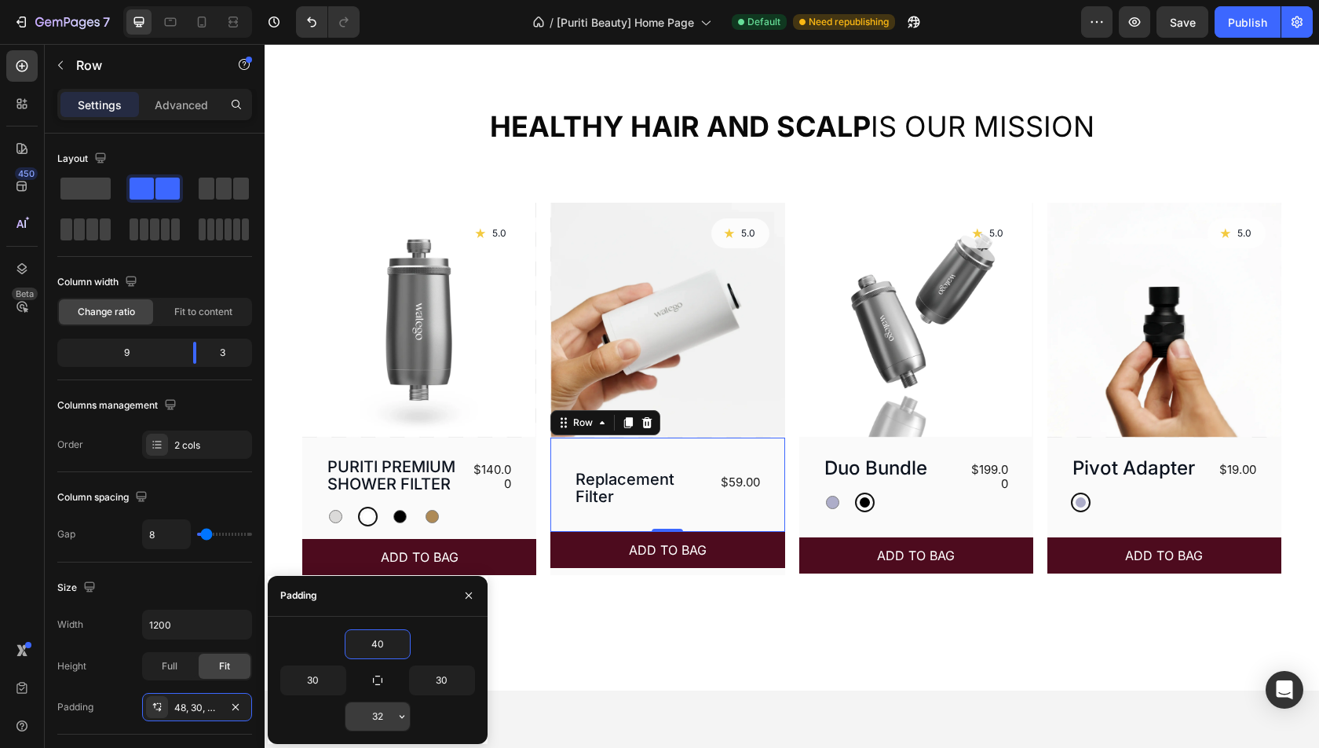
type input "40"
click at [381, 713] on input "32" at bounding box center [377, 716] width 64 height 28
click at [380, 714] on input "32" at bounding box center [377, 716] width 64 height 28
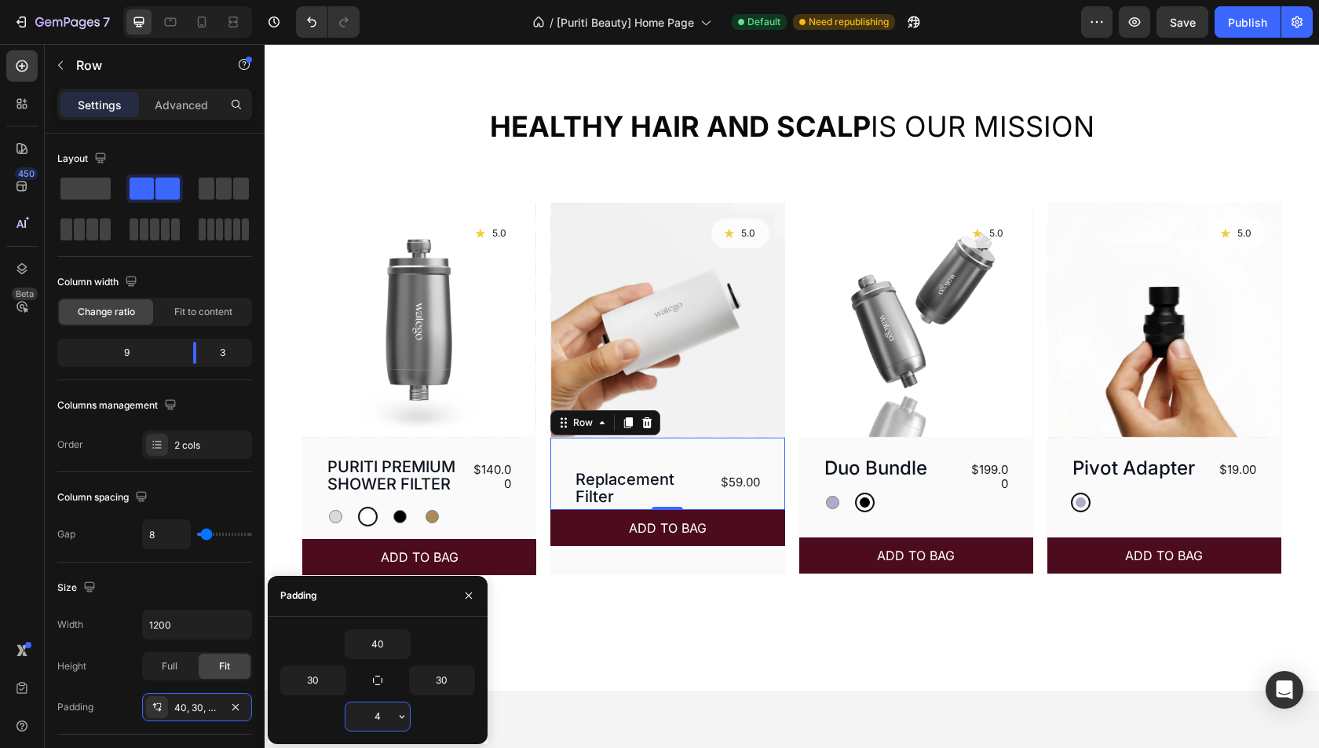
type input "40"
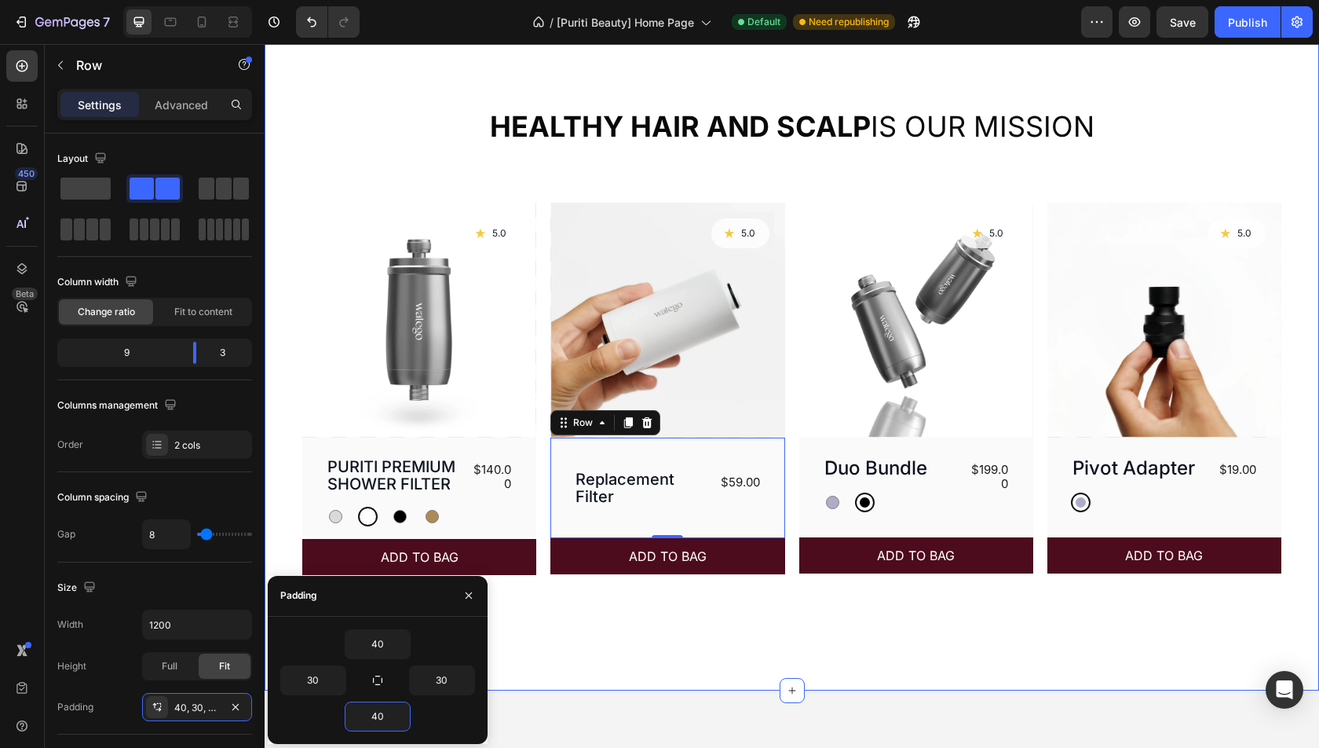
click at [695, 624] on div "Healthy hair and scalp is our mission Heading Product Images Icon 5.0 Text Bloc…" at bounding box center [792, 354] width 1055 height 671
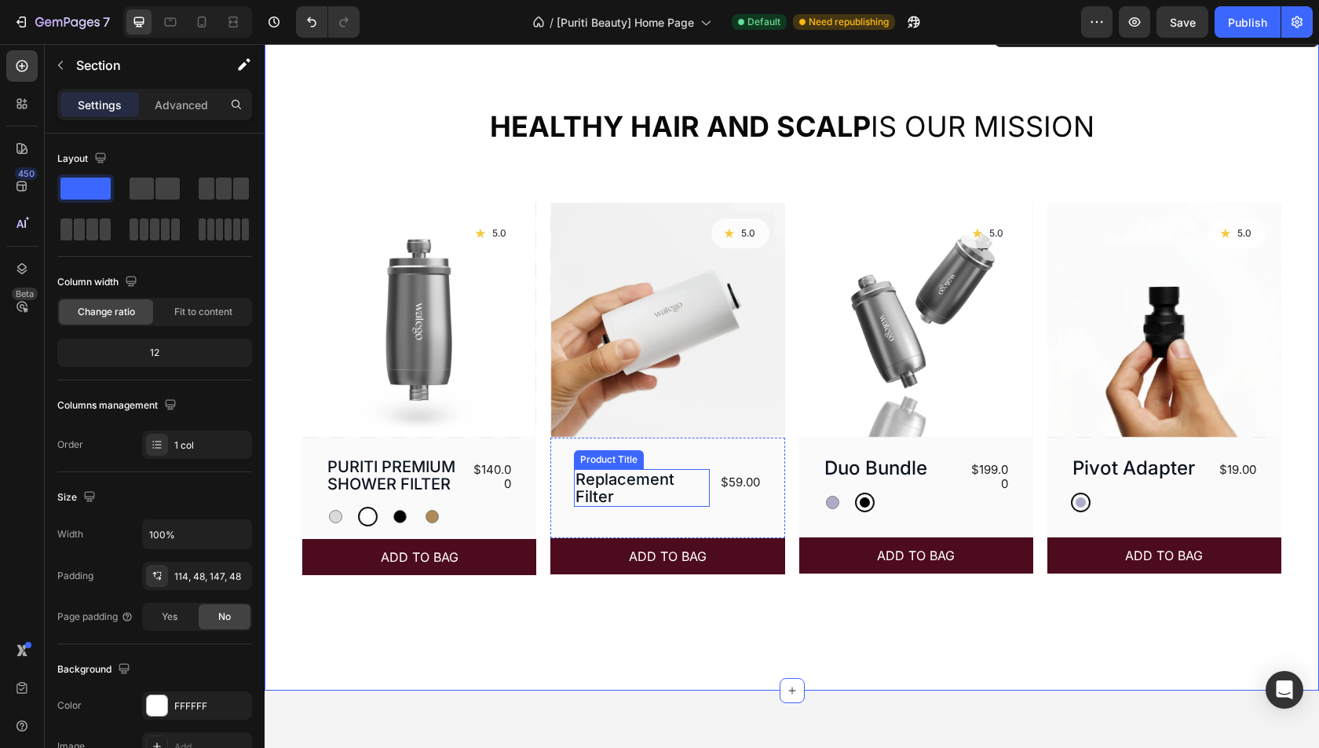
click at [606, 471] on h3 "Replacement Filter" at bounding box center [642, 488] width 136 height 38
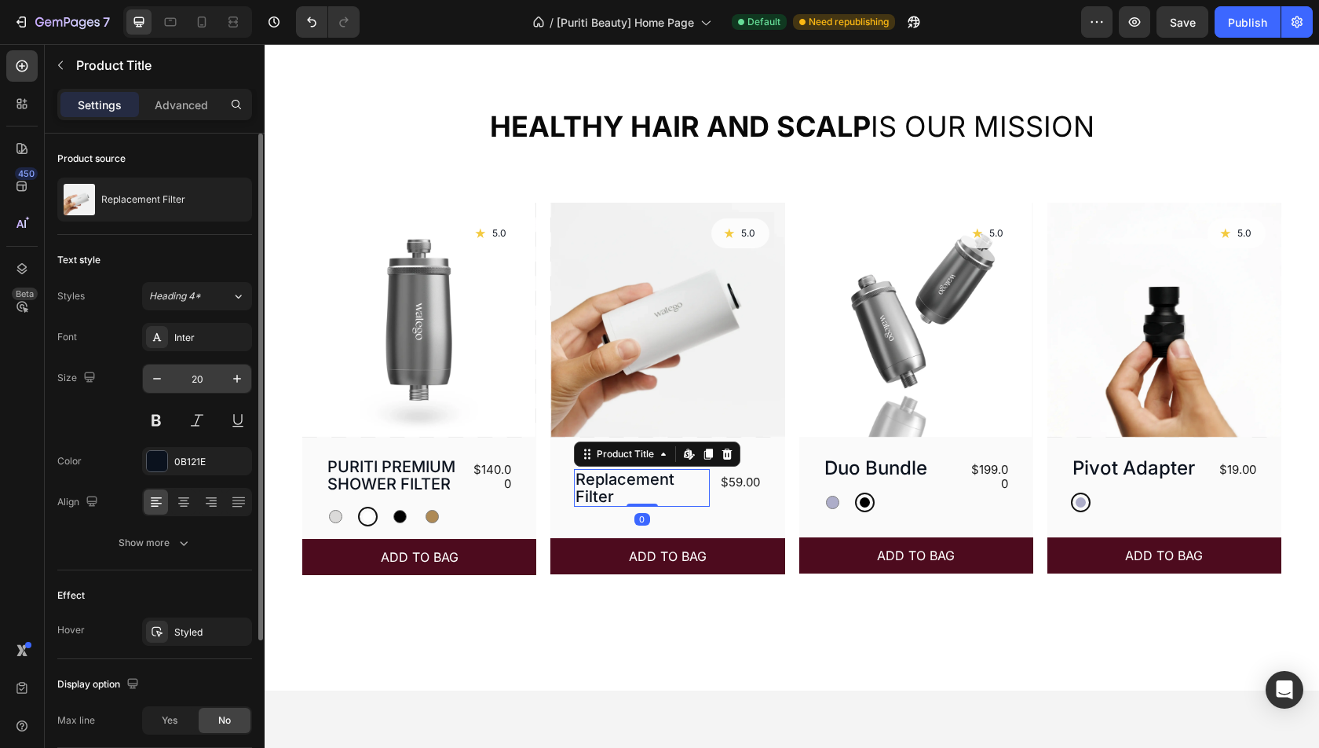
click at [201, 381] on input "20" at bounding box center [197, 378] width 52 height 28
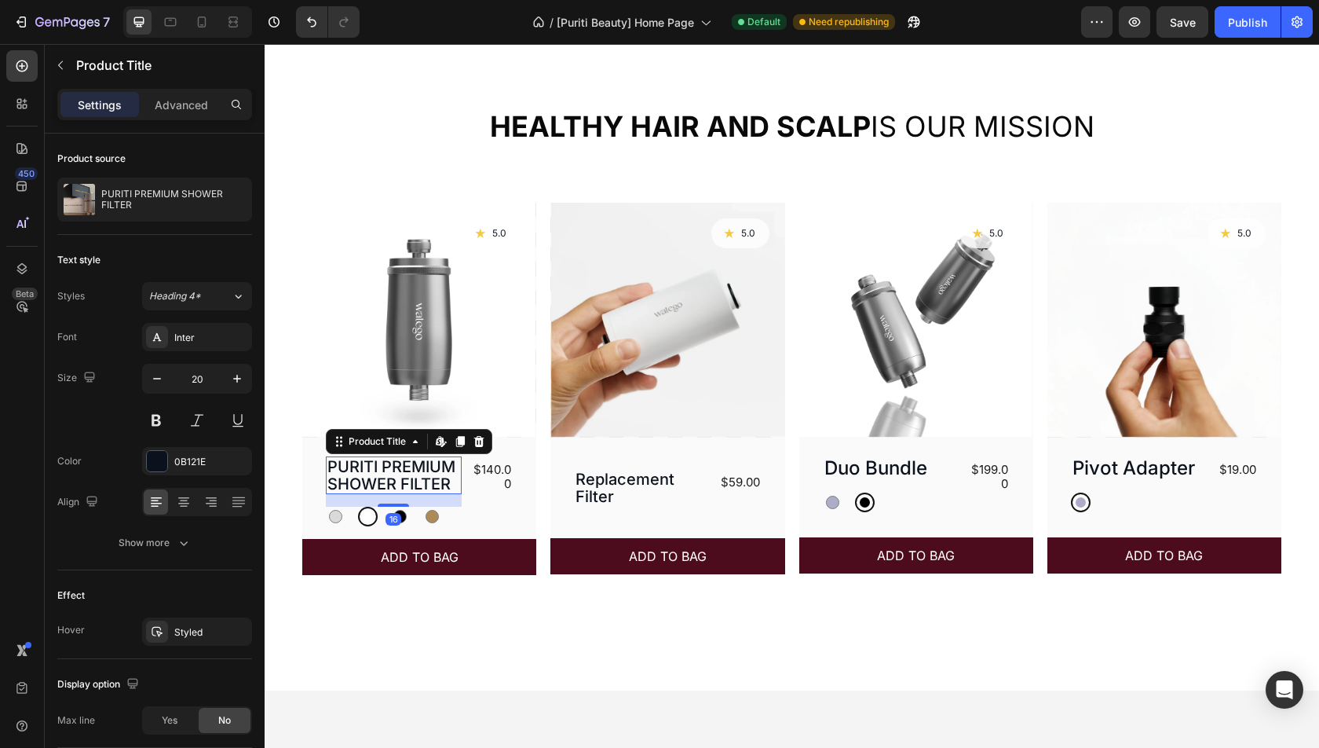
click at [361, 467] on h3 "PURITI PREMIUM SHOWER FILTER" at bounding box center [394, 475] width 136 height 38
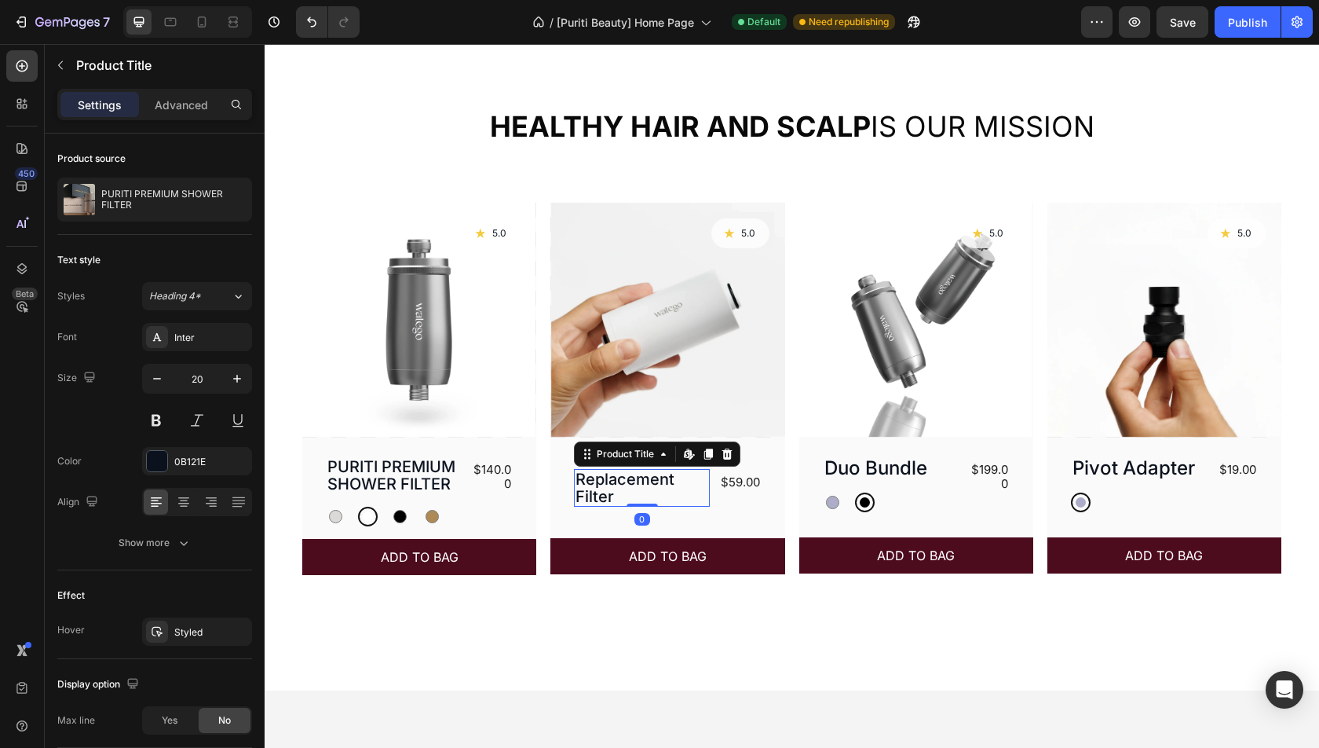
click at [642, 477] on h3 "Replacement Filter" at bounding box center [642, 488] width 136 height 38
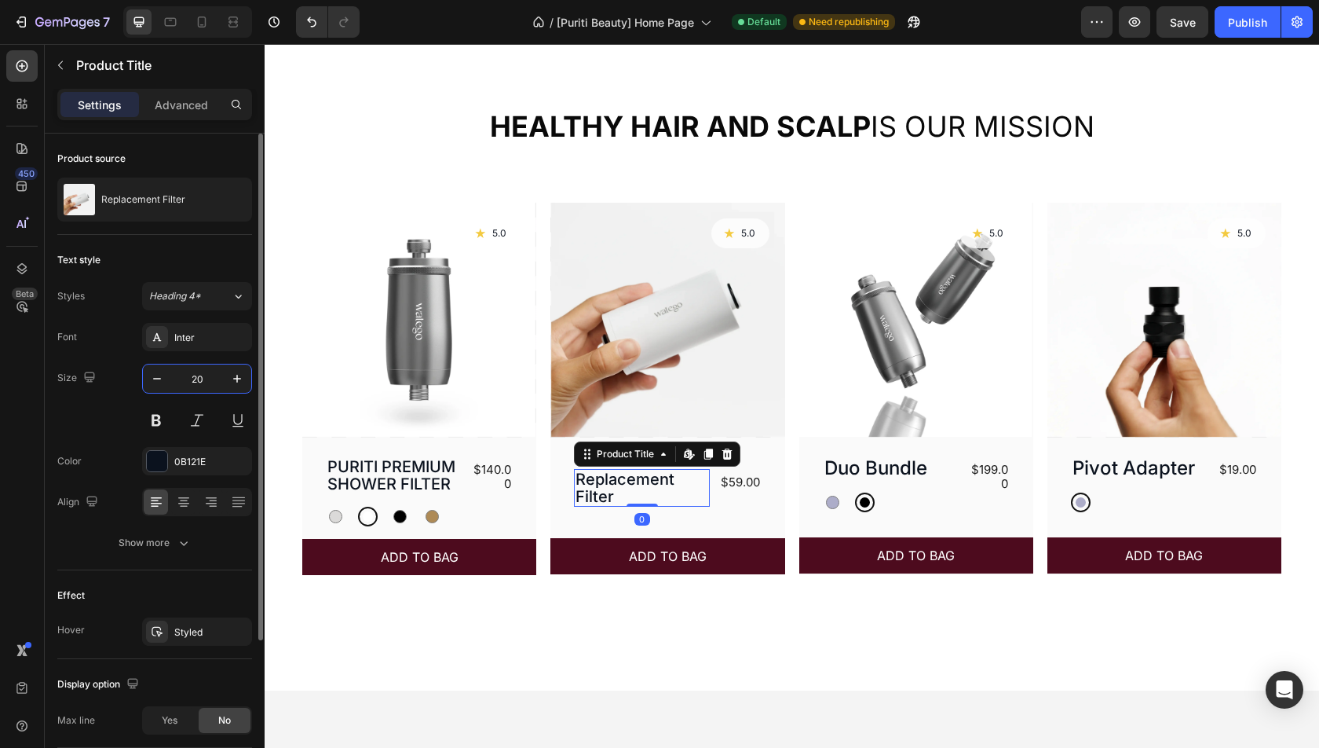
click at [196, 379] on input "20" at bounding box center [197, 378] width 52 height 28
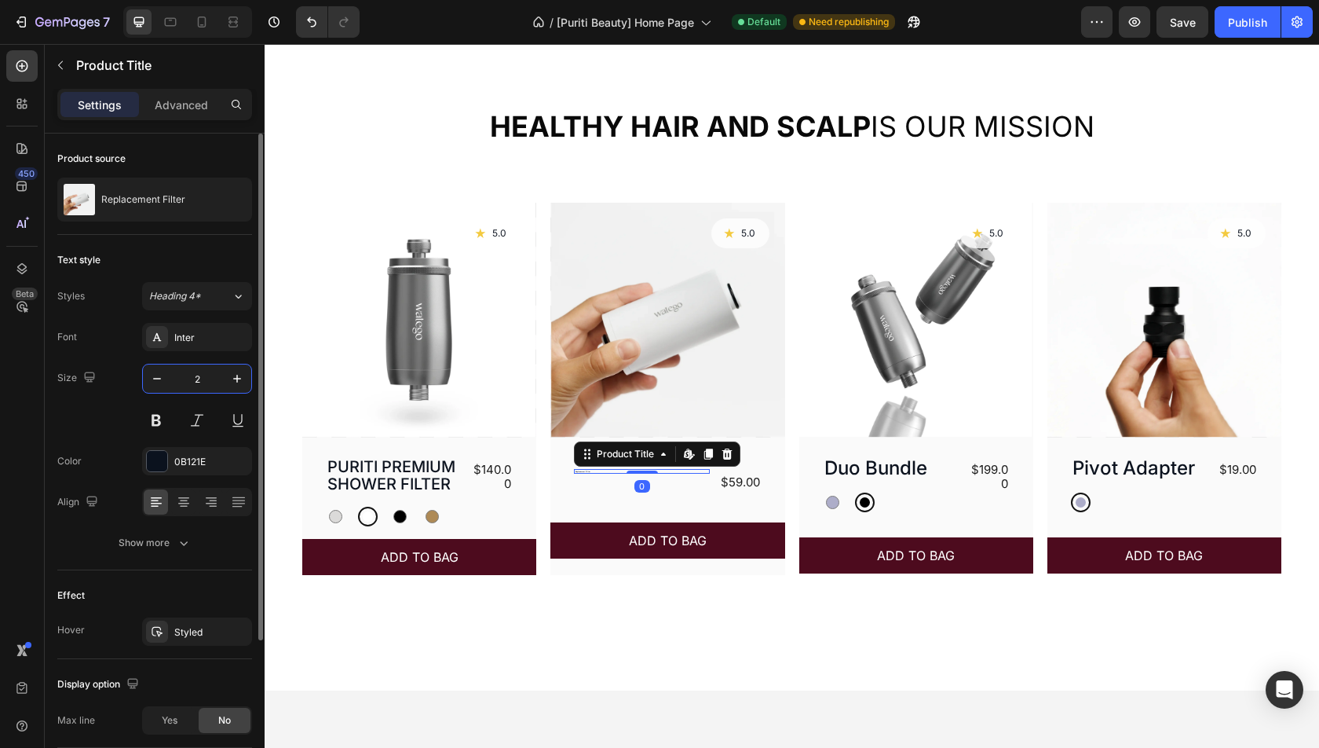
type input "24"
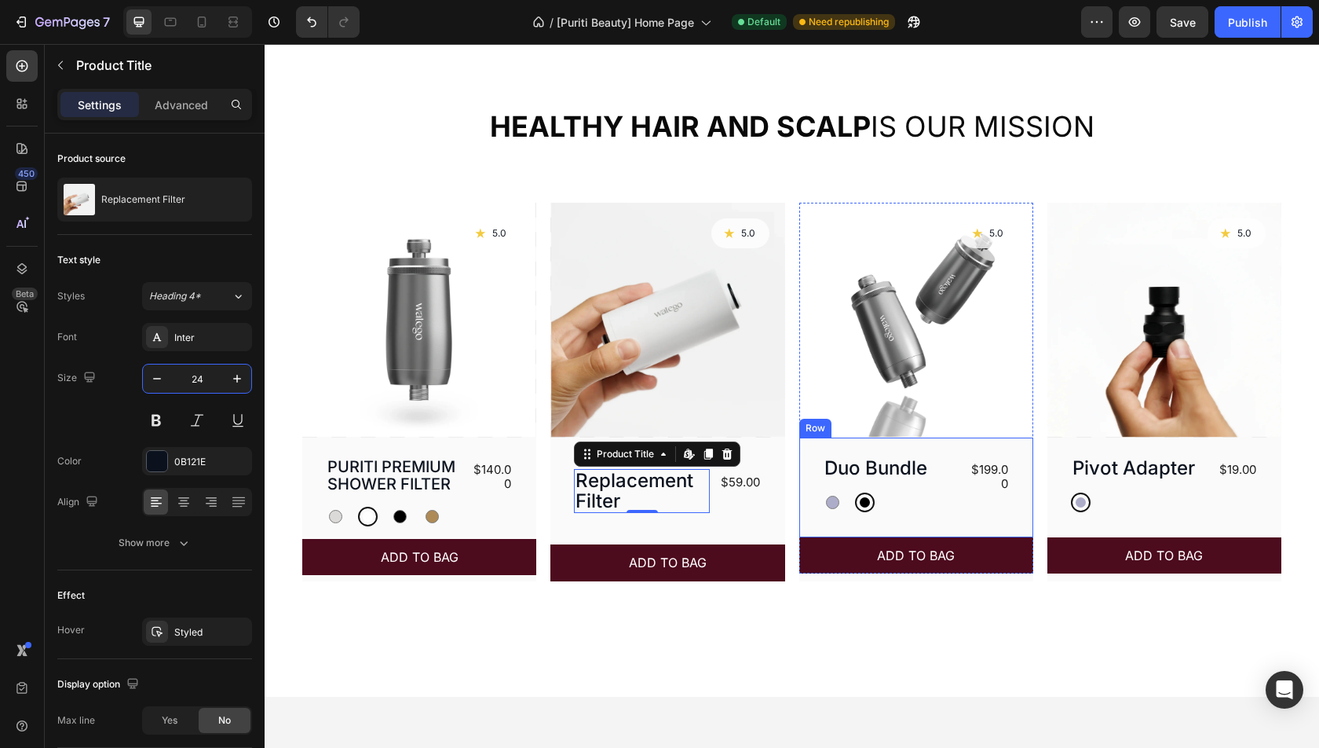
click at [956, 447] on div "Duo Bundle Product Title Silver Silver Black Black Product Variants & Swatches …" at bounding box center [916, 487] width 234 height 100
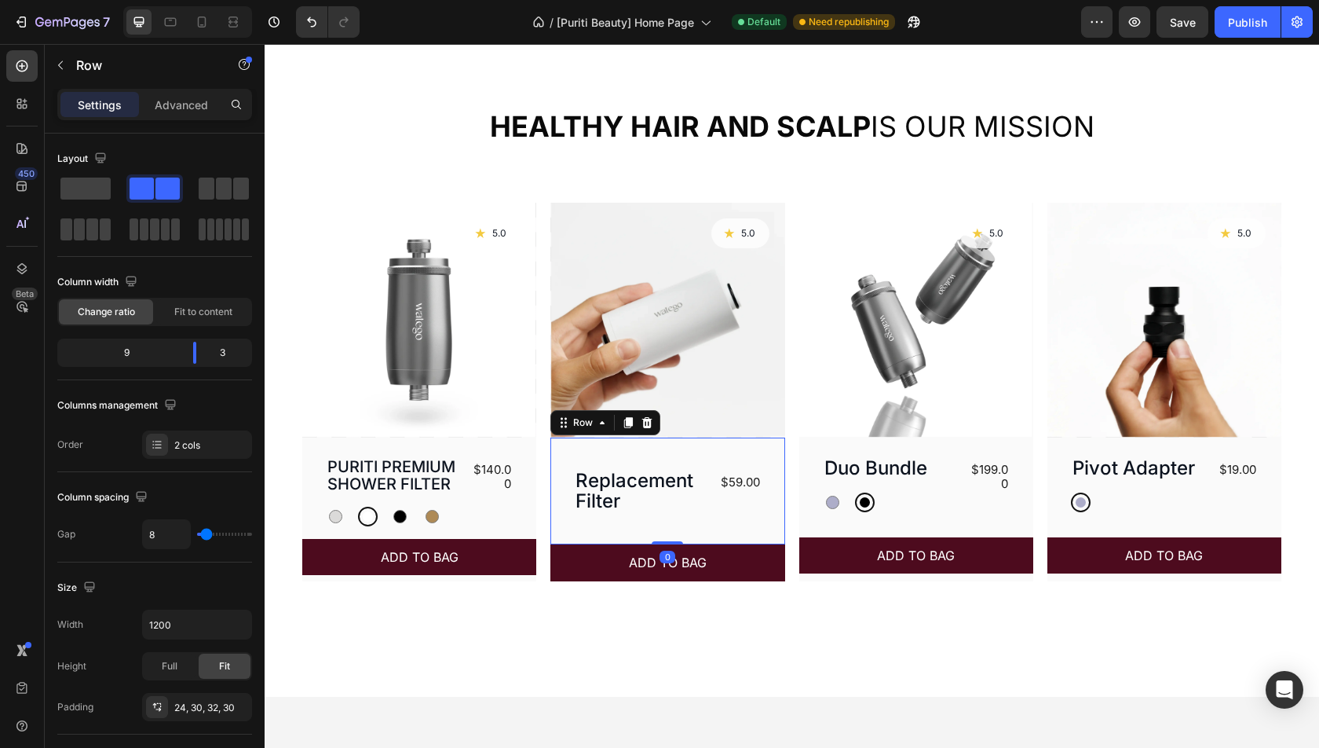
click at [649, 457] on div "Replacement Filter Product Title $59.00 Product Price Product Price Row 0" at bounding box center [667, 491] width 234 height 108
click at [210, 706] on div "40, 30, 40, 30" at bounding box center [197, 707] width 46 height 14
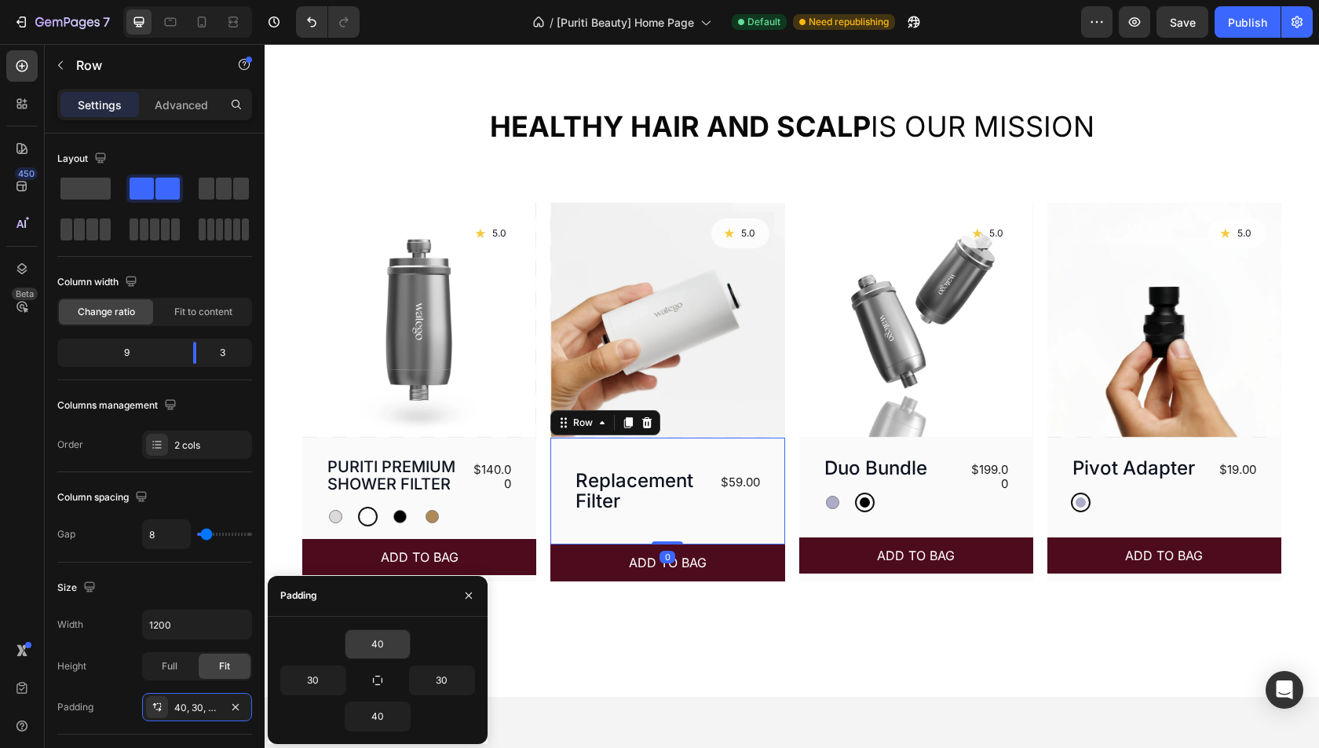
click at [391, 634] on input "40" at bounding box center [377, 644] width 64 height 28
click at [390, 634] on input "40" at bounding box center [377, 644] width 64 height 28
type input "24"
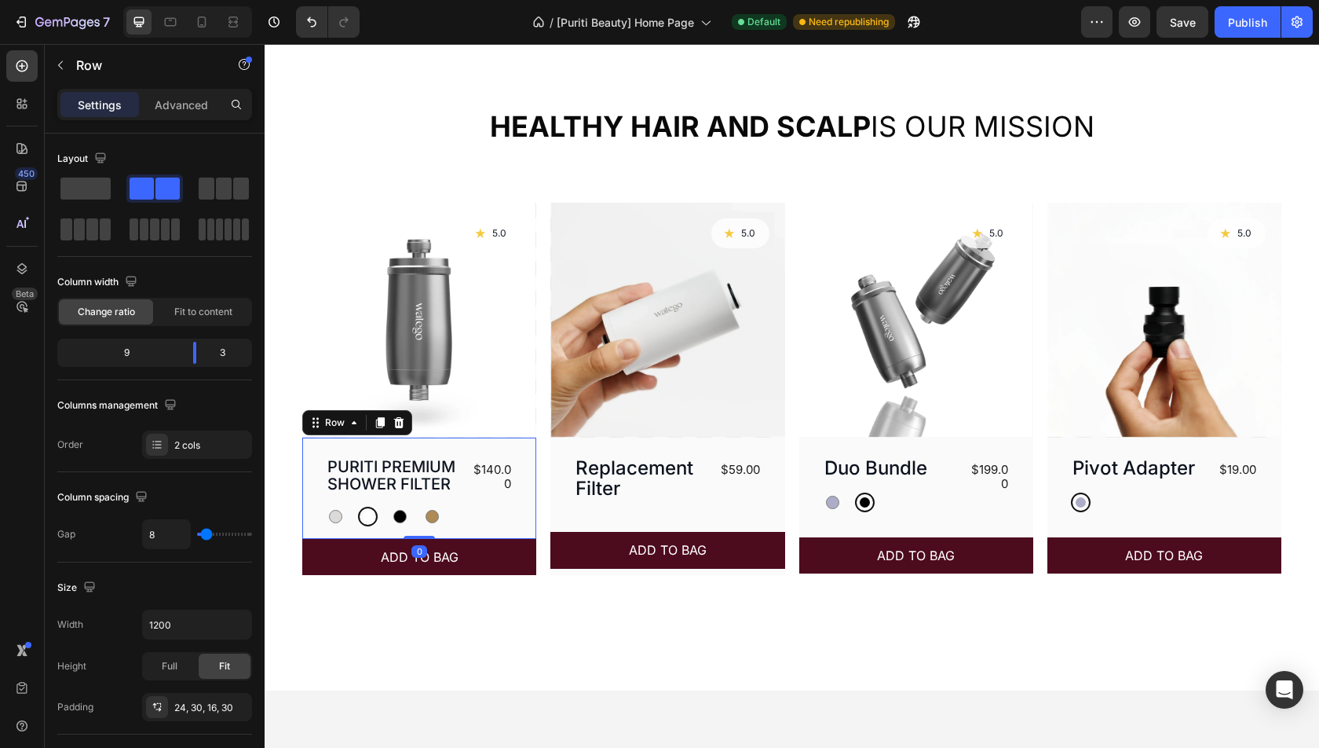
click at [457, 445] on div "PURITI PREMIUM SHOWER FILTER Product Title Silver Silver White White Black Blac…" at bounding box center [419, 487] width 234 height 101
click at [618, 503] on div "Replacement Filter Product Title $59.00 Product Price Product Price Row" at bounding box center [667, 484] width 234 height 95
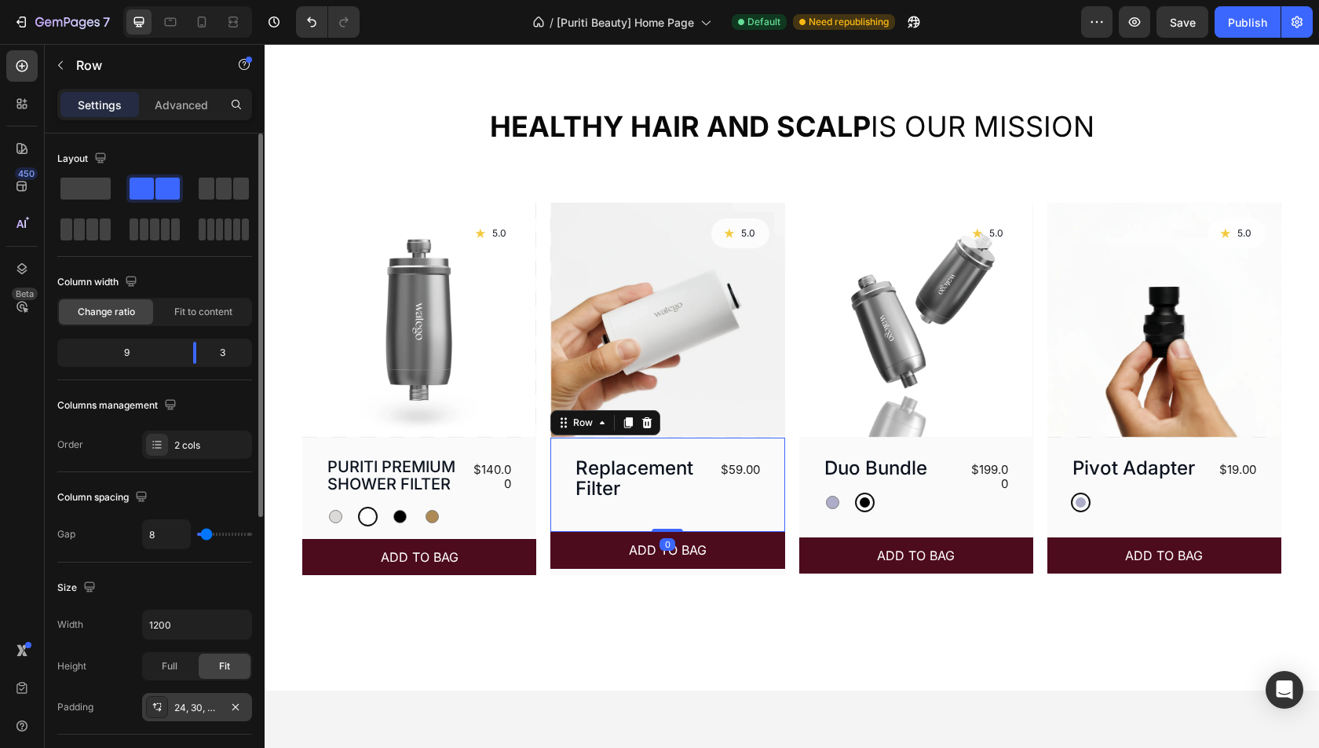
click at [189, 709] on div "24, 30, 40, 30" at bounding box center [197, 707] width 46 height 14
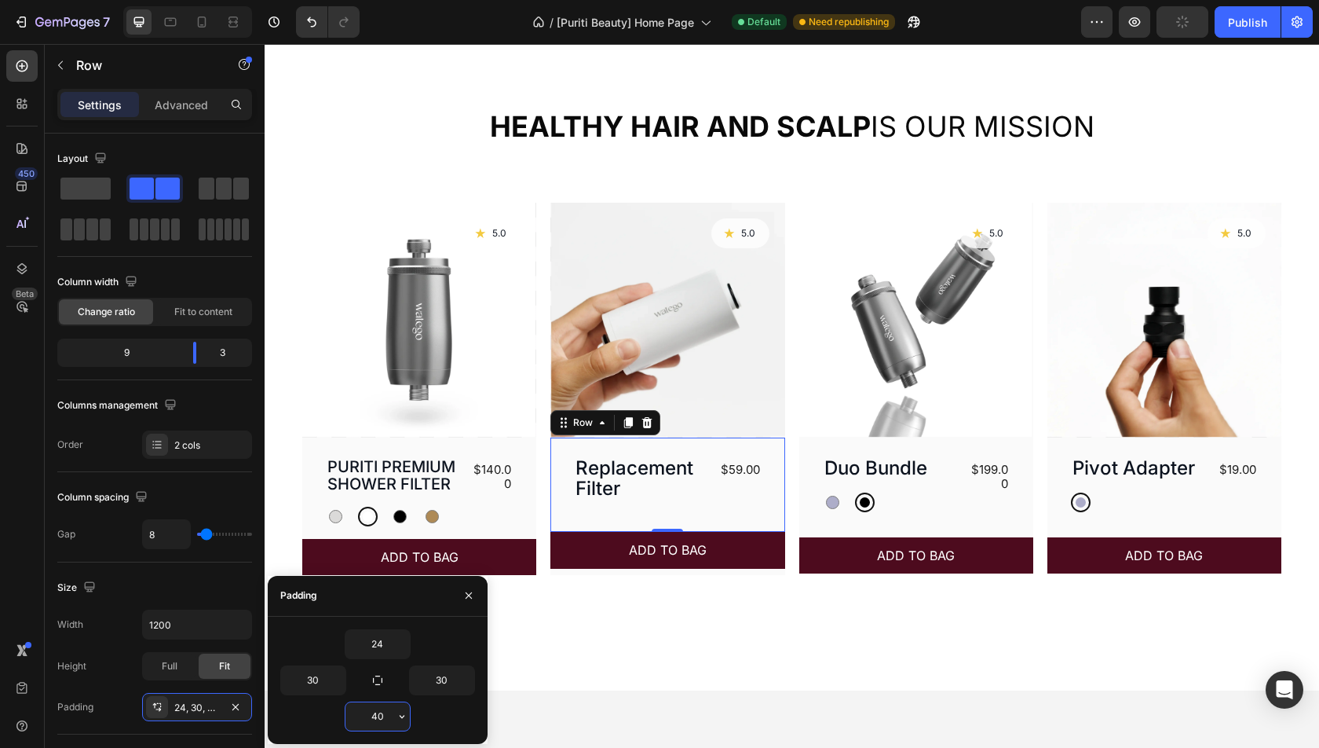
click at [381, 712] on input "40" at bounding box center [377, 716] width 64 height 28
type input "48"
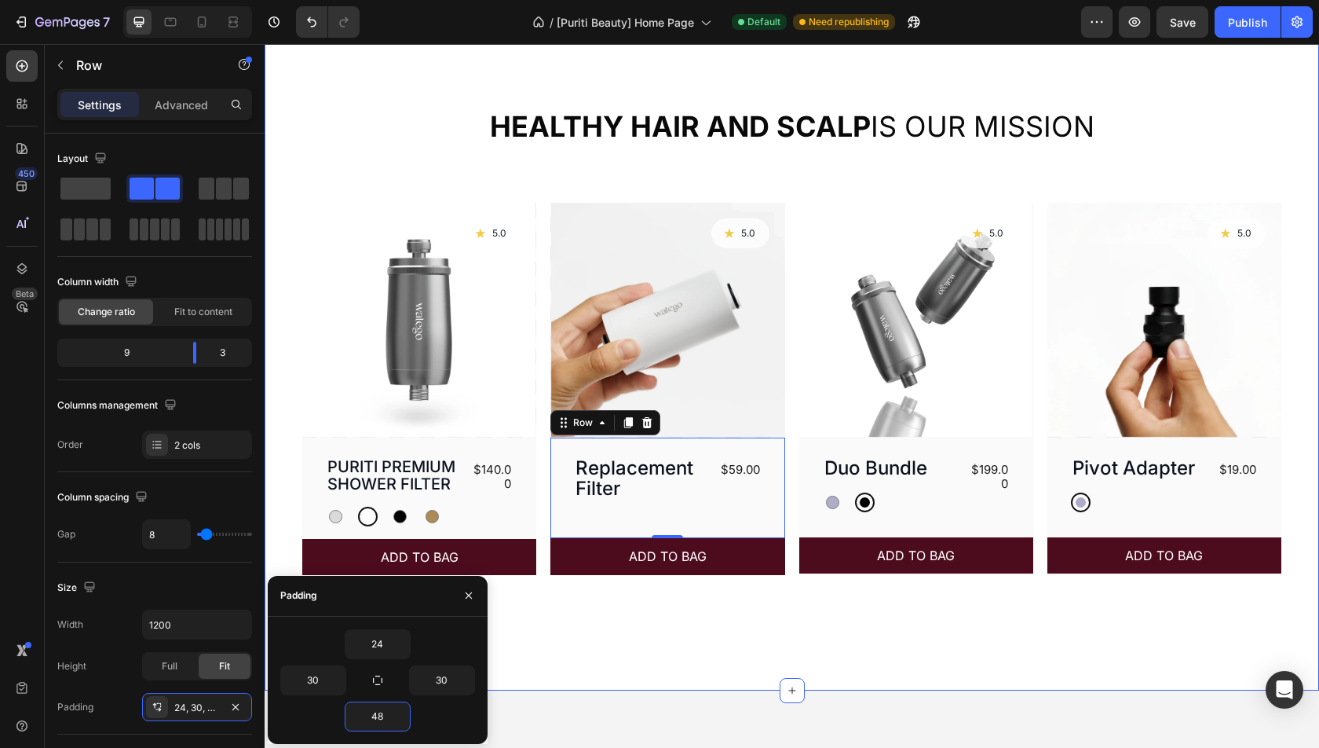
click at [822, 595] on div "Healthy hair and scalp is our mission Heading Product Images Icon 5.0 Text Bloc…" at bounding box center [792, 354] width 1055 height 671
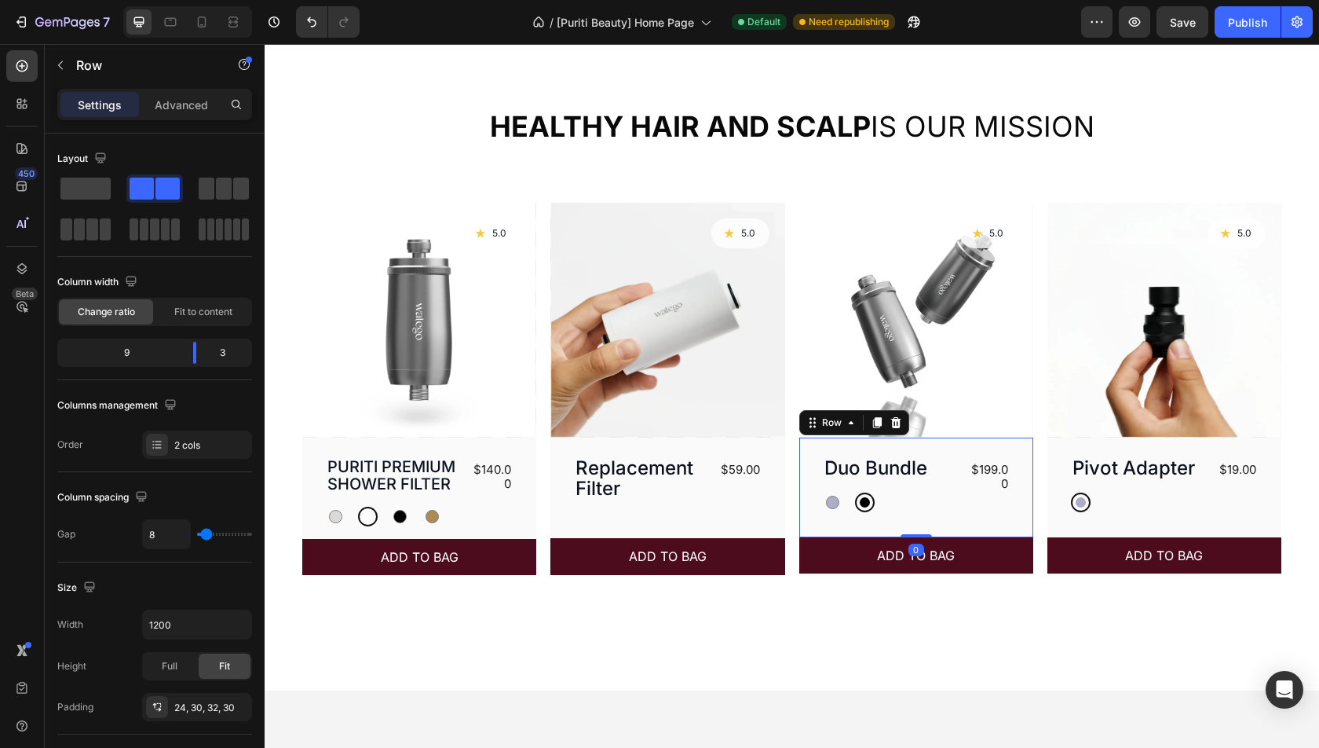
click at [807, 503] on div "Duo Bundle Product Title Silver Silver Black Black Product Variants & Swatches …" at bounding box center [916, 487] width 234 height 100
click at [1190, 27] on span "Save" at bounding box center [1183, 22] width 26 height 13
click at [1263, 34] on button "Publish" at bounding box center [1248, 21] width 66 height 31
click at [1233, 27] on button "Publish" at bounding box center [1248, 21] width 66 height 31
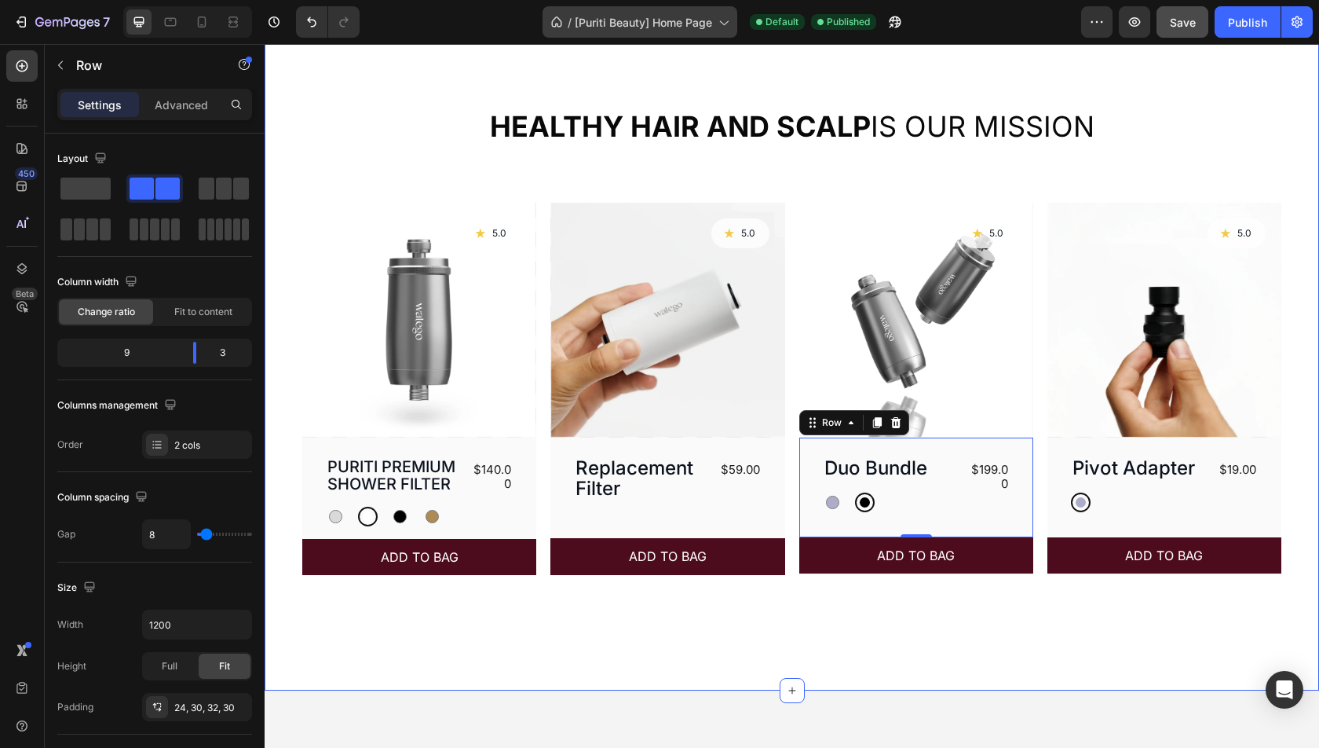
click at [664, 33] on div "/ [Puriti Beauty] Home Page" at bounding box center [640, 21] width 195 height 31
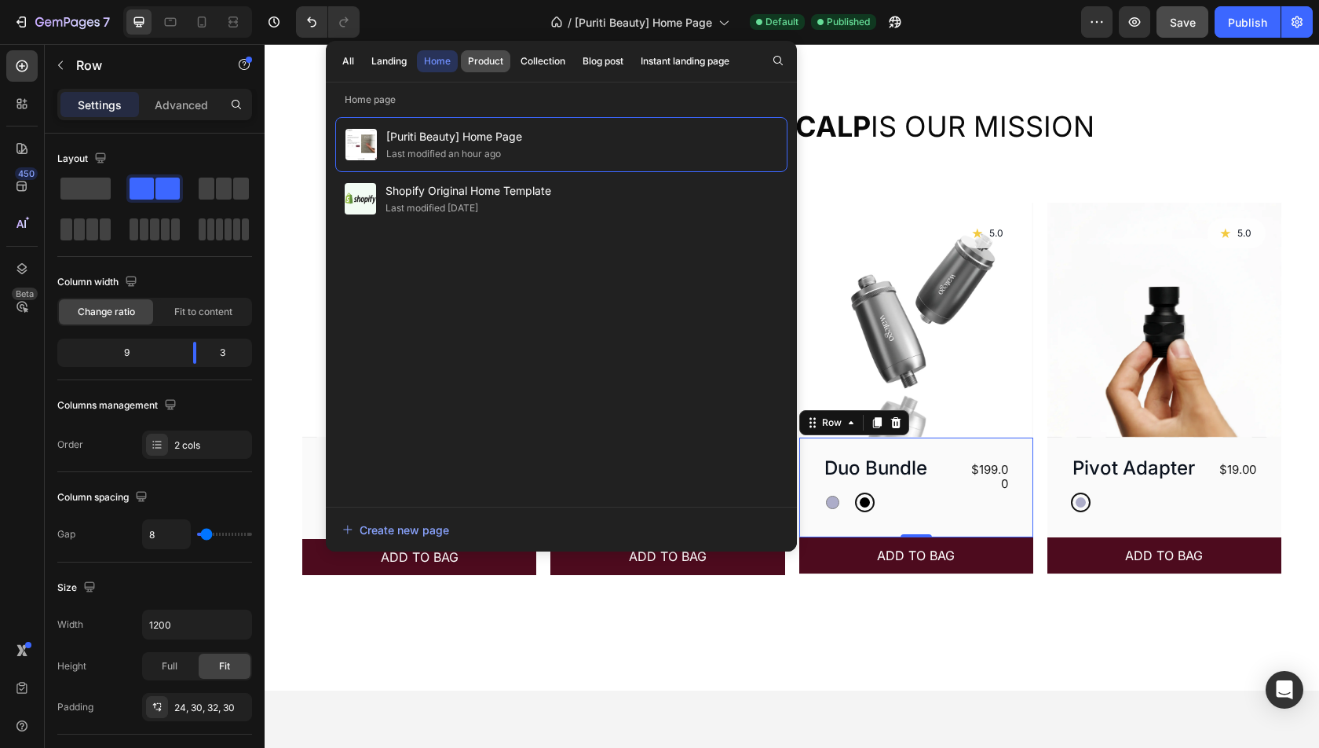
click at [484, 66] on div "Product" at bounding box center [485, 61] width 35 height 14
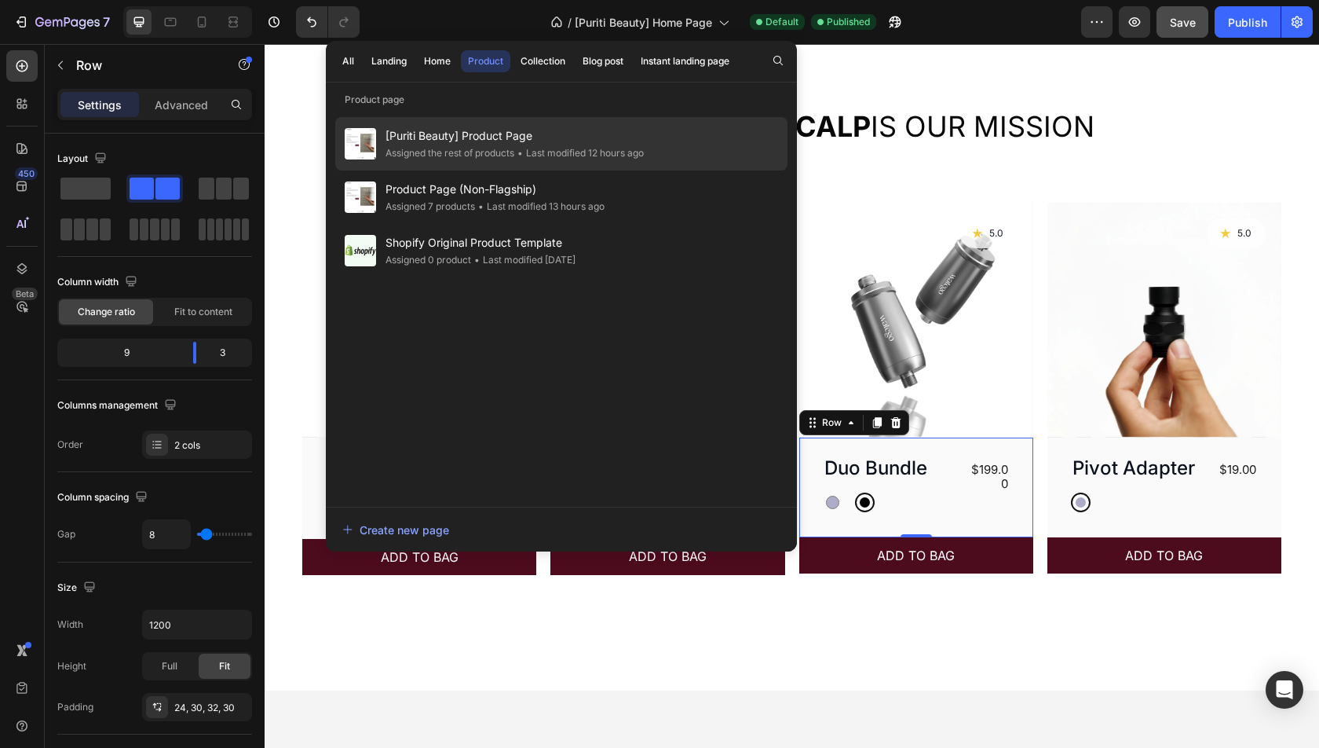
click at [505, 140] on span "[Puriti Beauty] Product Page" at bounding box center [515, 135] width 258 height 19
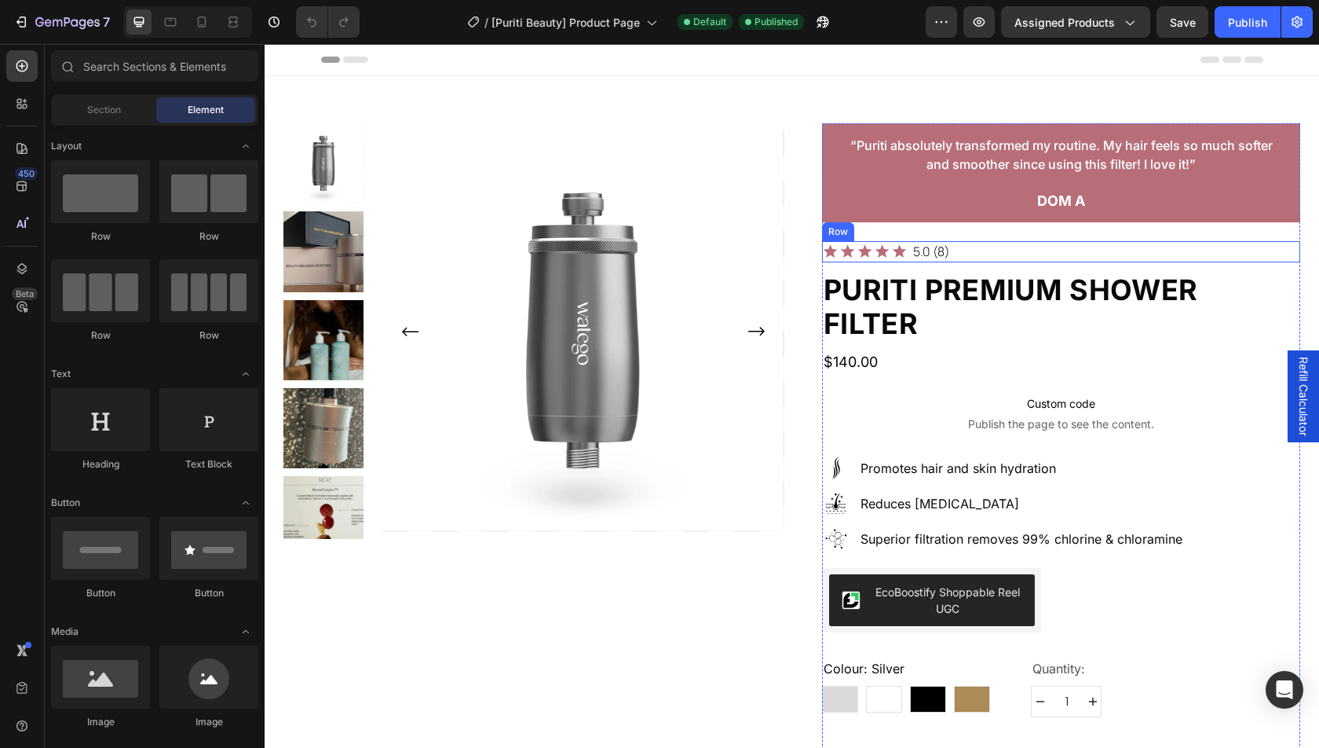
scroll to position [305, 0]
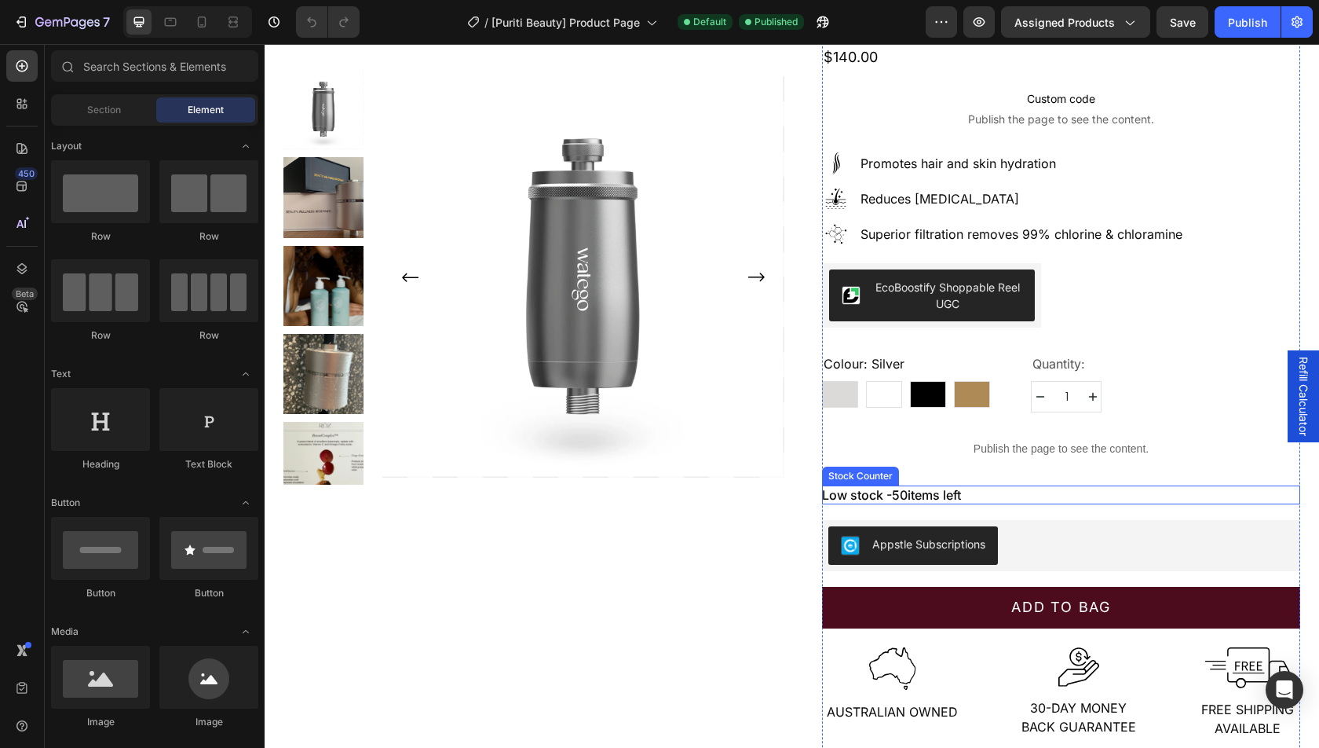
click at [961, 485] on p "Low stock - 50 items left" at bounding box center [891, 494] width 139 height 19
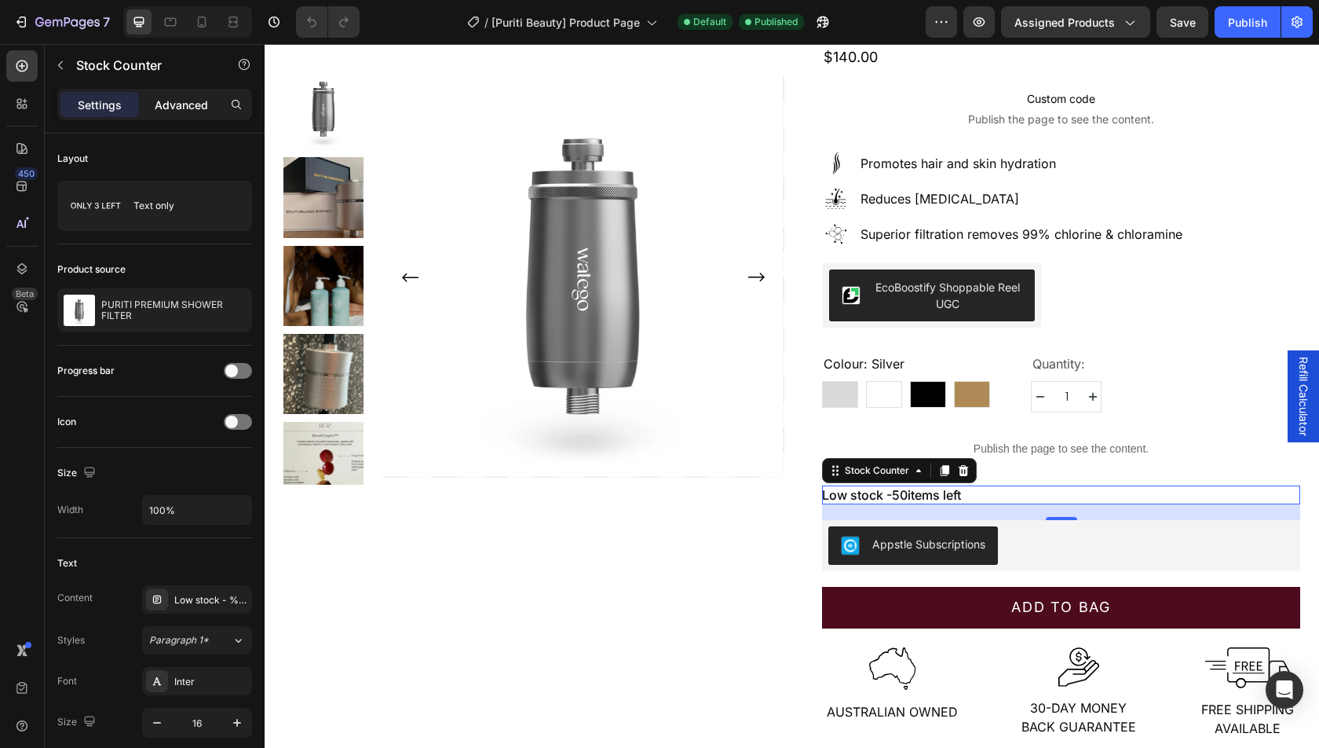
click at [174, 98] on p "Advanced" at bounding box center [181, 105] width 53 height 16
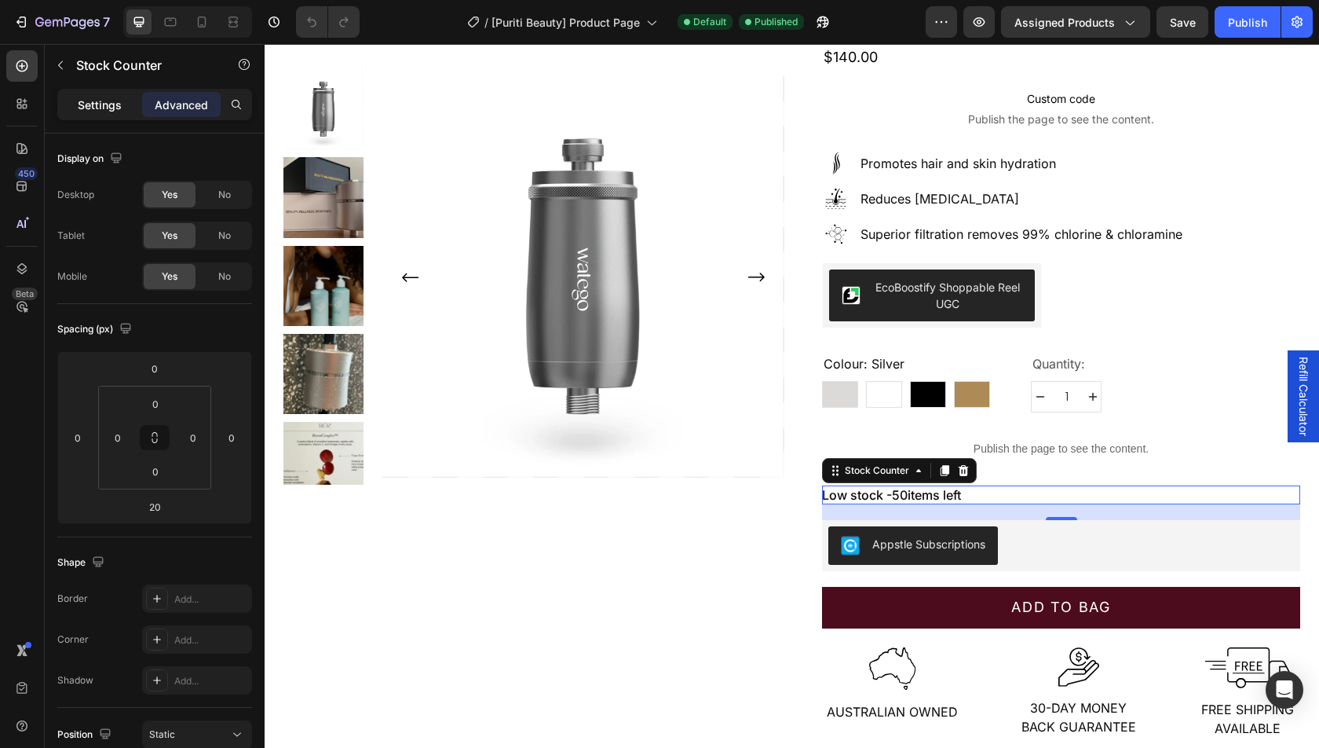
click at [112, 108] on p "Settings" at bounding box center [100, 105] width 44 height 16
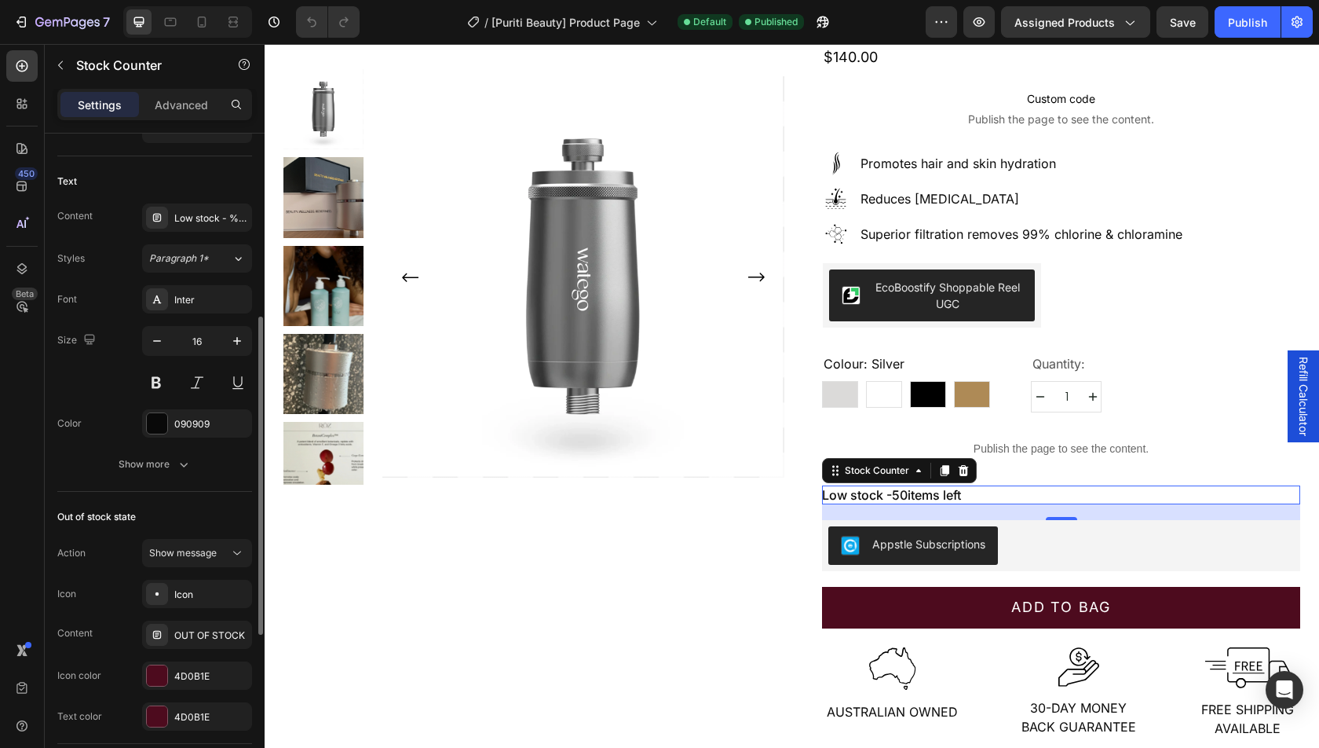
scroll to position [385, 0]
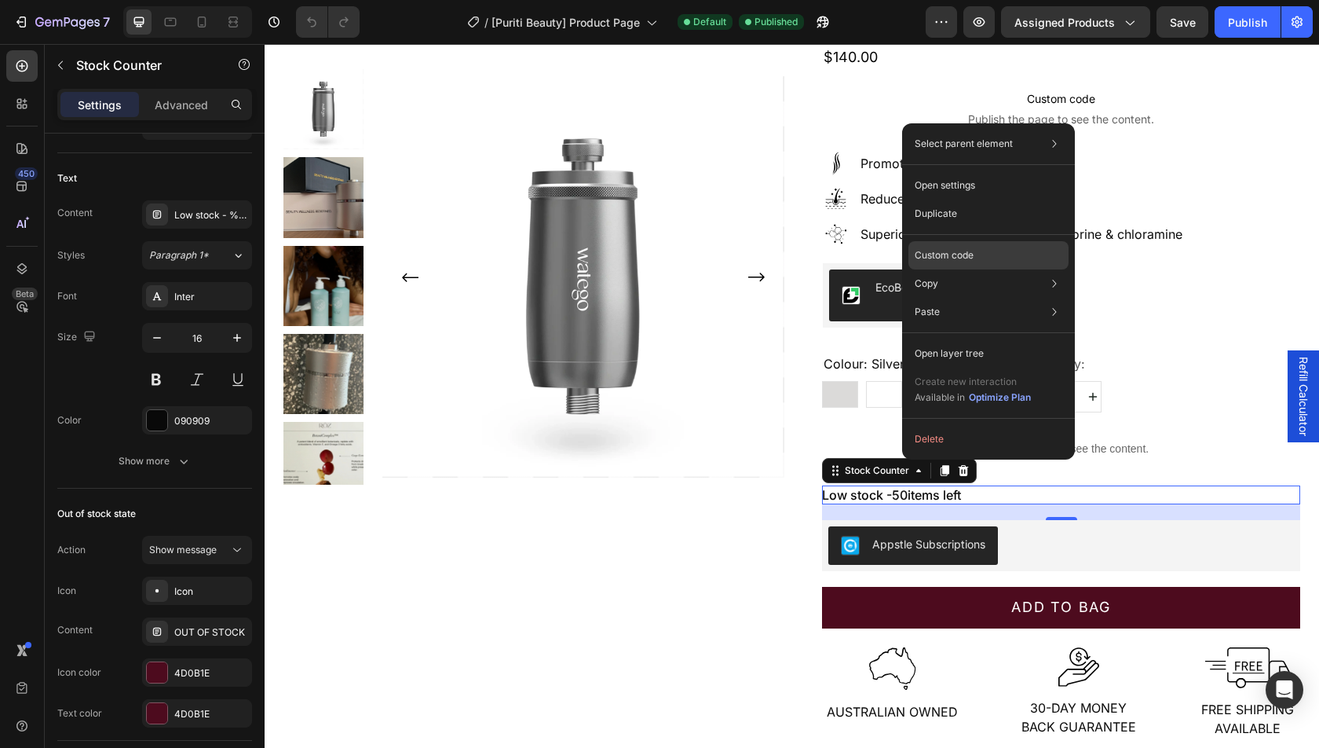
click at [964, 255] on p "Custom code" at bounding box center [944, 255] width 59 height 14
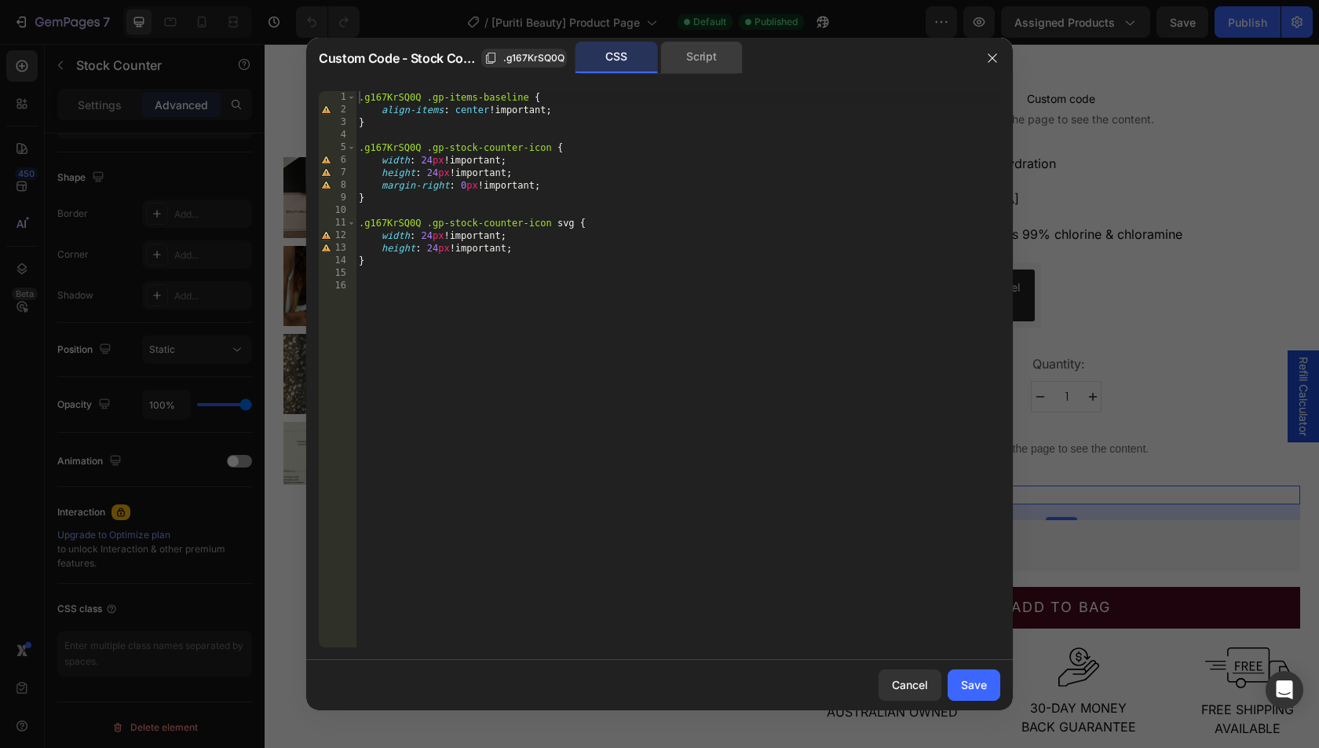
click at [695, 64] on div "Script" at bounding box center [701, 57] width 82 height 31
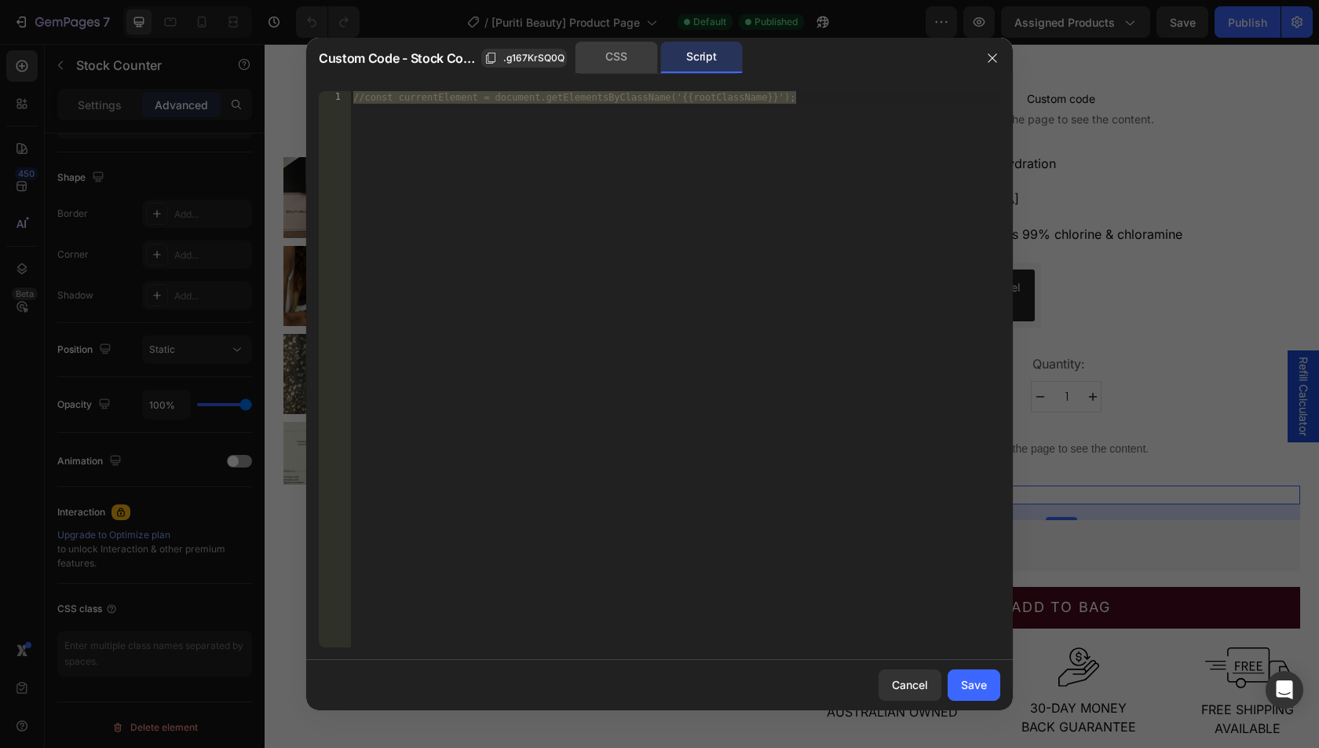
click at [612, 64] on div "CSS" at bounding box center [617, 57] width 82 height 31
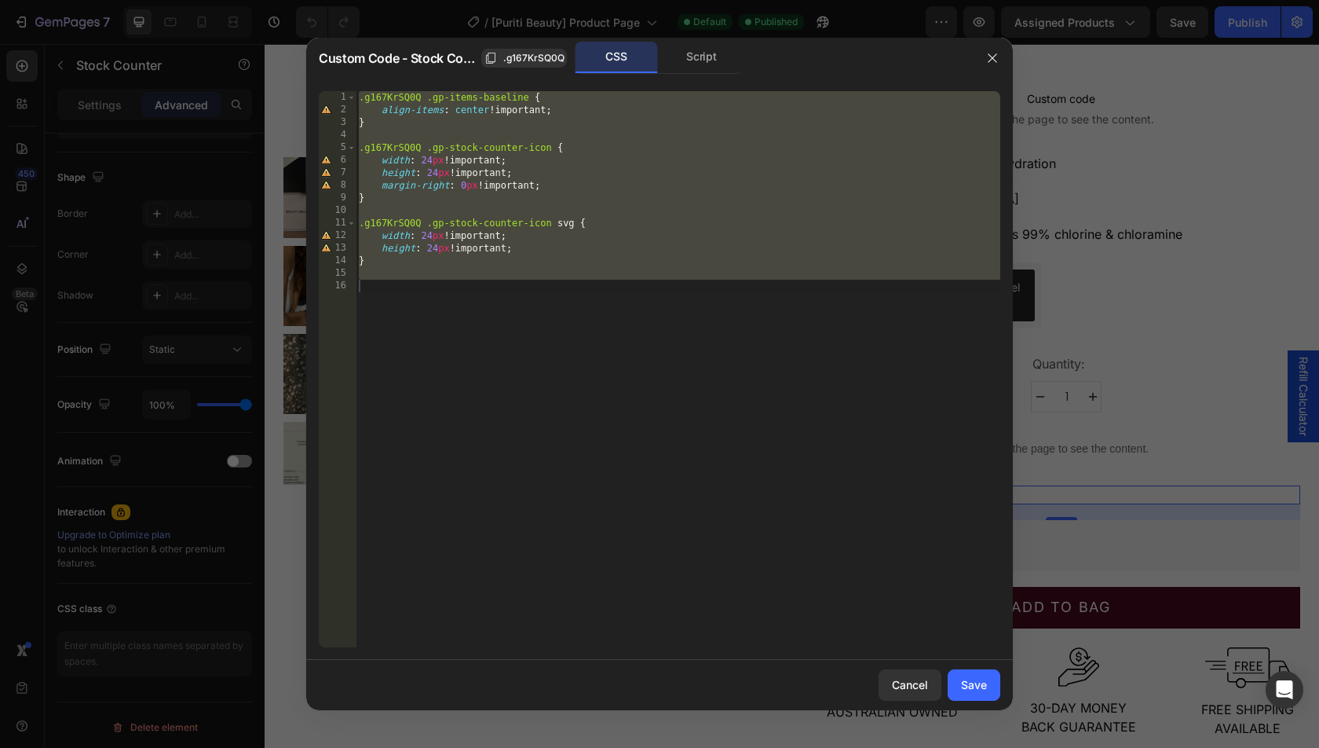
click at [761, 307] on div ".g167KrSQ0Q .gp-items-baseline { align-items : center !important ; } .g167KrSQ0…" at bounding box center [678, 381] width 645 height 581
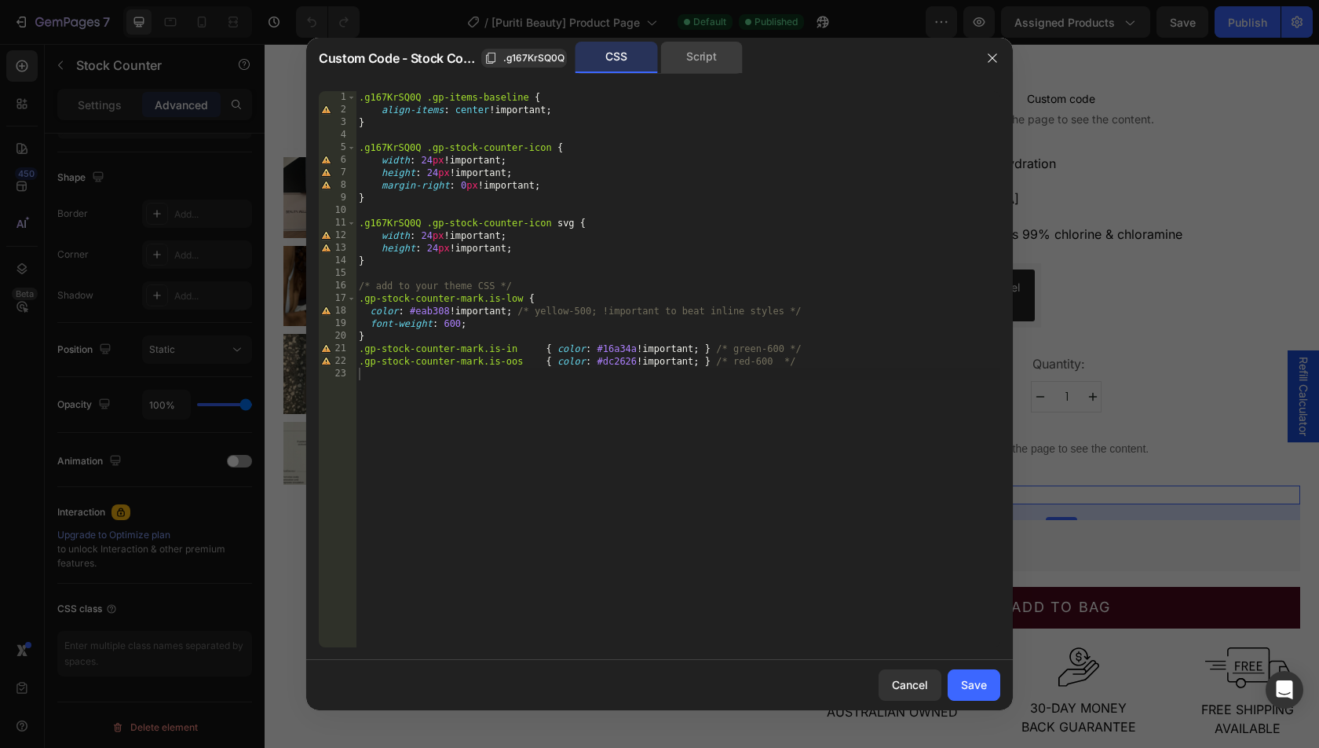
click at [703, 59] on div "Script" at bounding box center [701, 57] width 82 height 31
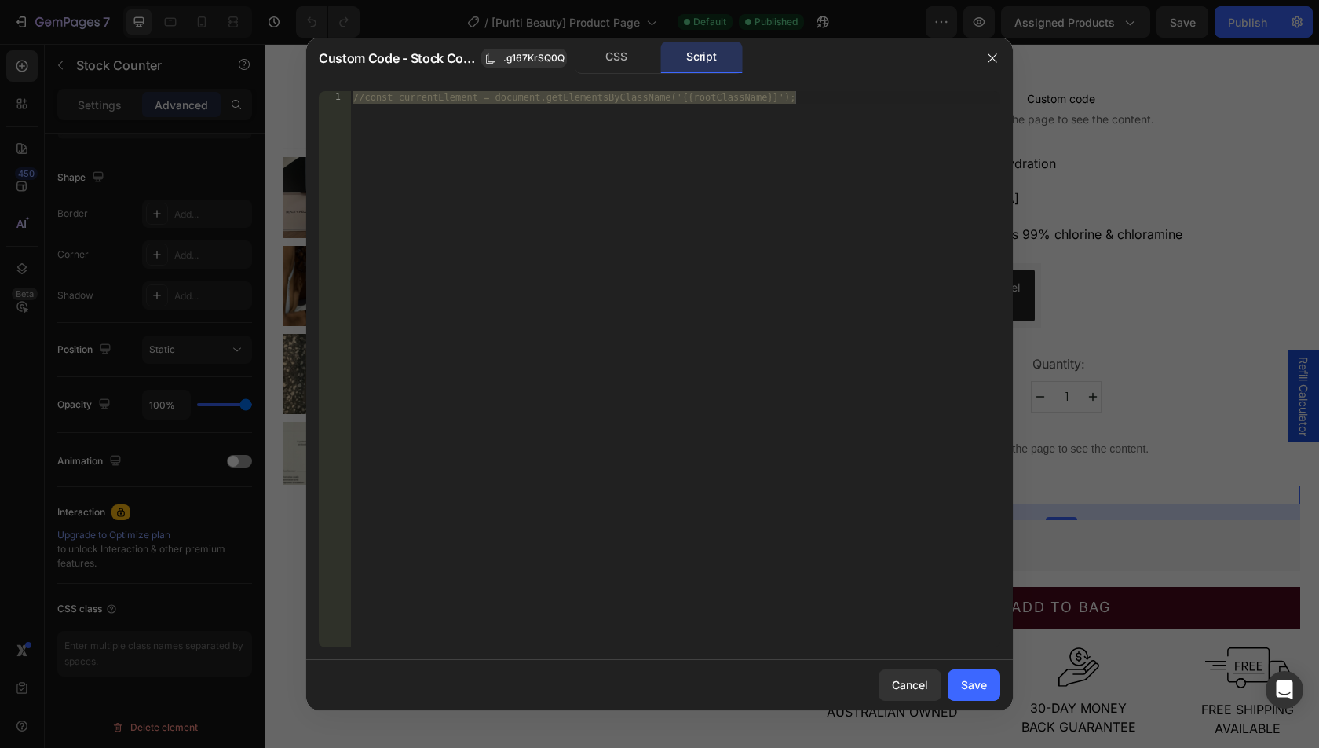
type textarea "//const currentElement = document.getElementsByClassName('{{rootClassName}}');"
click at [703, 297] on div "//const currentElement = document.getElementsByClassName('{{rootClassName}}');" at bounding box center [675, 381] width 650 height 581
paste textarea
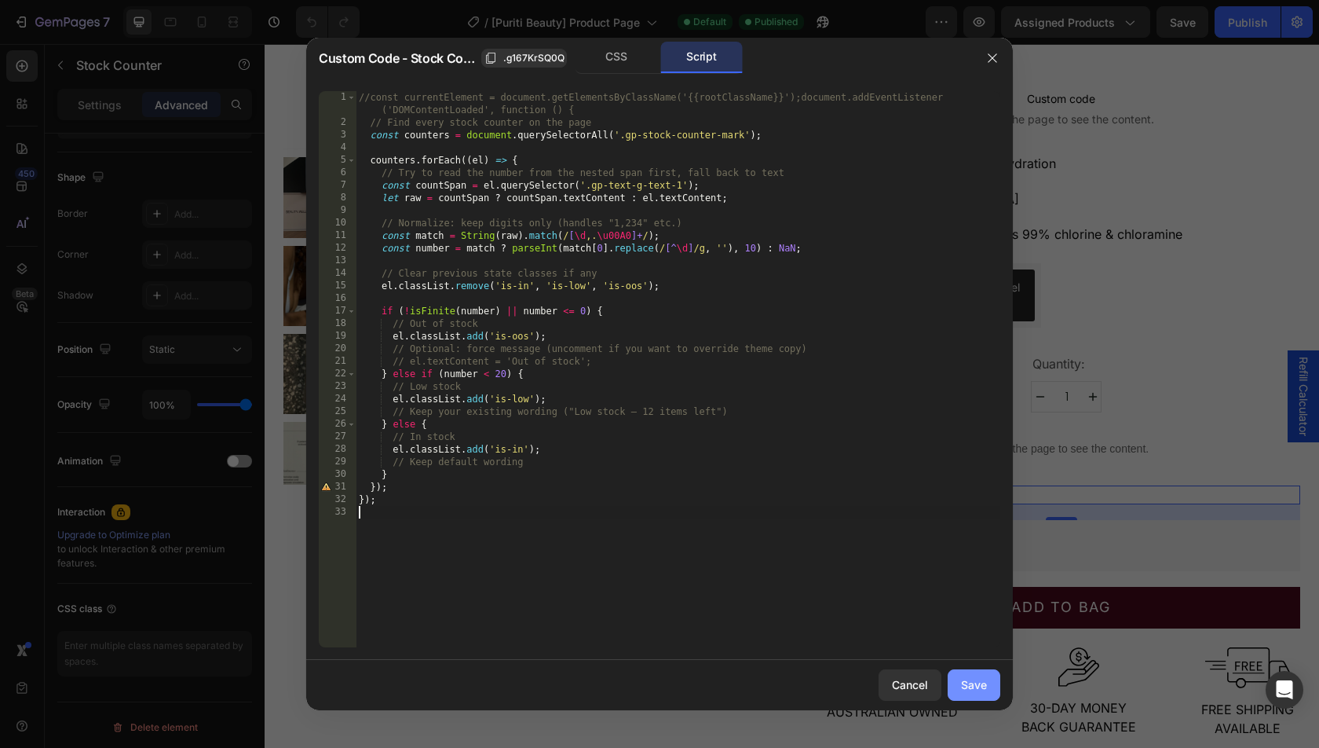
click at [975, 692] on div "Save" at bounding box center [974, 684] width 26 height 16
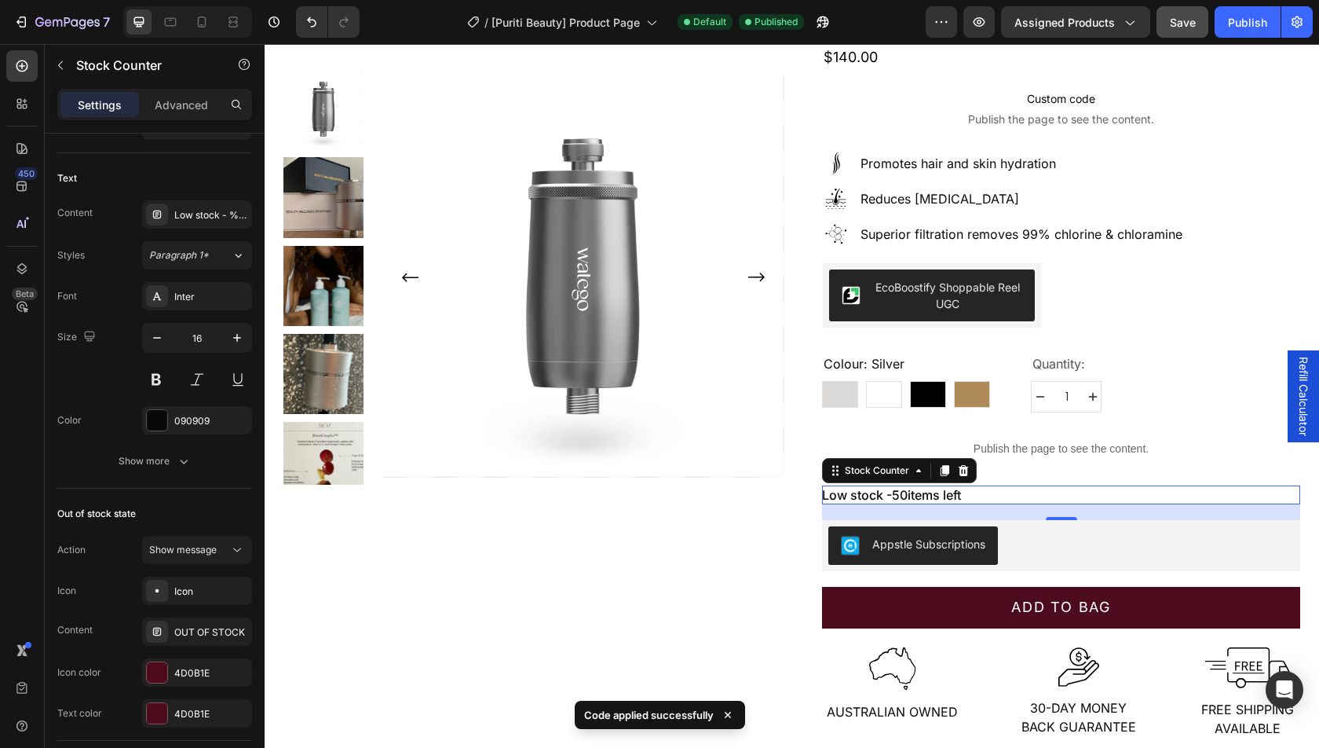
click at [1167, 30] on button "Save" at bounding box center [1183, 21] width 52 height 31
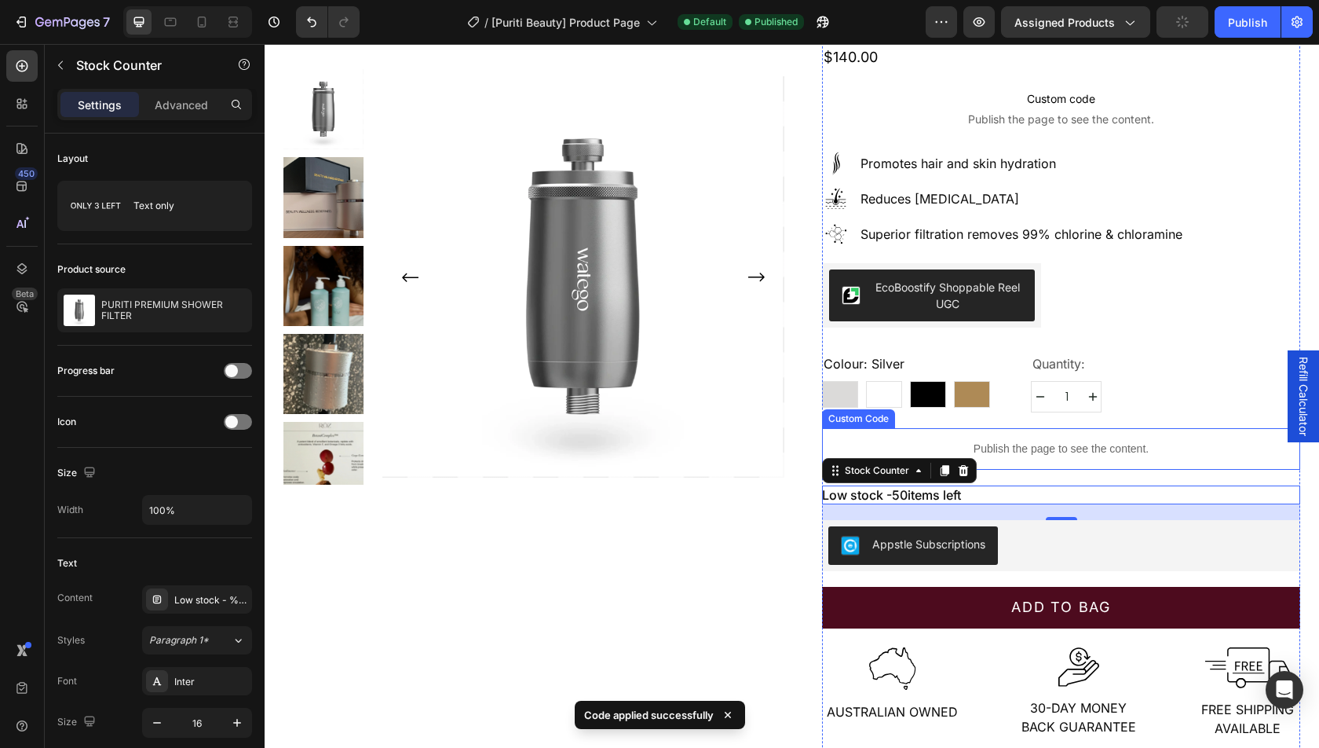
click at [1081, 441] on p "Publish the page to see the content." at bounding box center [1061, 449] width 478 height 16
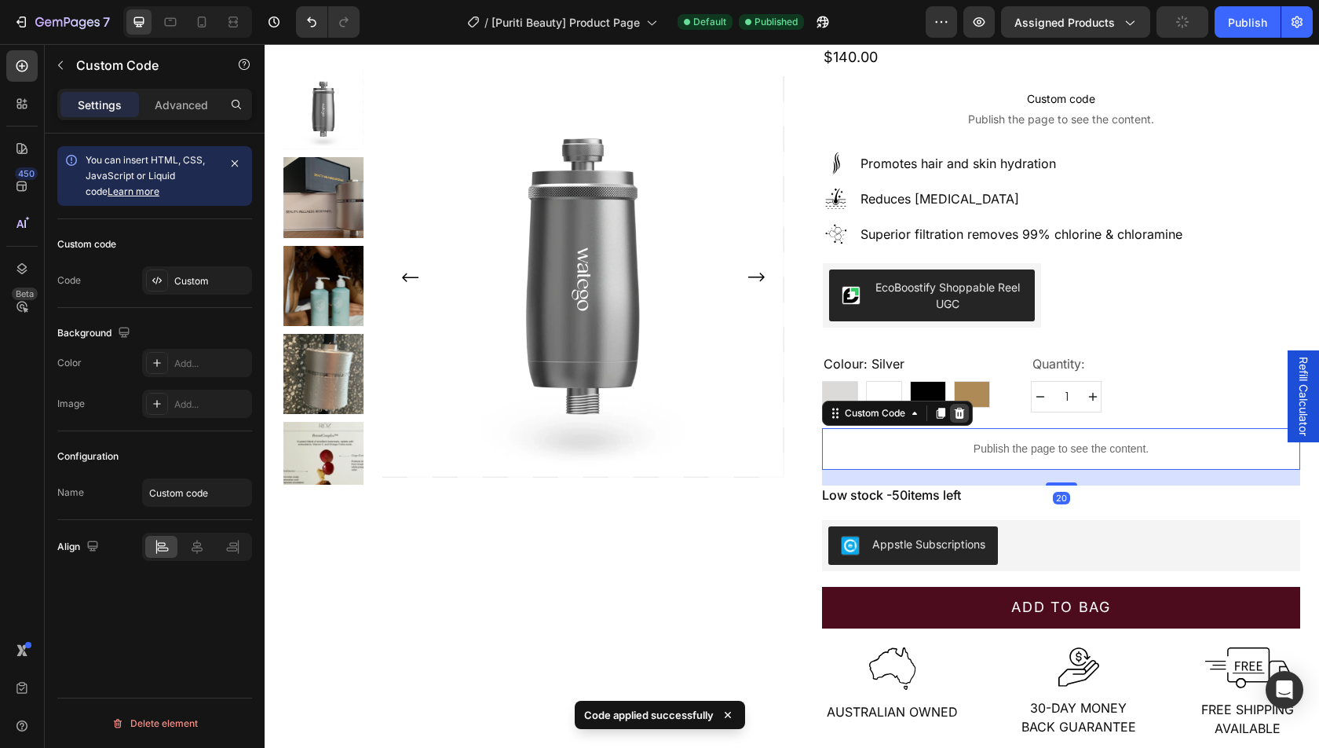
click at [963, 408] on icon at bounding box center [960, 413] width 10 height 11
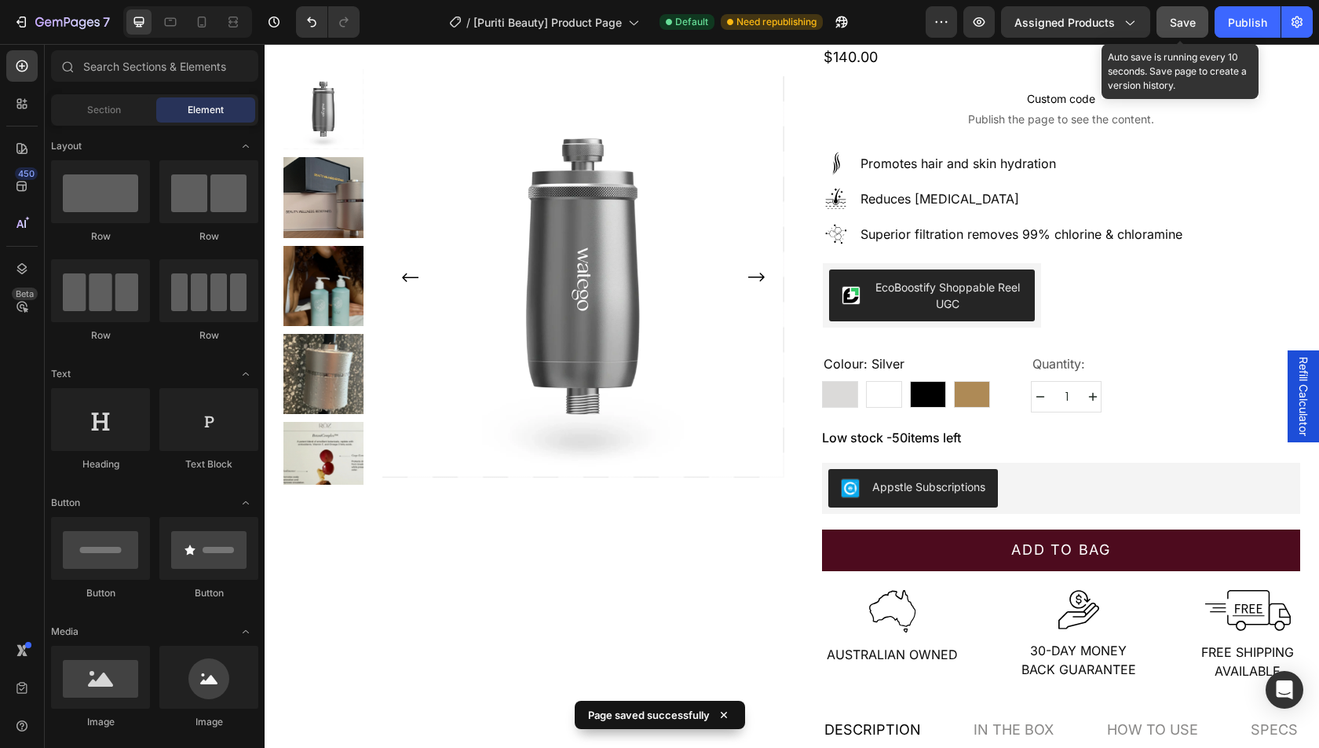
click at [1166, 16] on button "Save" at bounding box center [1183, 21] width 52 height 31
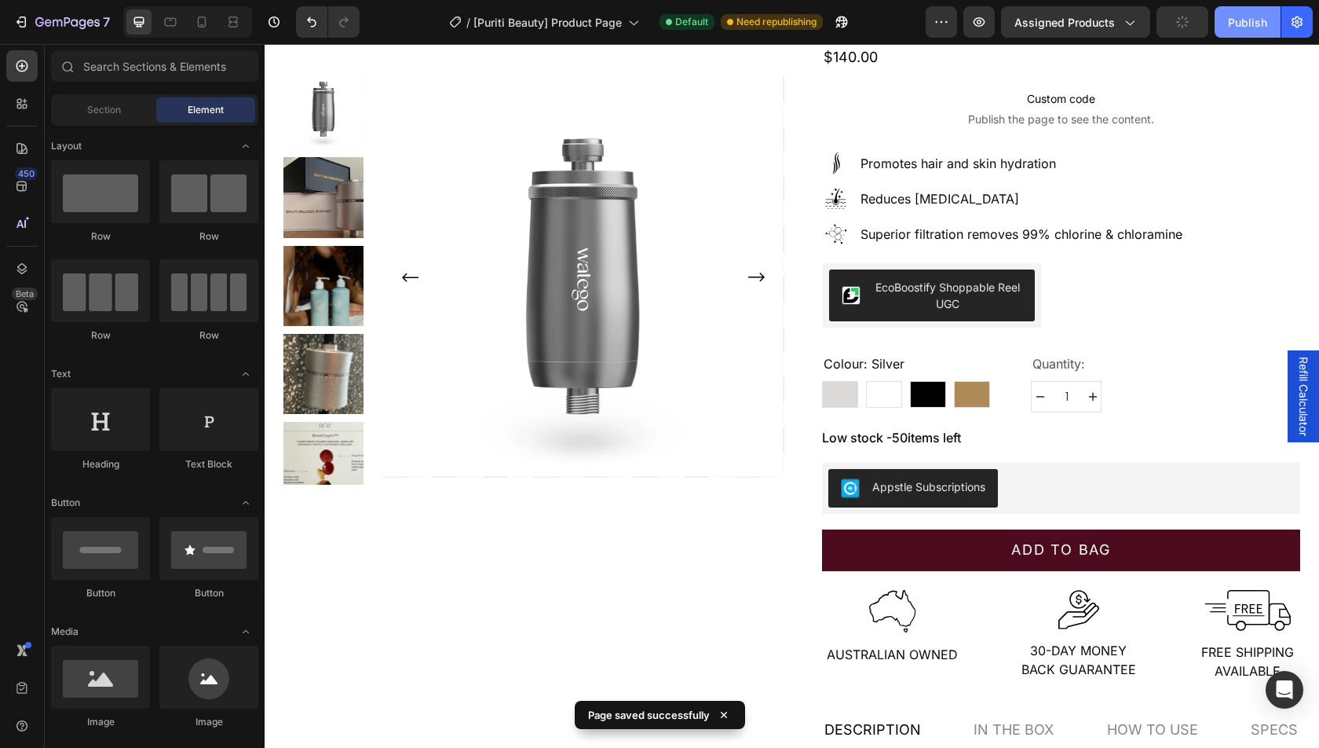
click at [1223, 16] on button "Publish" at bounding box center [1248, 21] width 66 height 31
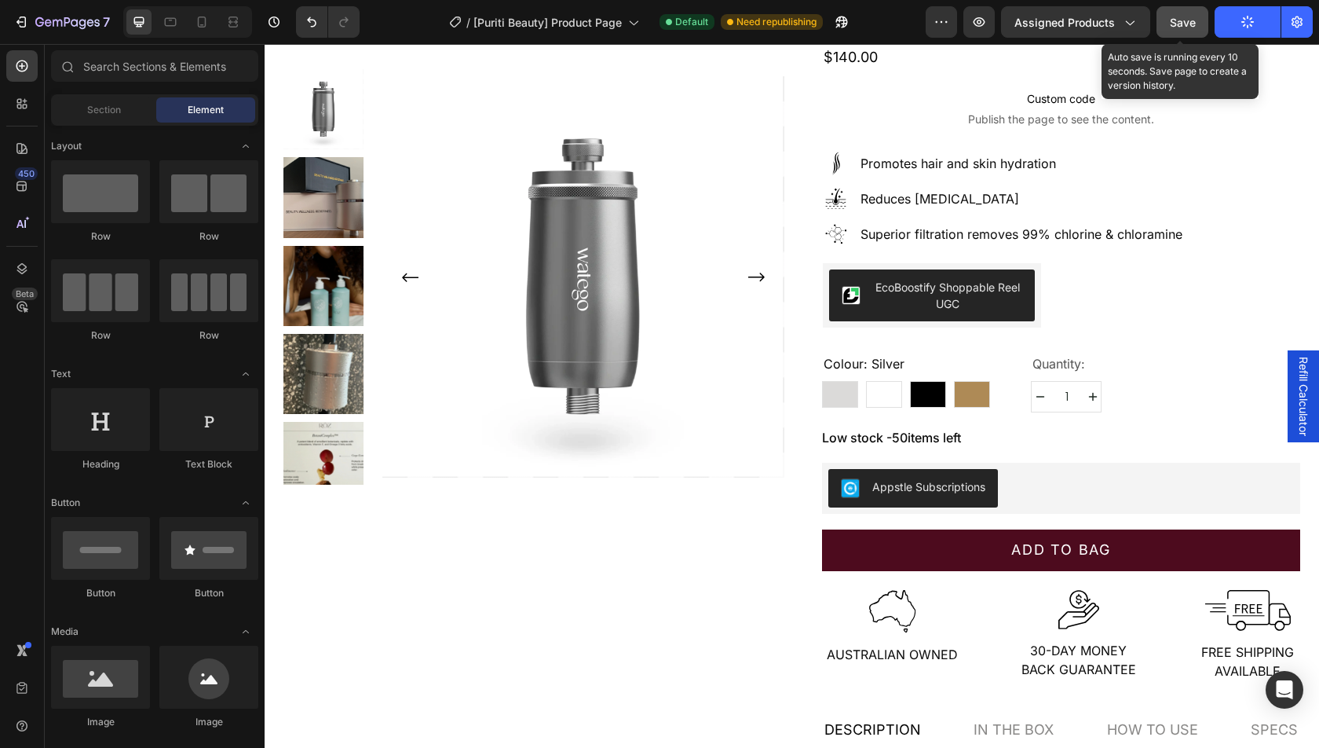
click at [1188, 31] on button "Save" at bounding box center [1183, 21] width 52 height 31
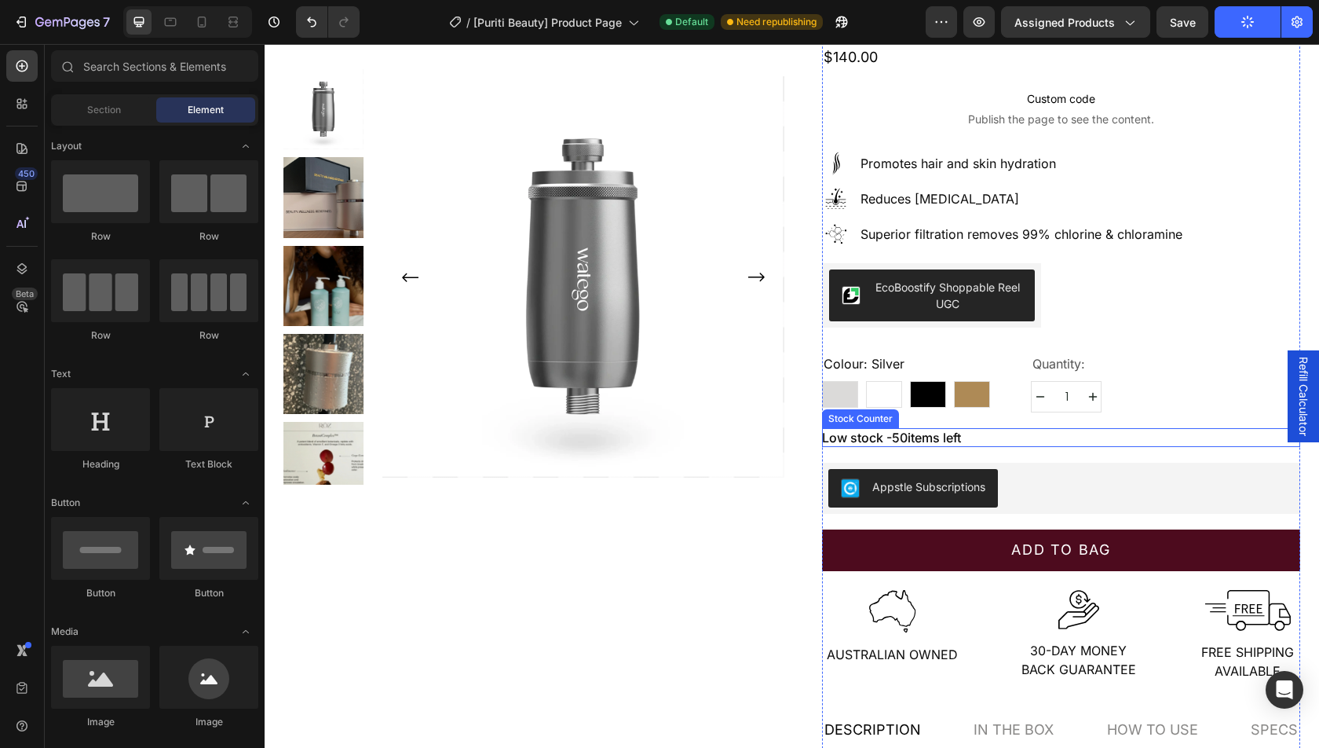
click at [961, 428] on p "Low stock - 50 items left" at bounding box center [891, 437] width 139 height 19
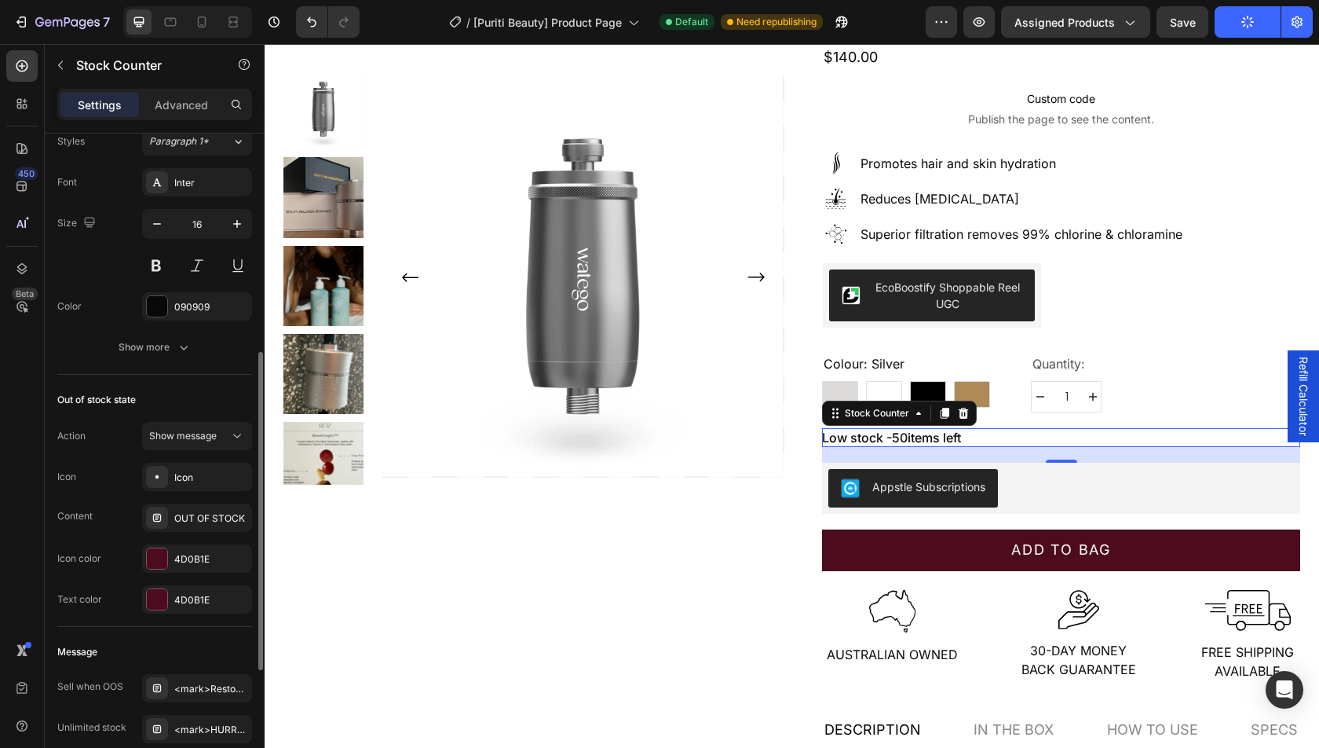
scroll to position [445, 0]
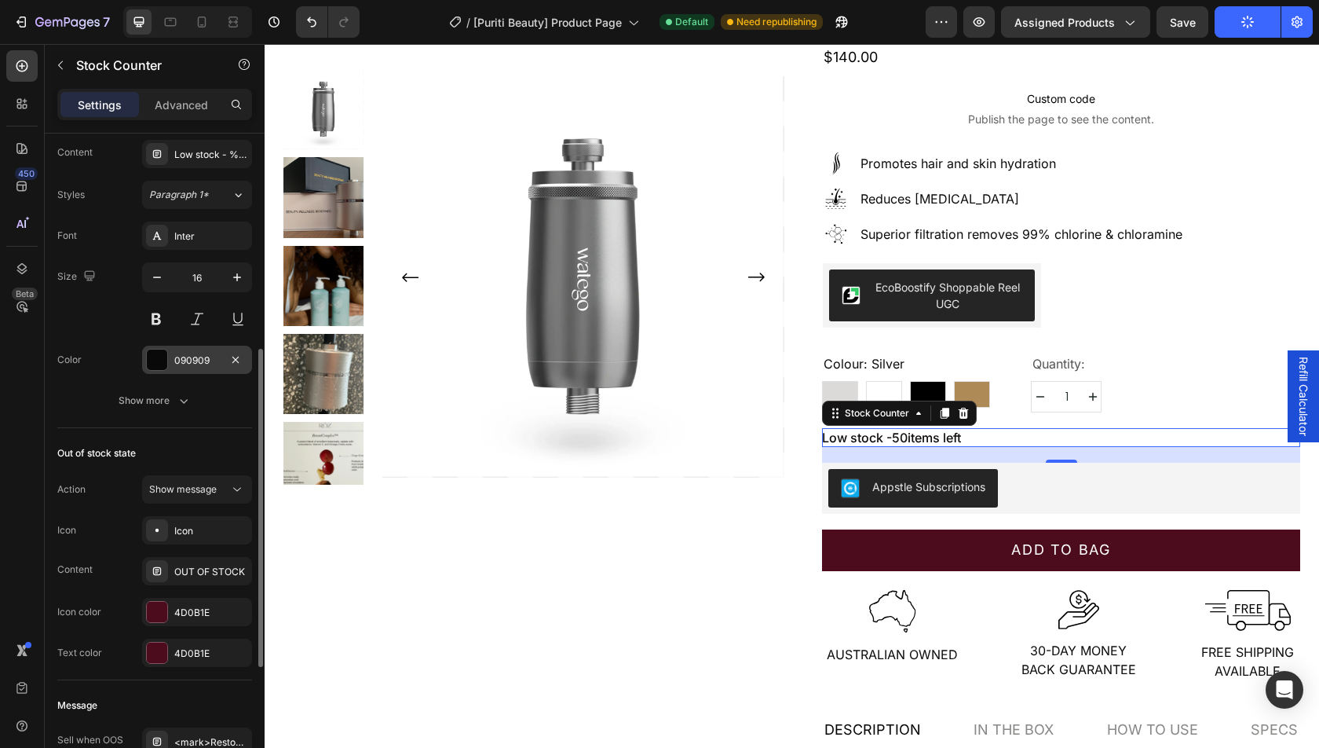
click at [194, 353] on div "090909" at bounding box center [197, 360] width 46 height 14
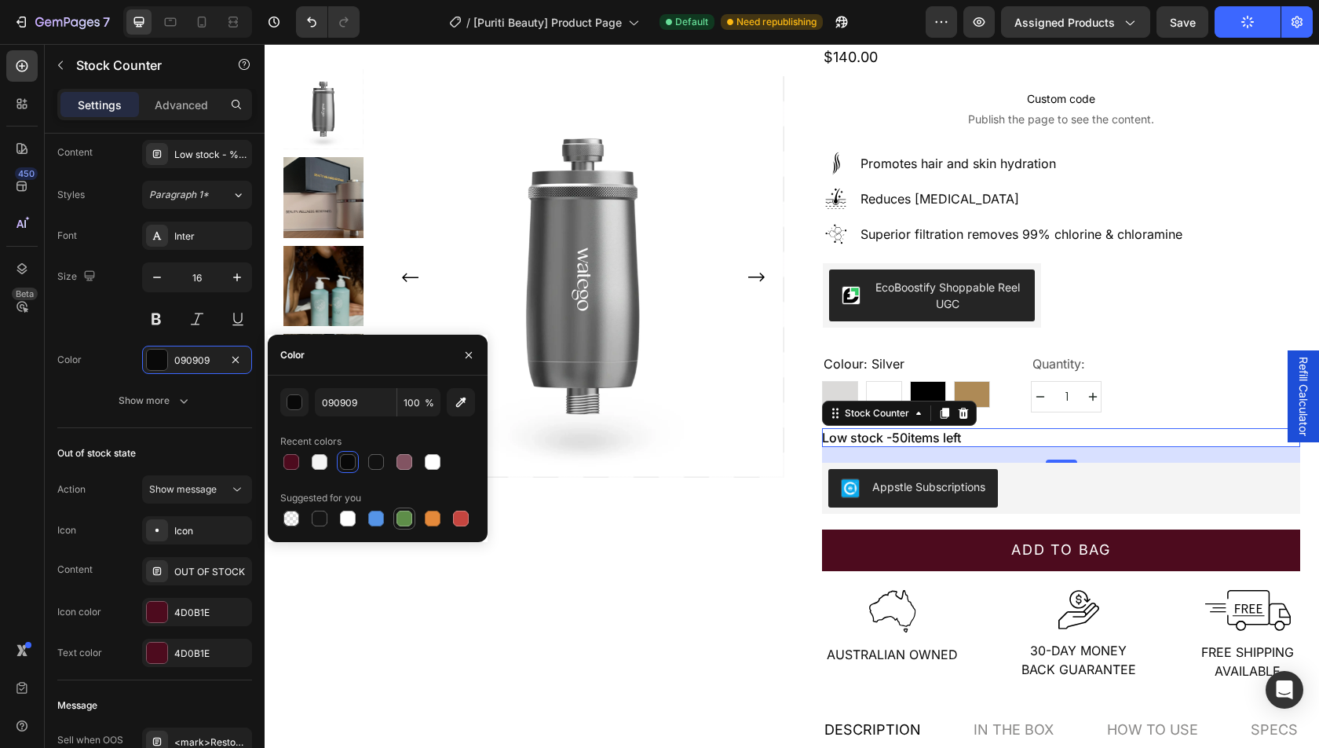
click at [405, 519] on div at bounding box center [405, 518] width 16 height 16
type input "5E8E49"
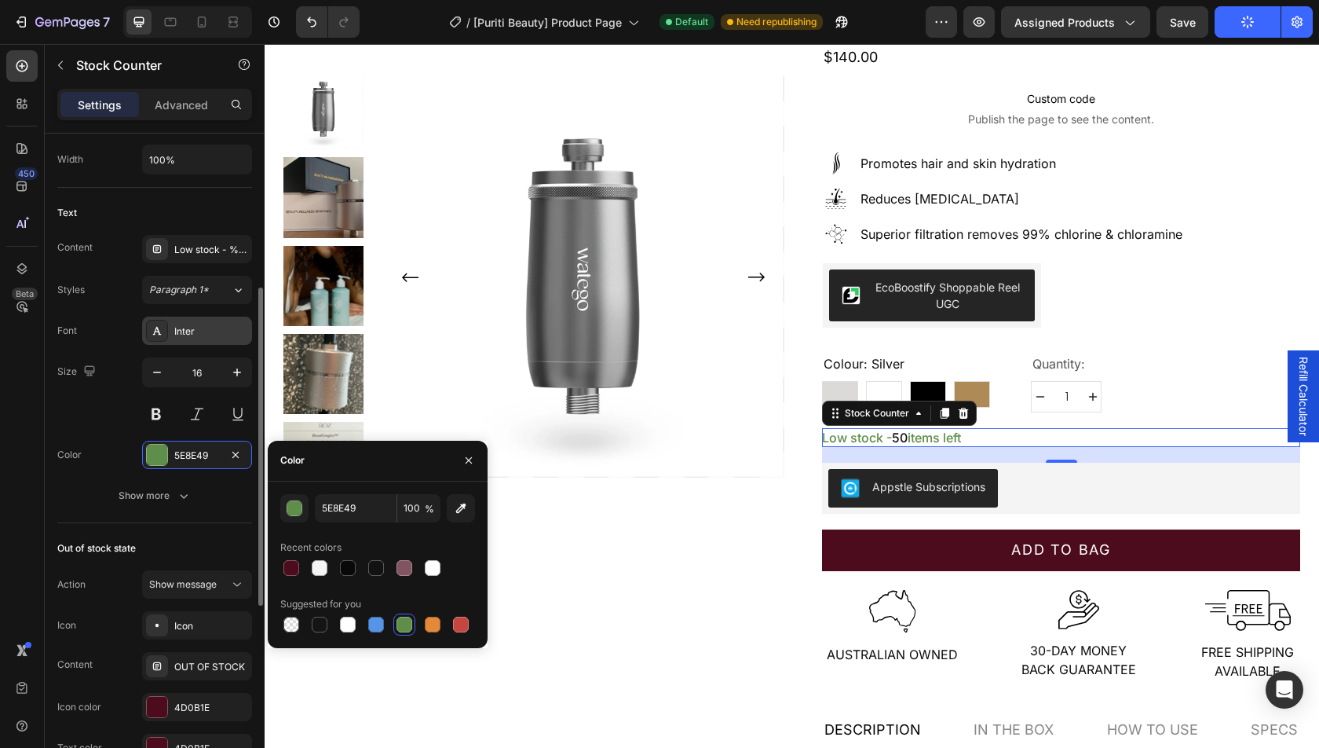
scroll to position [340, 0]
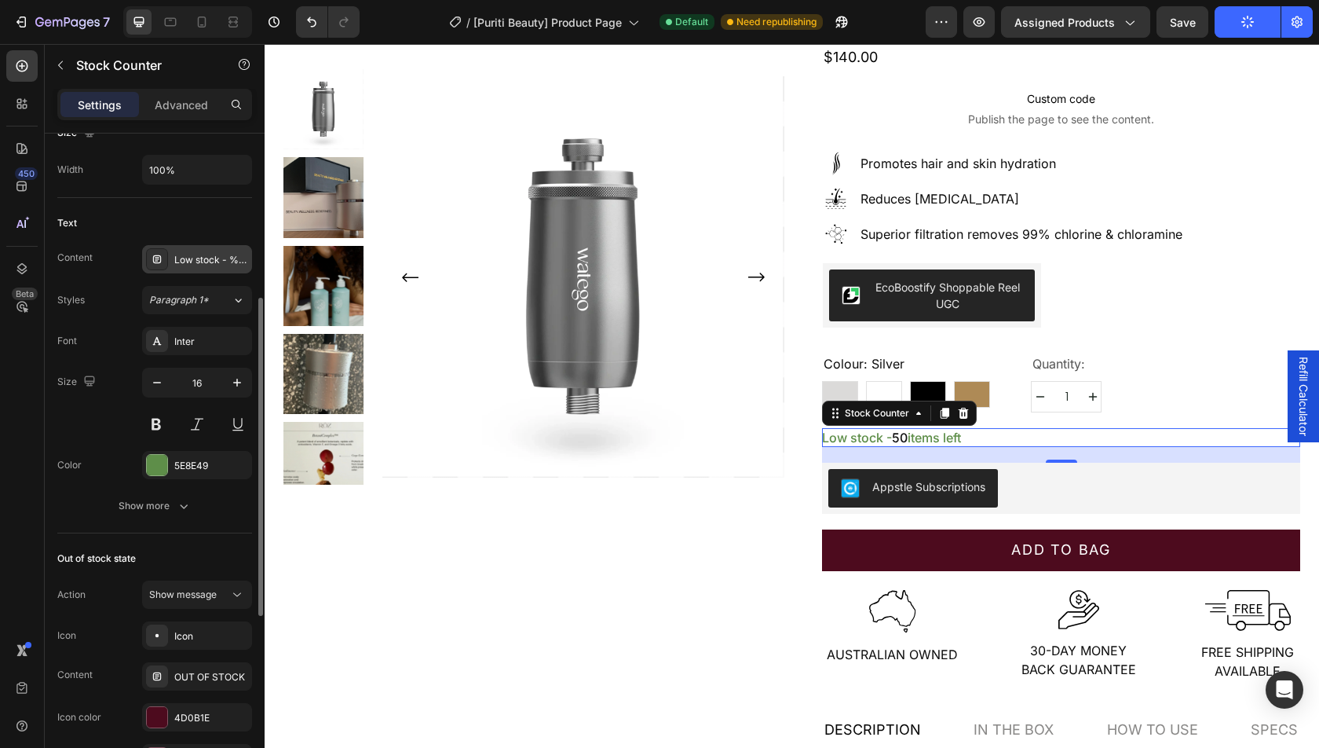
click at [203, 259] on div "Low stock - %number% items left" at bounding box center [211, 260] width 74 height 14
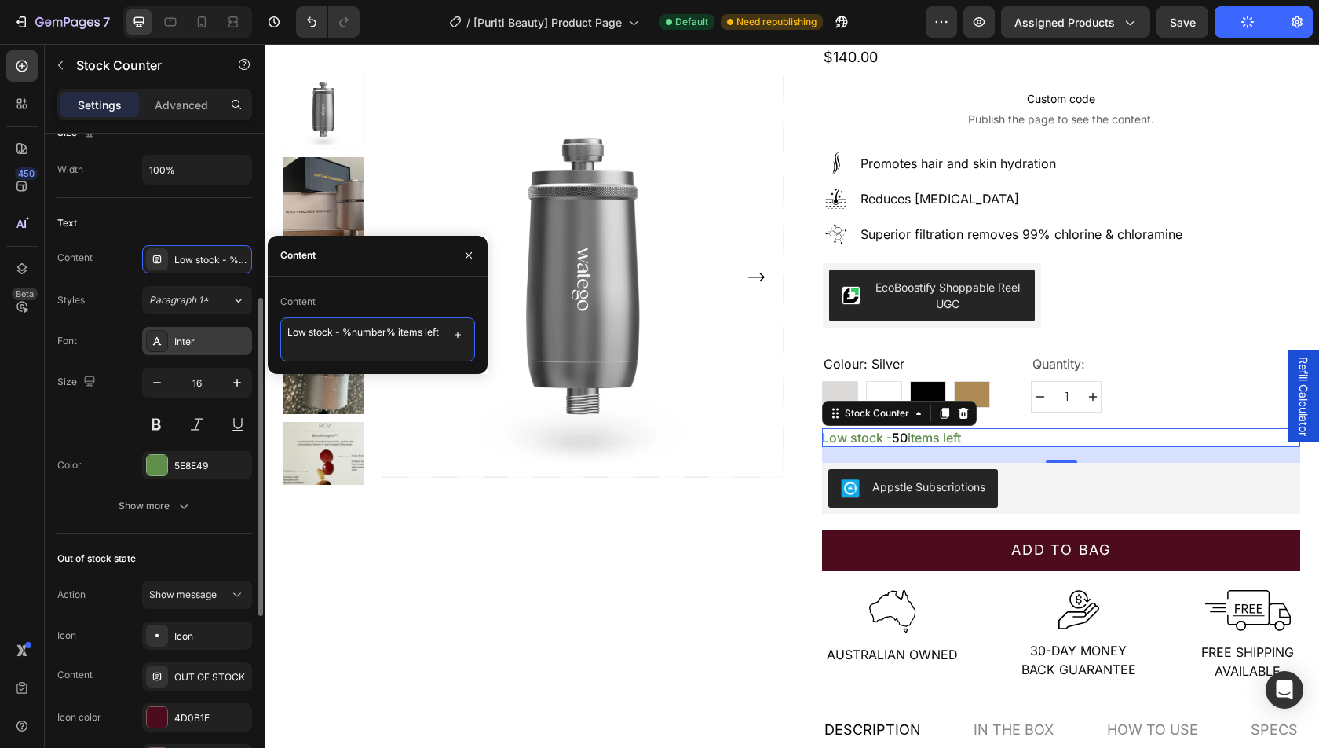
drag, startPoint x: 306, startPoint y: 333, endPoint x: 226, endPoint y: 331, distance: 80.1
click at [226, 332] on div "450 Beta Sections(18) Elements(84) Section Element Hero Section Product Detail …" at bounding box center [132, 396] width 265 height 704
type textarea "In stock - %number% items left"
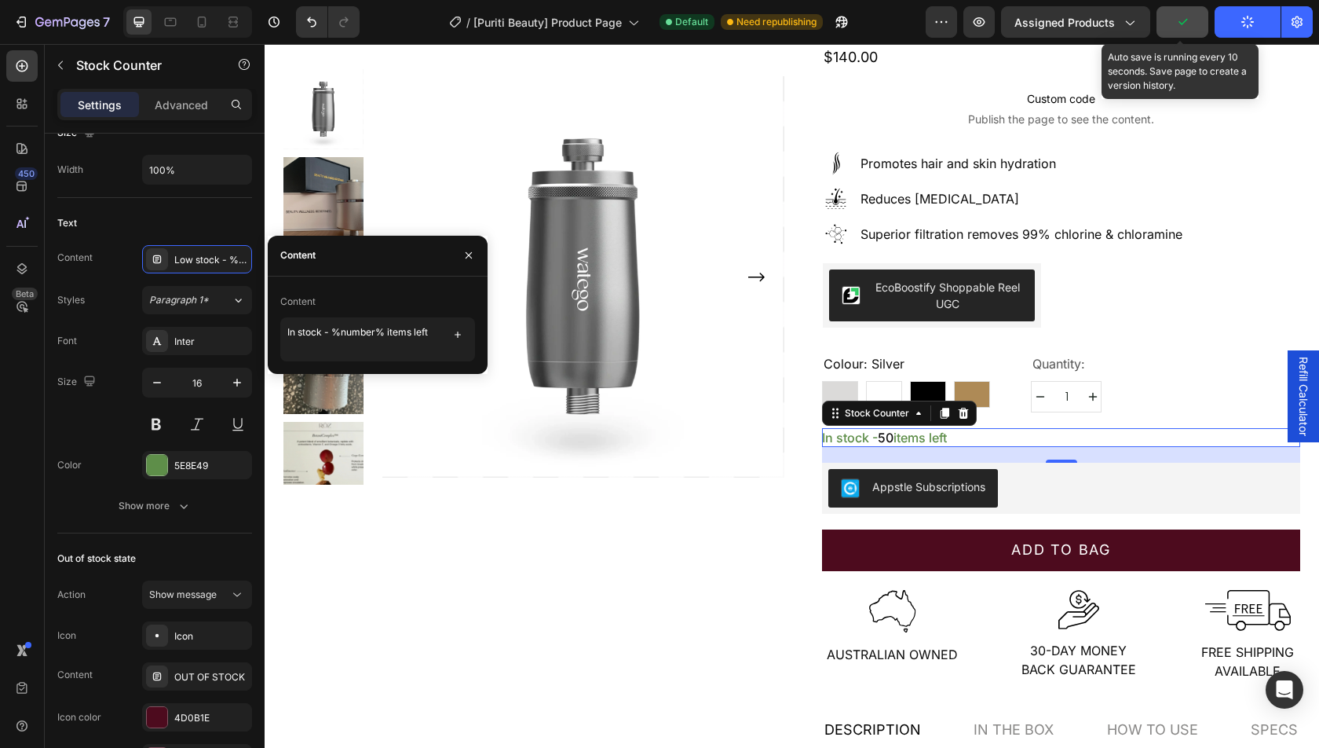
click at [1181, 29] on icon "button" at bounding box center [1183, 22] width 16 height 16
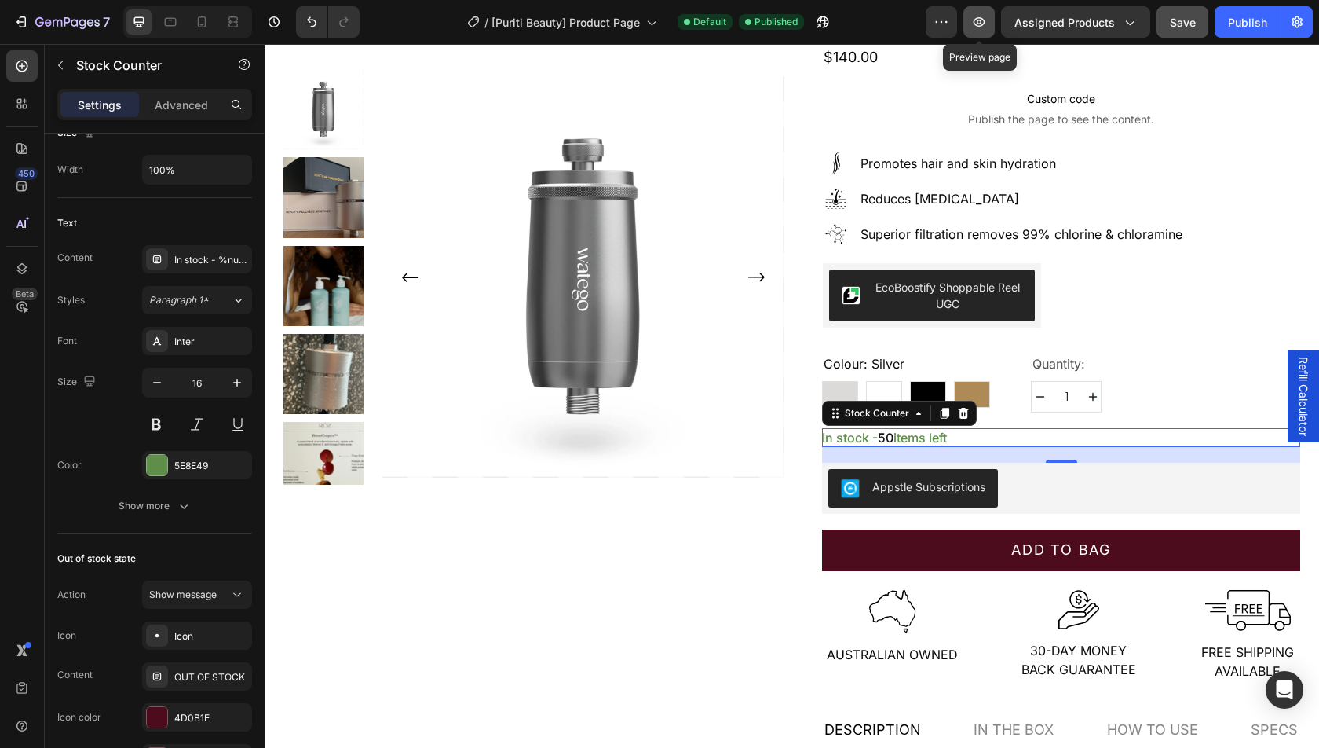
click at [973, 33] on button "button" at bounding box center [978, 21] width 31 height 31
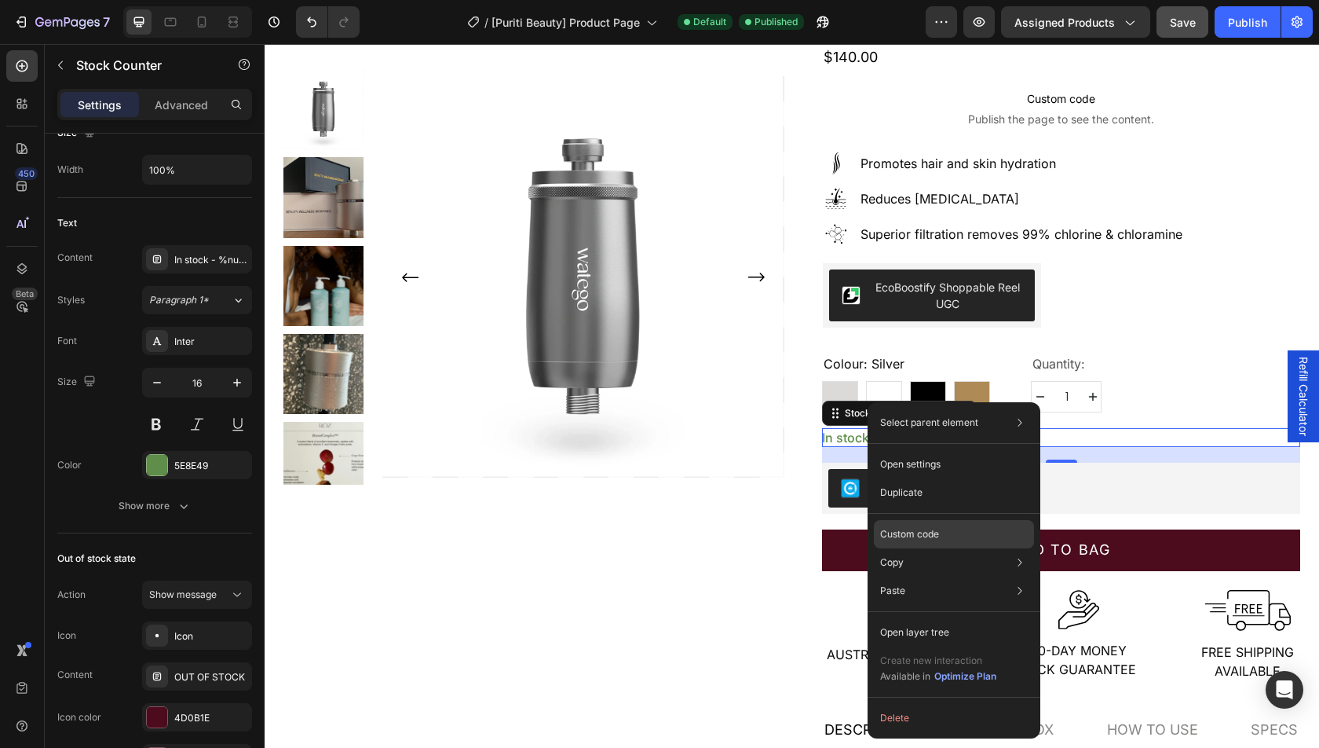
click at [923, 530] on p "Custom code" at bounding box center [909, 534] width 59 height 14
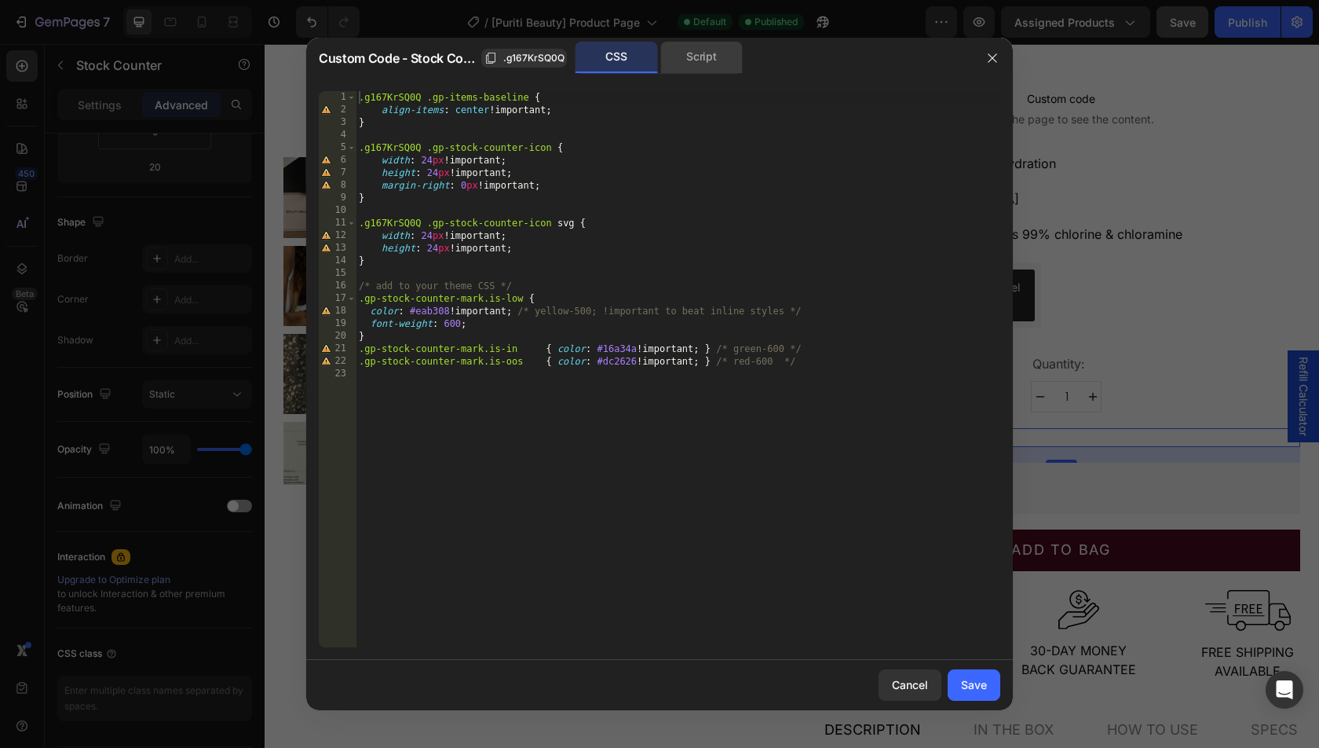
click at [696, 46] on div "Script" at bounding box center [701, 57] width 82 height 31
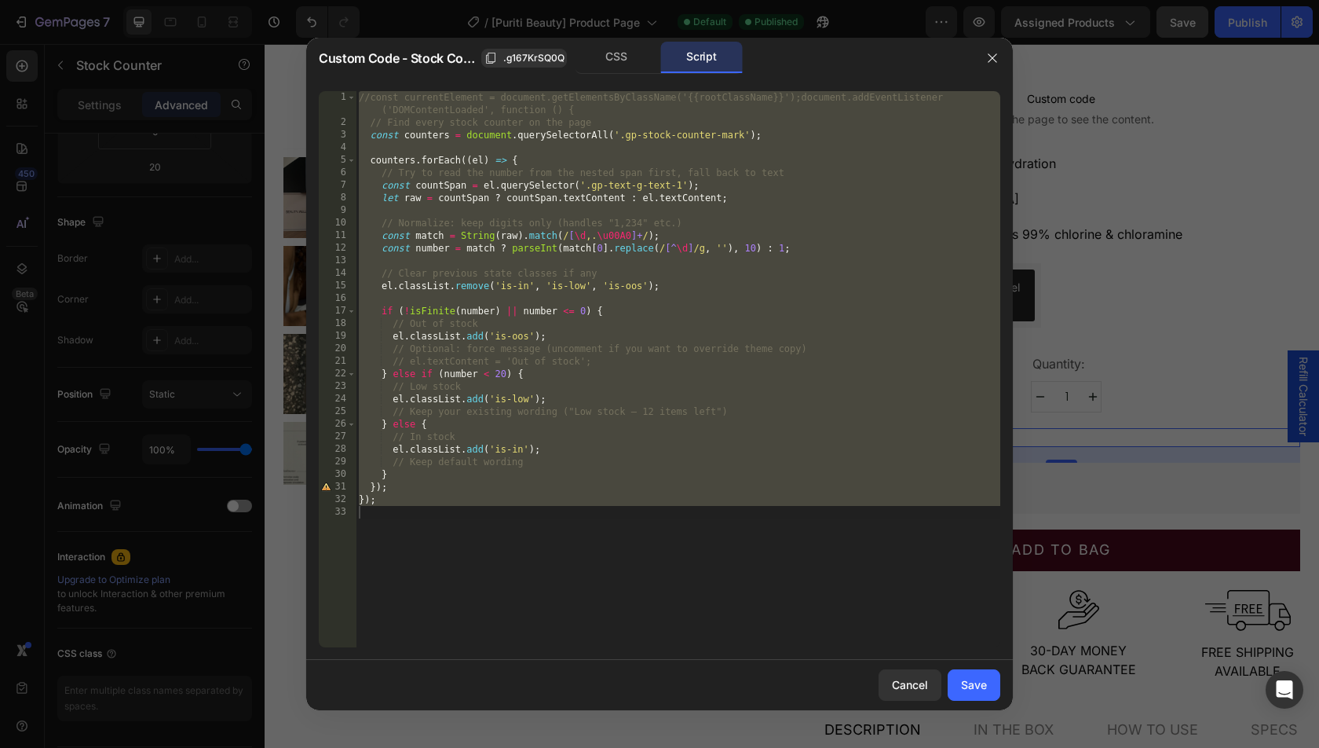
click at [1037, 411] on div at bounding box center [659, 374] width 1319 height 748
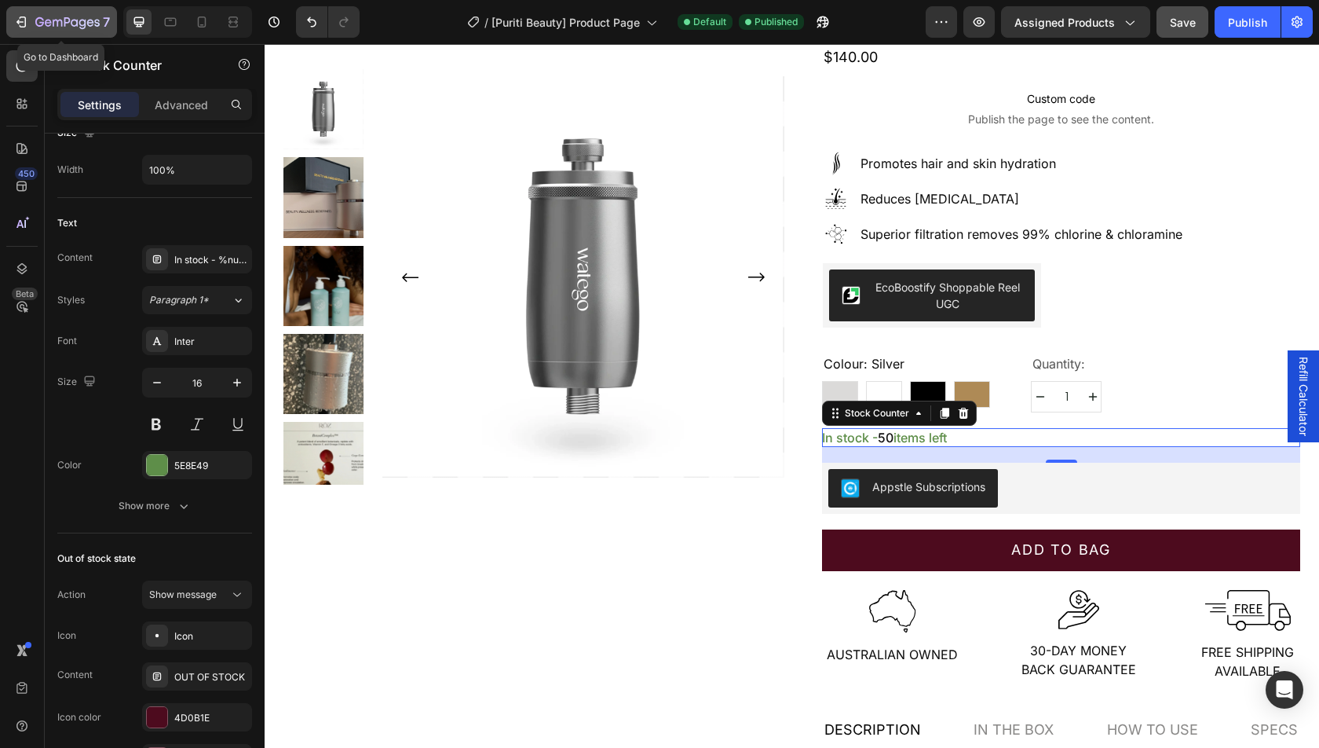
click at [31, 13] on div "7" at bounding box center [61, 22] width 97 height 19
